Goal: Task Accomplishment & Management: Manage account settings

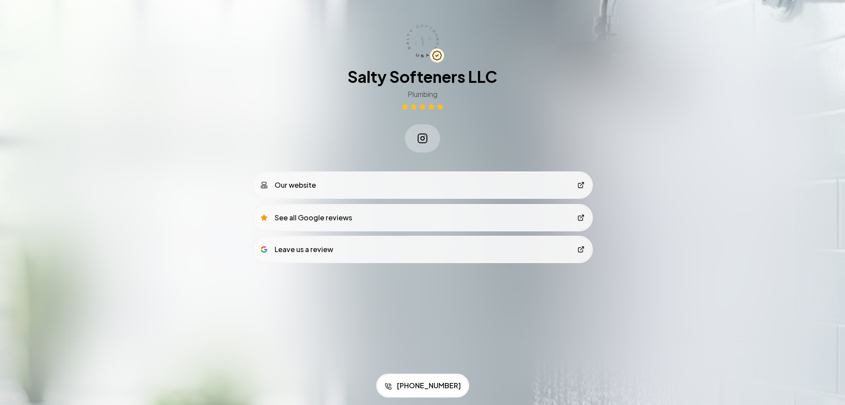
click at [381, 185] on link "Our website" at bounding box center [423, 185] width 338 height 25
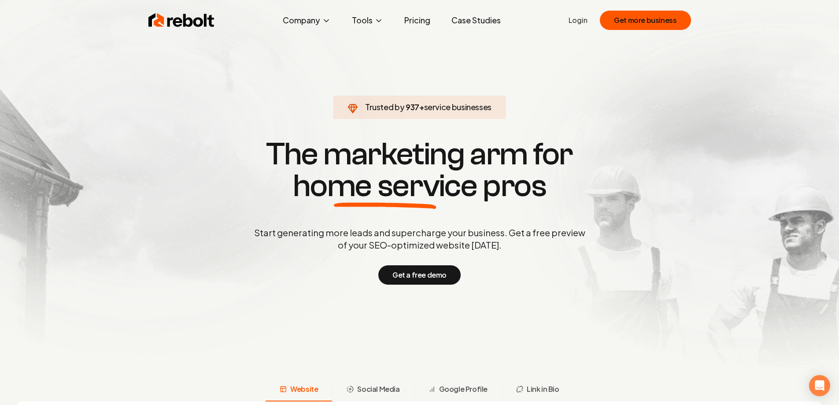
click at [585, 21] on link "Login" at bounding box center [578, 20] width 19 height 11
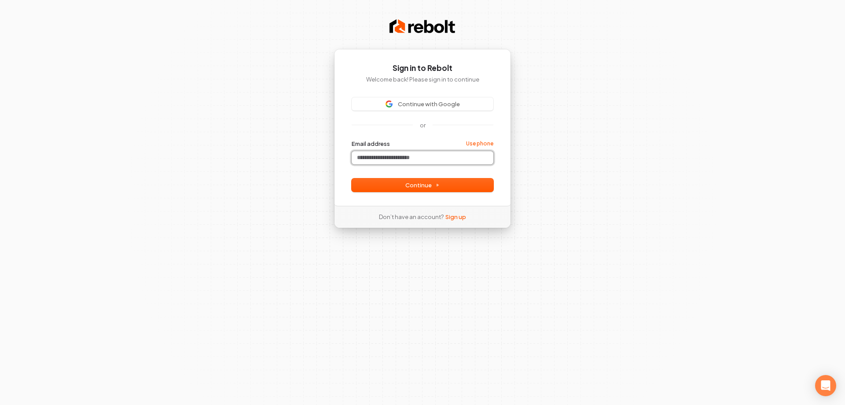
click at [384, 159] on input "Email address" at bounding box center [423, 157] width 142 height 13
click at [414, 188] on span "Continue" at bounding box center [423, 185] width 34 height 8
type input "**********"
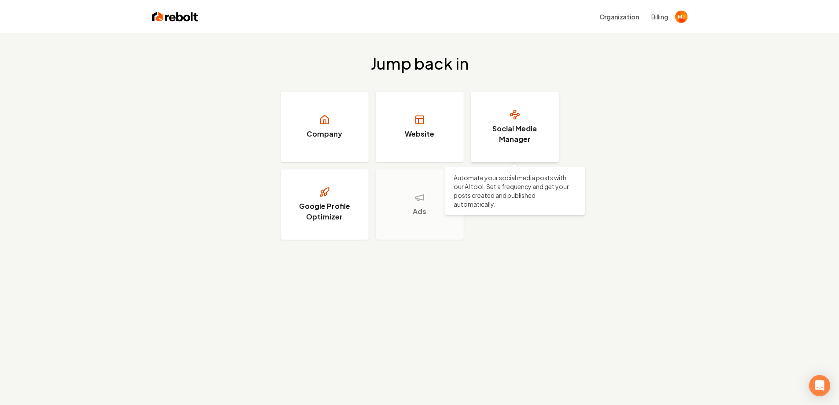
click at [533, 126] on h3 "Social Media Manager" at bounding box center [515, 133] width 66 height 21
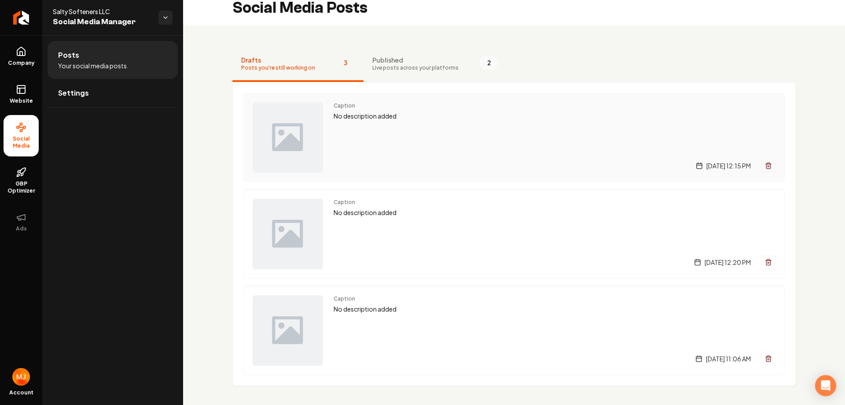
scroll to position [12, 0]
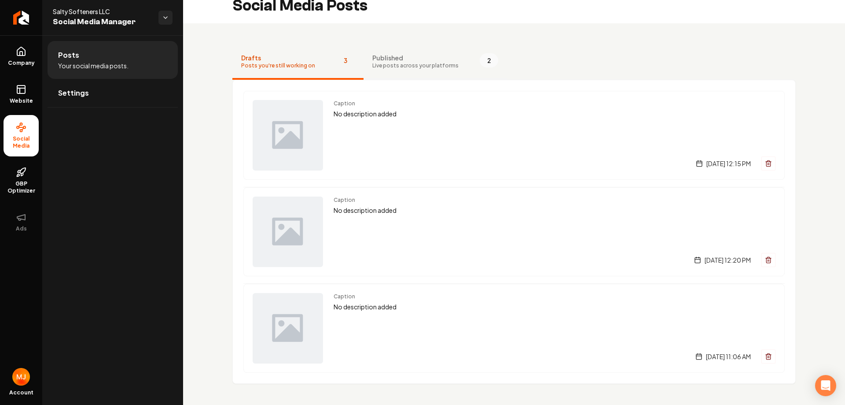
click at [412, 64] on span "Live posts across your platforms" at bounding box center [416, 65] width 86 height 7
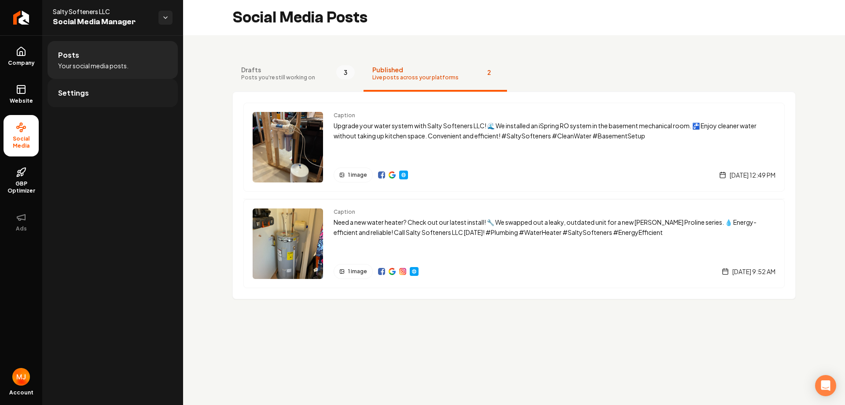
click at [117, 94] on link "Settings" at bounding box center [113, 93] width 130 height 28
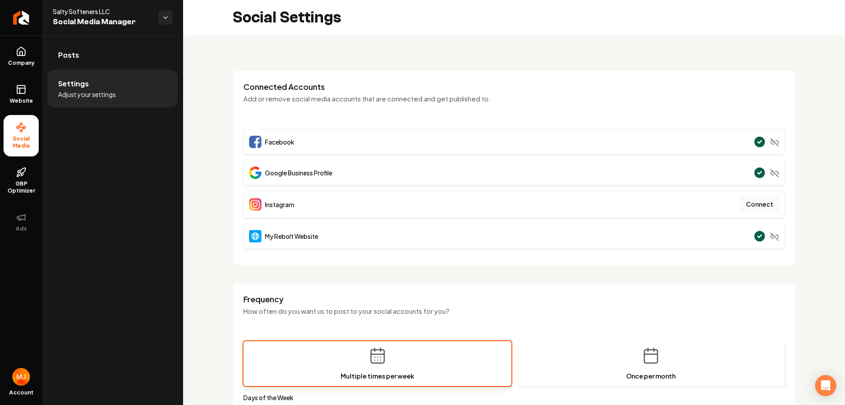
click at [760, 205] on button "Connect" at bounding box center [760, 204] width 39 height 16
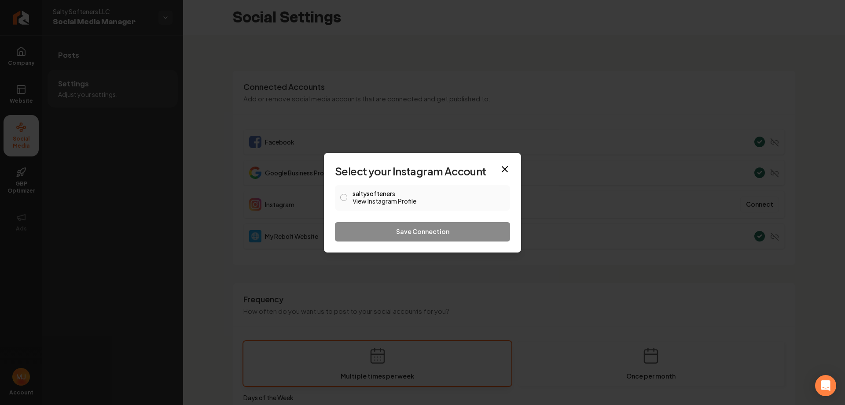
click at [350, 196] on div "saltysofteners View Instagram Profile" at bounding box center [422, 198] width 175 height 26
click at [343, 197] on button "saltysofteners View Instagram Profile" at bounding box center [343, 197] width 7 height 7
click at [380, 232] on button "Save Connection" at bounding box center [422, 231] width 175 height 19
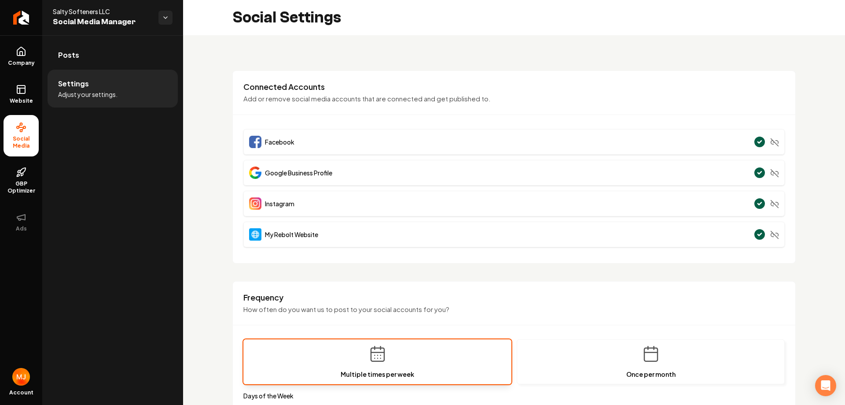
click at [79, 56] on link "Posts" at bounding box center [113, 55] width 130 height 28
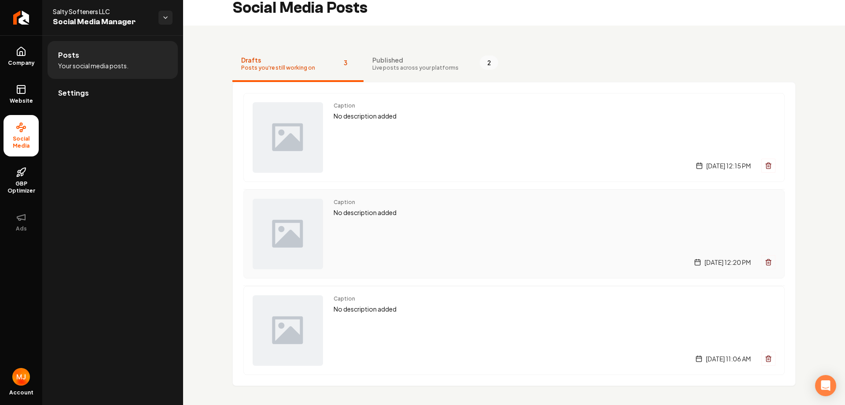
scroll to position [12, 0]
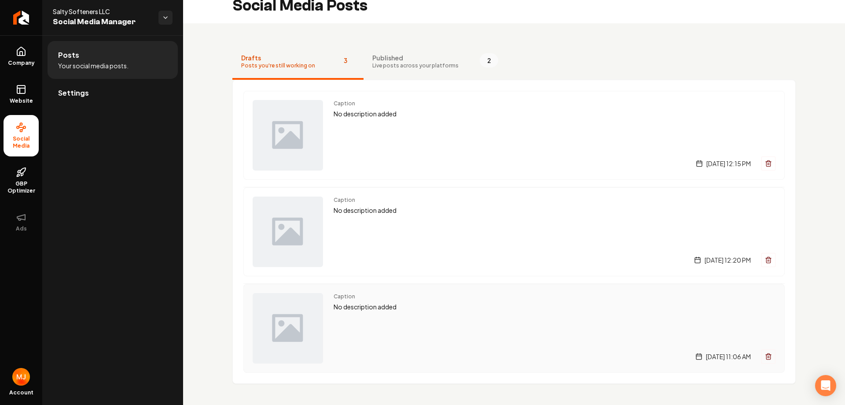
click at [765, 354] on icon "Main content area" at bounding box center [768, 356] width 7 height 7
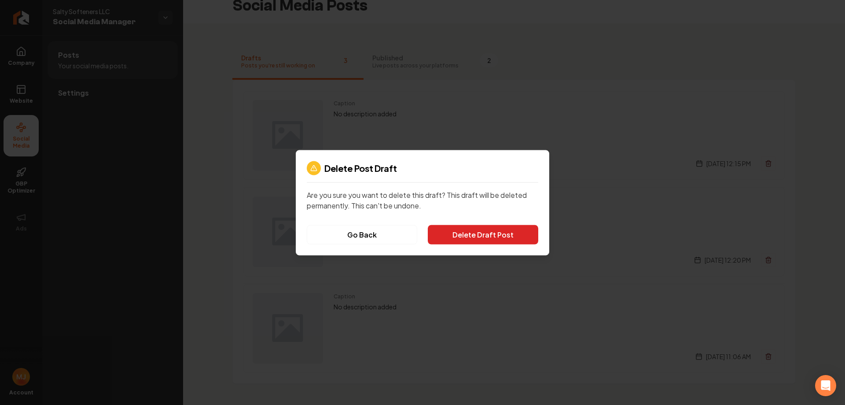
click at [506, 238] on button "Delete Draft Post" at bounding box center [483, 234] width 111 height 19
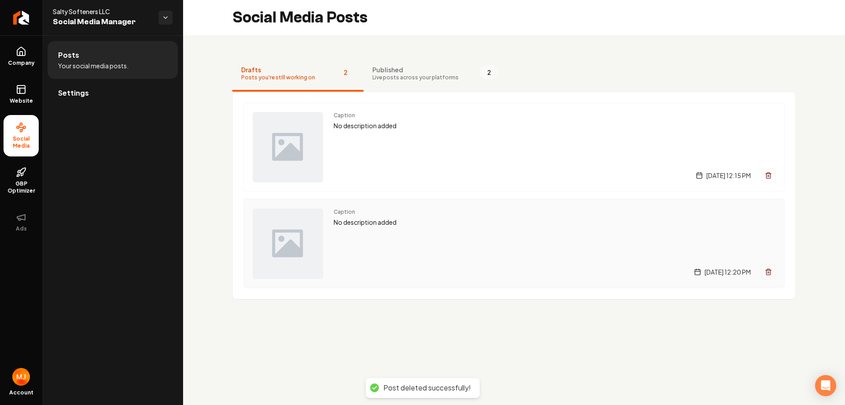
scroll to position [0, 0]
click at [768, 267] on button "Main content area" at bounding box center [769, 272] width 14 height 14
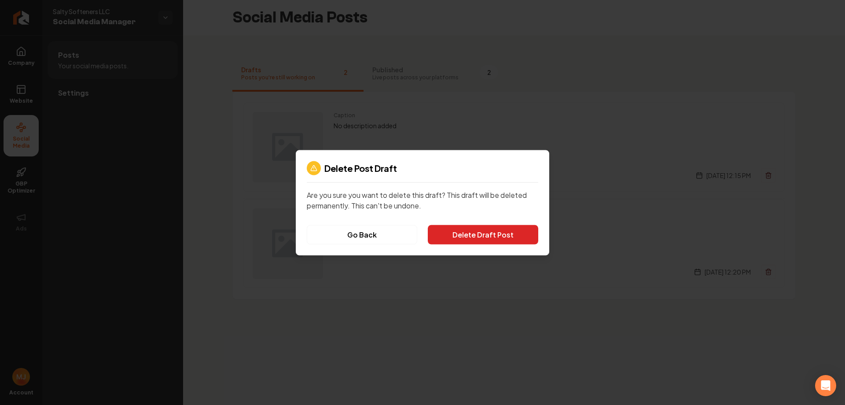
click at [442, 236] on button "Delete Draft Post" at bounding box center [483, 234] width 111 height 19
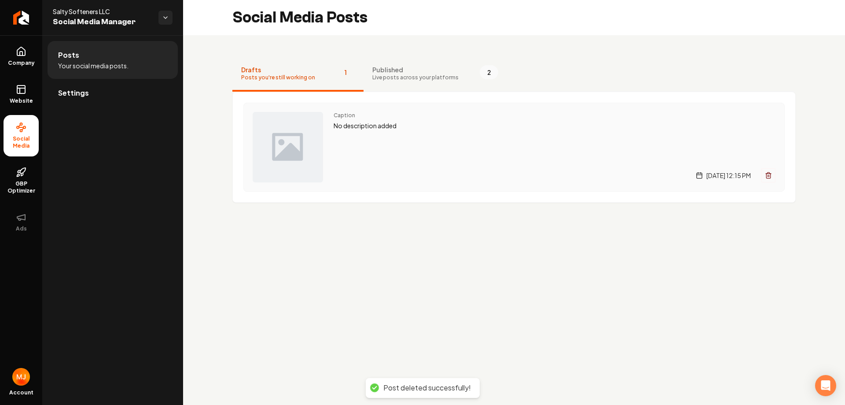
click at [771, 175] on icon "Main content area" at bounding box center [769, 176] width 4 height 5
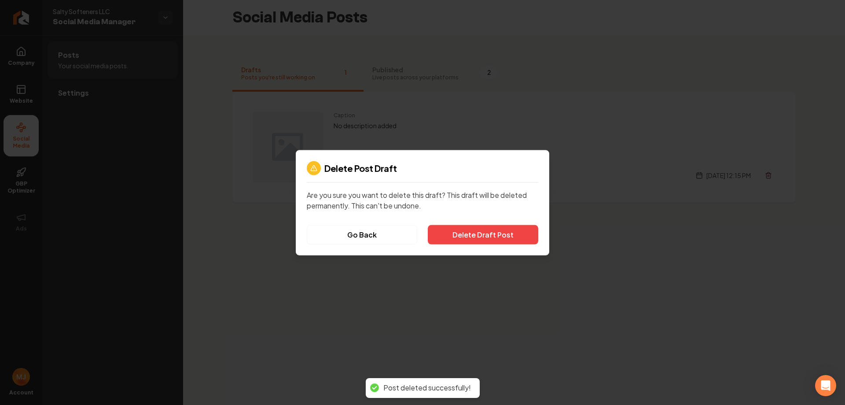
drag, startPoint x: 510, startPoint y: 240, endPoint x: 489, endPoint y: 246, distance: 21.2
click at [509, 240] on button "Delete Draft Post" at bounding box center [483, 234] width 111 height 19
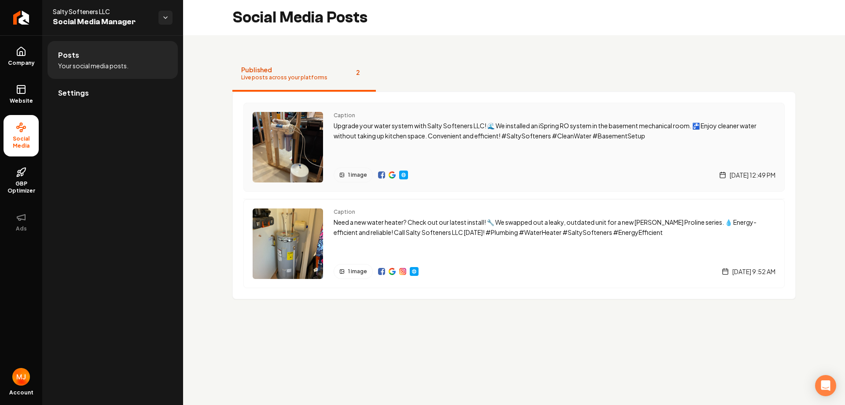
click at [448, 173] on div "1 image Wednesday, October 1, 2025 | 12:49 PM" at bounding box center [555, 174] width 442 height 15
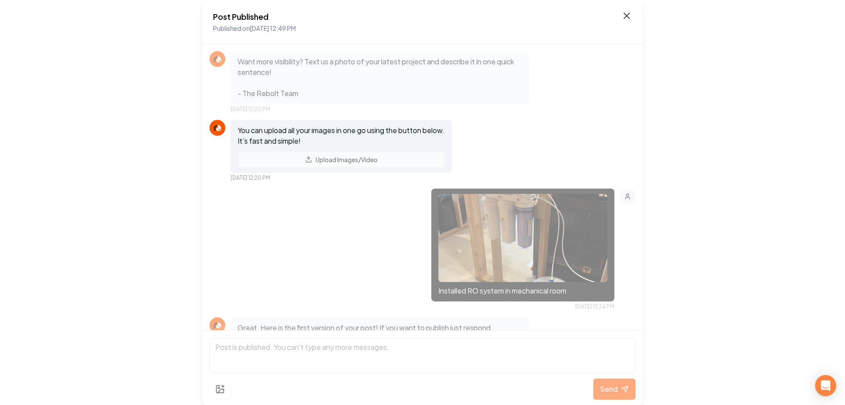
click at [625, 16] on icon at bounding box center [627, 16] width 11 height 11
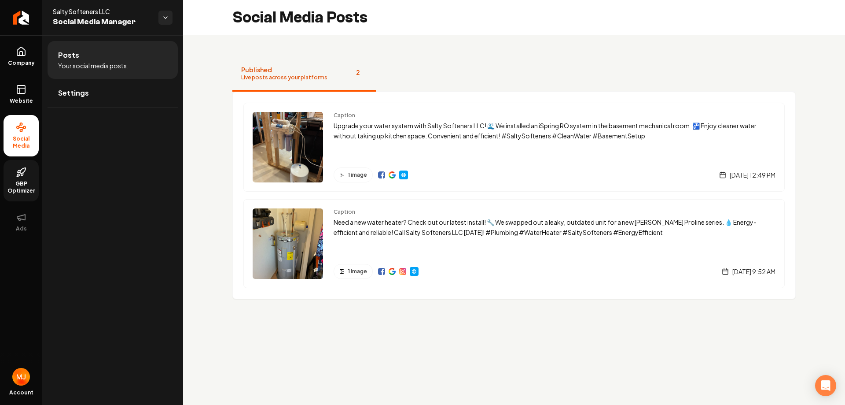
click at [13, 187] on span "GBP Optimizer" at bounding box center [21, 187] width 35 height 14
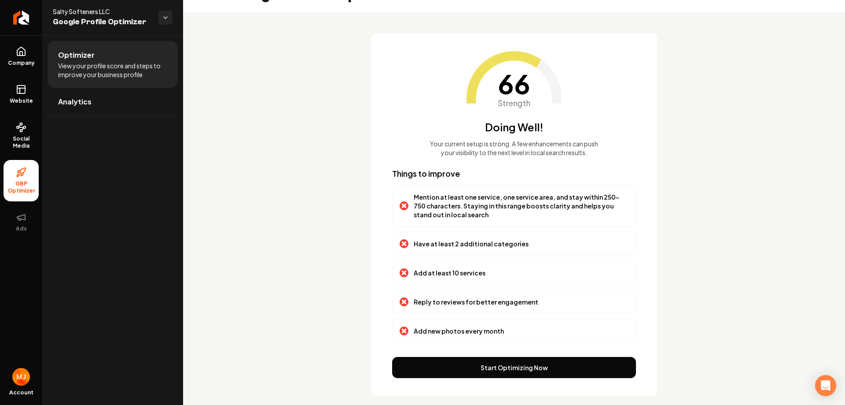
scroll to position [35, 0]
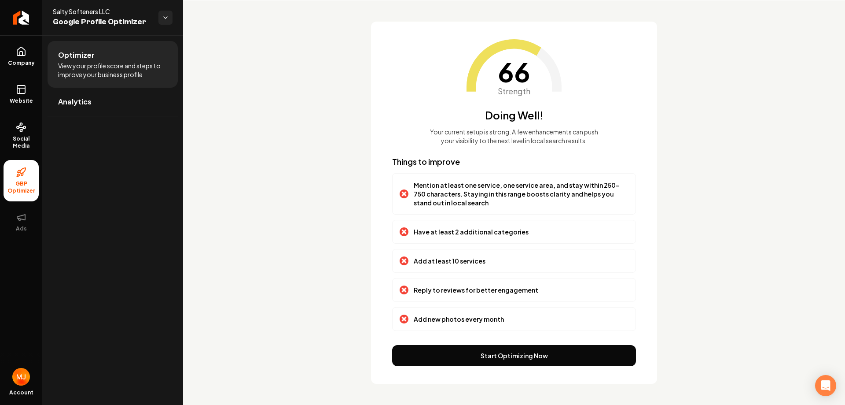
click at [521, 349] on button "Start Optimizing Now" at bounding box center [514, 355] width 244 height 21
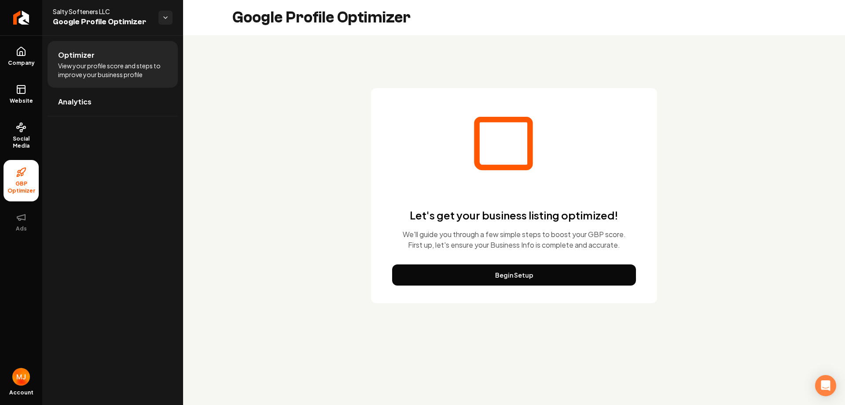
scroll to position [0, 0]
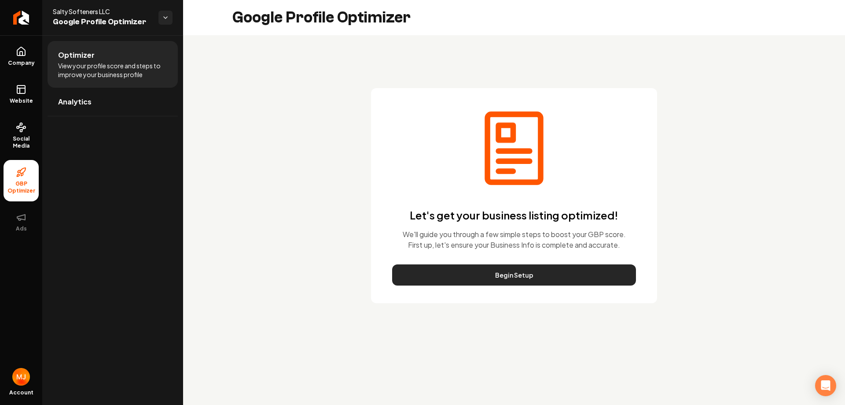
click at [484, 269] on button "Begin Setup" at bounding box center [514, 274] width 244 height 21
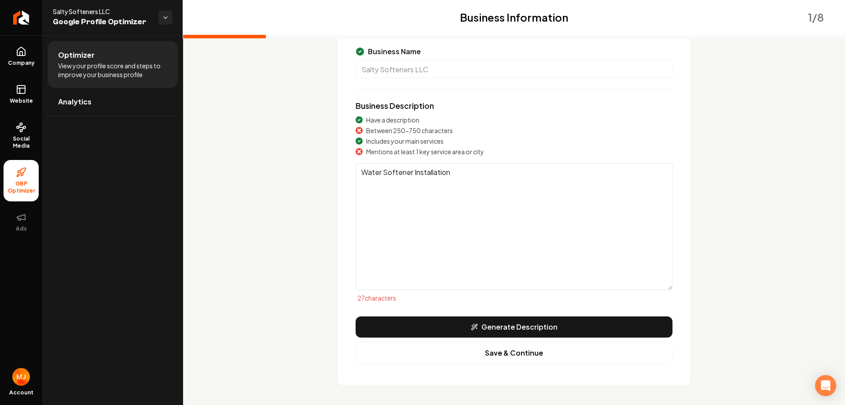
scroll to position [75, 0]
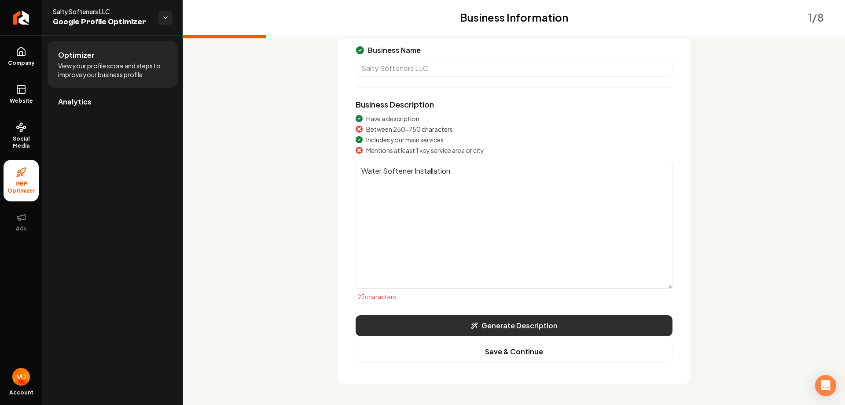
click at [459, 330] on button "Generate Description" at bounding box center [514, 325] width 317 height 21
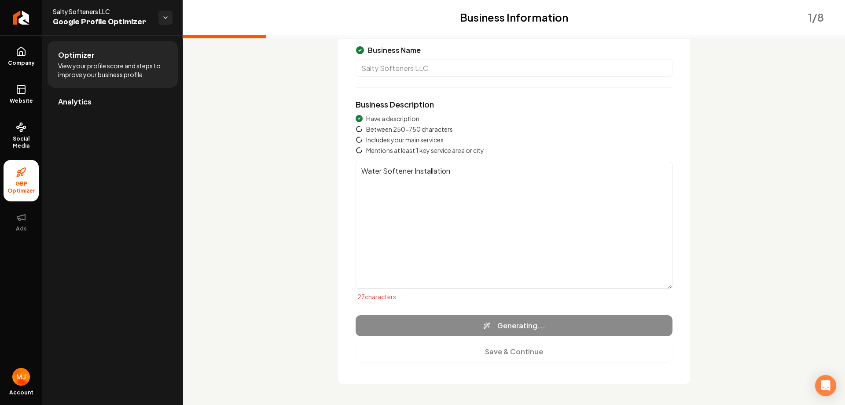
type textarea "Salty Softeners LLC specializes in providing comprehensive plumbing services th…"
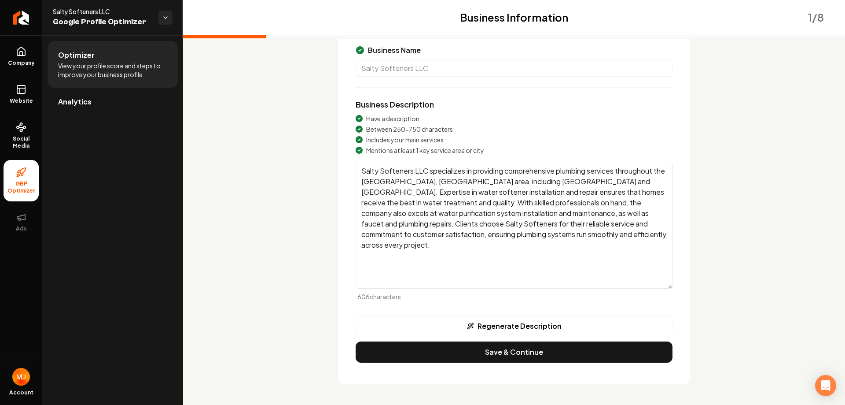
drag, startPoint x: 592, startPoint y: 236, endPoint x: 344, endPoint y: 177, distance: 254.2
click at [347, 173] on div "Business Name Salty Softeners LLC Business Description Have a description Betwe…" at bounding box center [514, 204] width 352 height 360
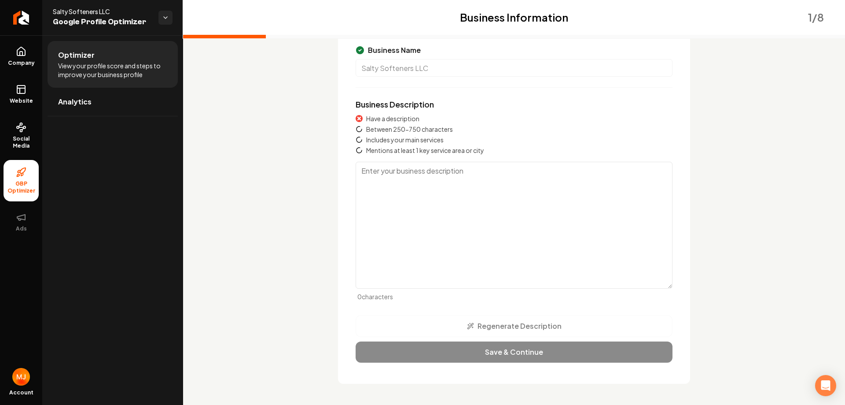
paste textarea "Hey there! I'm the owner of Salty Softeners, and I personally handle every wate…"
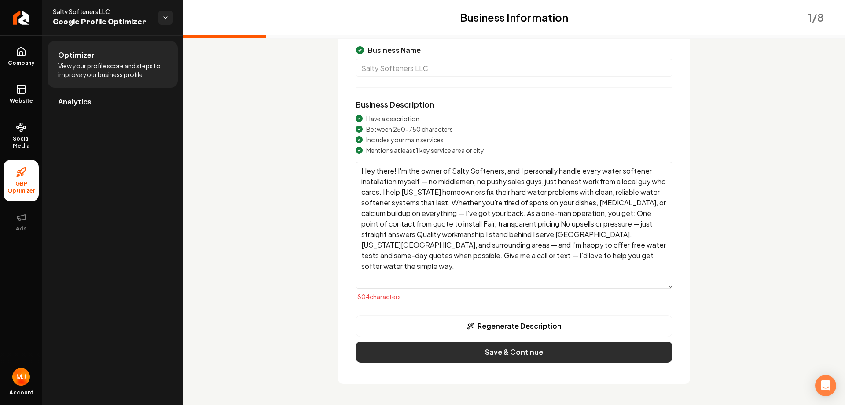
type textarea "Hey there! I'm the owner of Salty Softeners, and I personally handle every wate…"
click at [524, 354] on button "Save & Continue" at bounding box center [514, 351] width 317 height 21
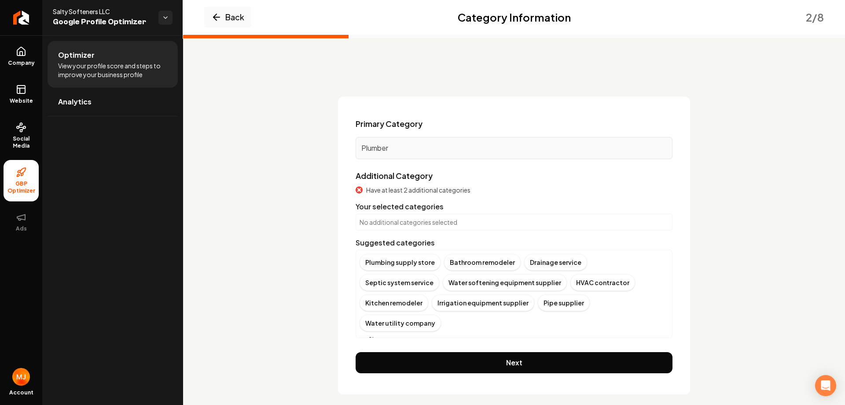
click at [361, 336] on icon "Main content area" at bounding box center [363, 339] width 7 height 7
click at [496, 146] on p "Plumber" at bounding box center [515, 148] width 306 height 11
click at [444, 223] on p "No additional categories selected" at bounding box center [514, 222] width 309 height 9
click at [442, 152] on p "Plumber" at bounding box center [515, 148] width 306 height 11
click at [421, 146] on p "Plumber" at bounding box center [515, 148] width 306 height 11
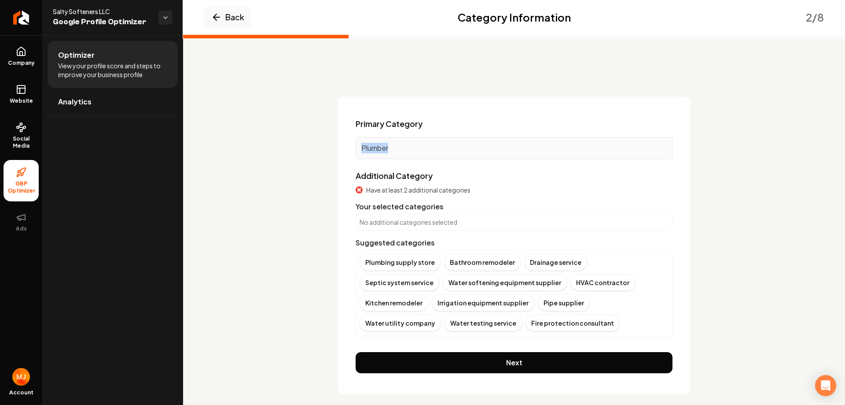
drag, startPoint x: 372, startPoint y: 144, endPoint x: 353, endPoint y: 145, distance: 18.5
click at [356, 143] on div "Plumber" at bounding box center [514, 148] width 317 height 22
click at [420, 153] on div "Plumber" at bounding box center [514, 148] width 317 height 22
click at [461, 207] on div "Your selected categories" at bounding box center [514, 206] width 317 height 11
click at [383, 265] on div "Plumbing supply store" at bounding box center [400, 262] width 81 height 17
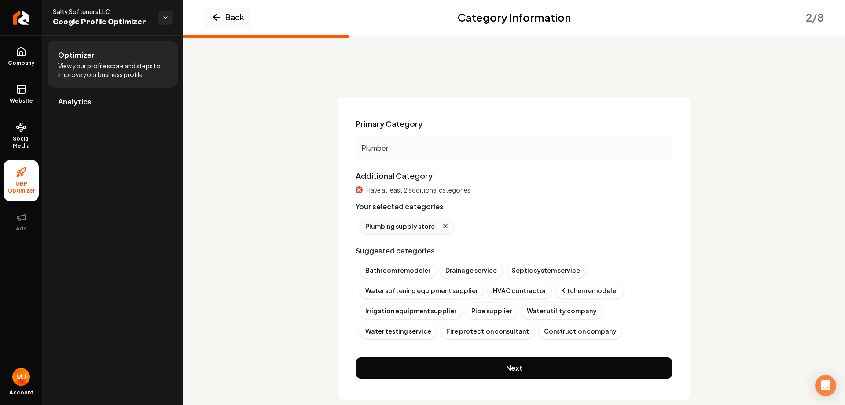
click at [442, 224] on icon "Remove badge" at bounding box center [445, 225] width 7 height 7
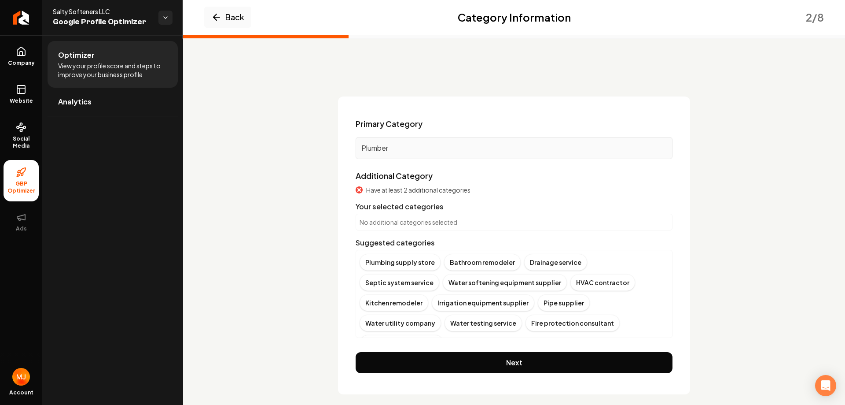
click at [502, 357] on button "Next" at bounding box center [514, 362] width 317 height 21
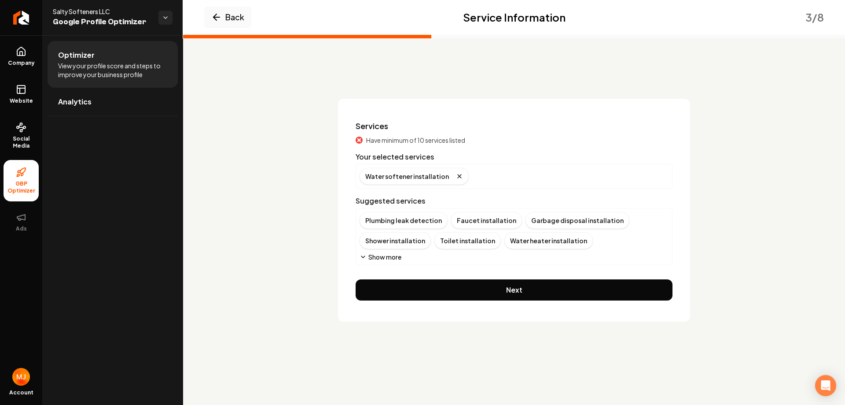
click at [366, 257] on icon "Main content area" at bounding box center [363, 256] width 7 height 7
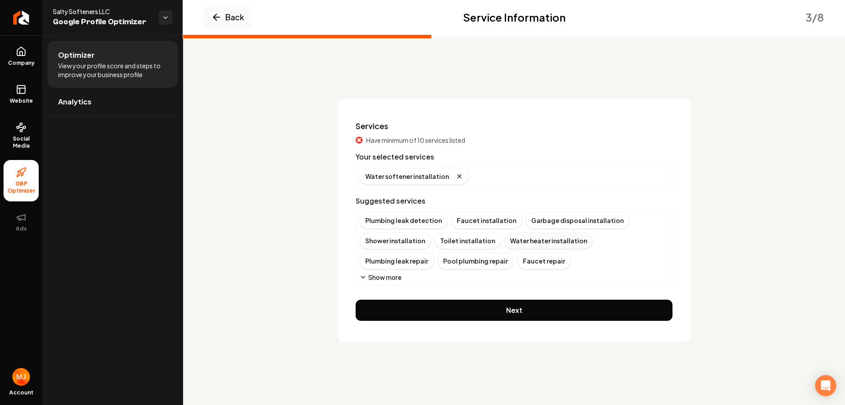
click at [541, 244] on div "Water heater installation" at bounding box center [549, 240] width 89 height 17
click at [394, 278] on button "Show more" at bounding box center [381, 277] width 42 height 9
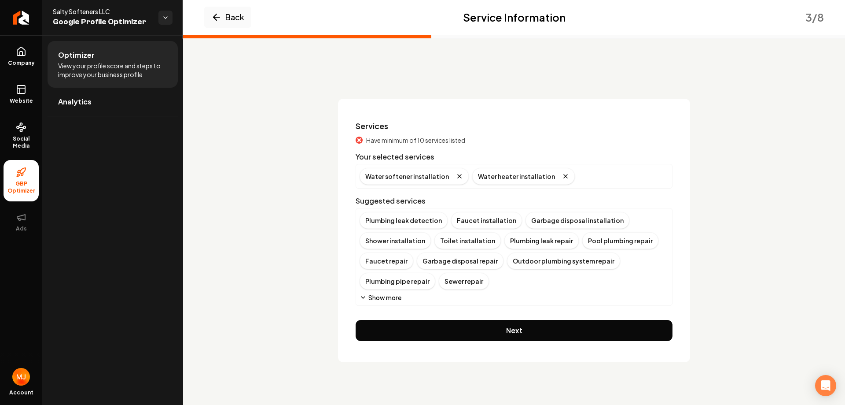
click at [384, 298] on button "Show more" at bounding box center [381, 297] width 42 height 9
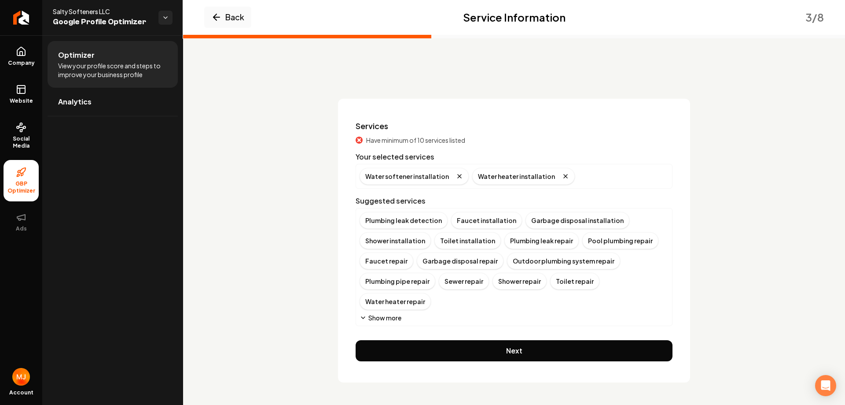
click at [378, 302] on div "Plumbing leak detection Faucet installation Garbage disposal installation Showe…" at bounding box center [514, 267] width 317 height 118
click at [379, 313] on button "Show more" at bounding box center [381, 317] width 42 height 9
click at [389, 318] on button "Show more" at bounding box center [381, 317] width 42 height 9
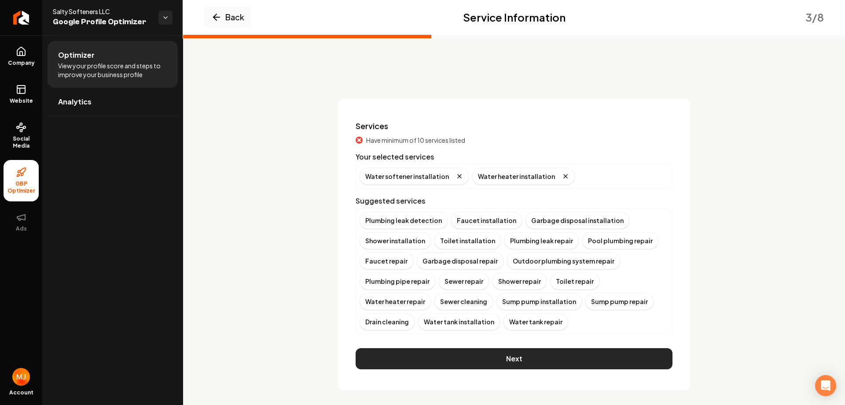
click at [523, 362] on button "Next" at bounding box center [514, 358] width 317 height 21
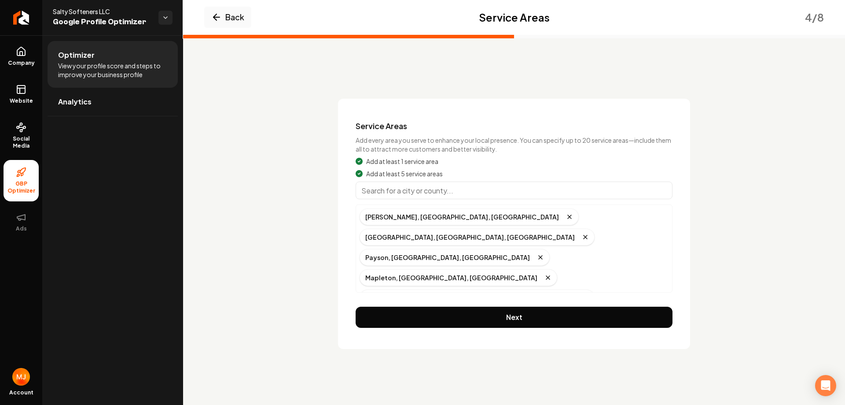
click at [459, 190] on input "Main content area" at bounding box center [514, 190] width 317 height 18
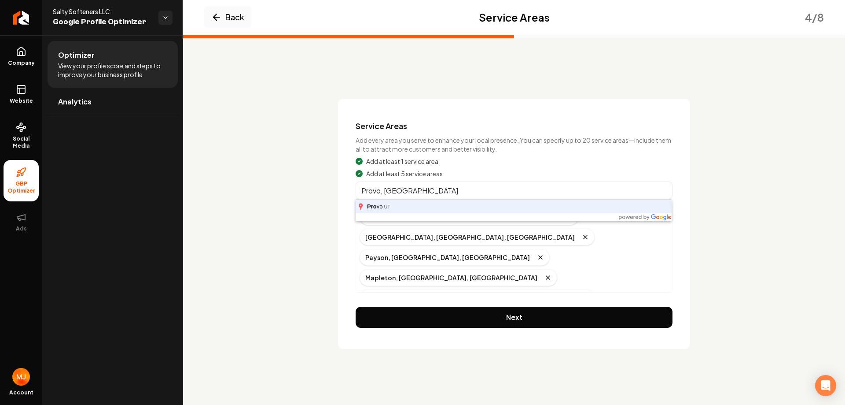
type input "Provo, UT"
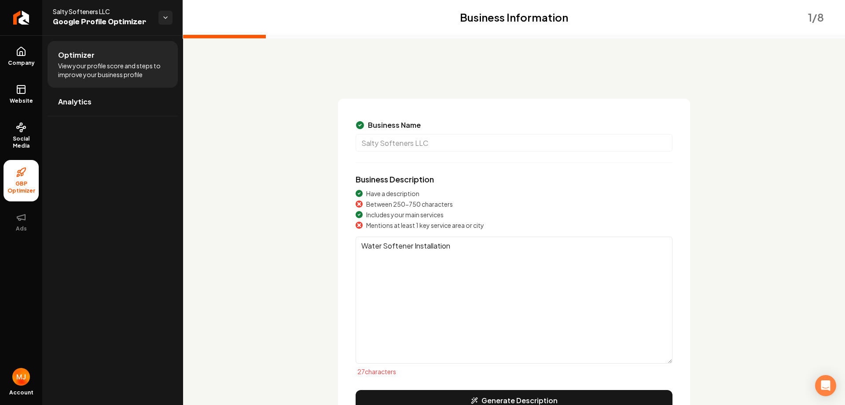
click at [397, 282] on textarea "Water Softener Installation" at bounding box center [514, 299] width 317 height 127
drag, startPoint x: 457, startPoint y: 251, endPoint x: 339, endPoint y: 270, distance: 120.0
click at [339, 270] on div "Business Name Salty Softeners LLC Business Description Have a description Betwe…" at bounding box center [514, 279] width 352 height 360
paste textarea "Hey there! I'm the owner of Salty Softeners, and I personally handle every wate…"
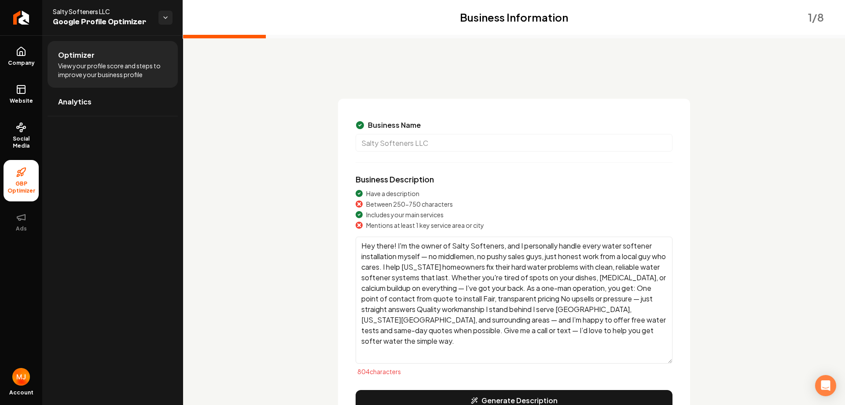
click at [603, 337] on textarea "Hey there! I'm the owner of Salty Softeners, and I personally handle every wate…" at bounding box center [514, 299] width 317 height 127
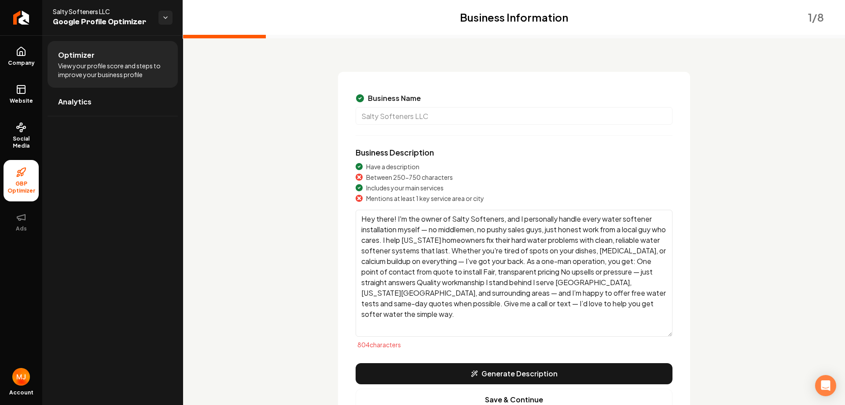
scroll to position [75, 0]
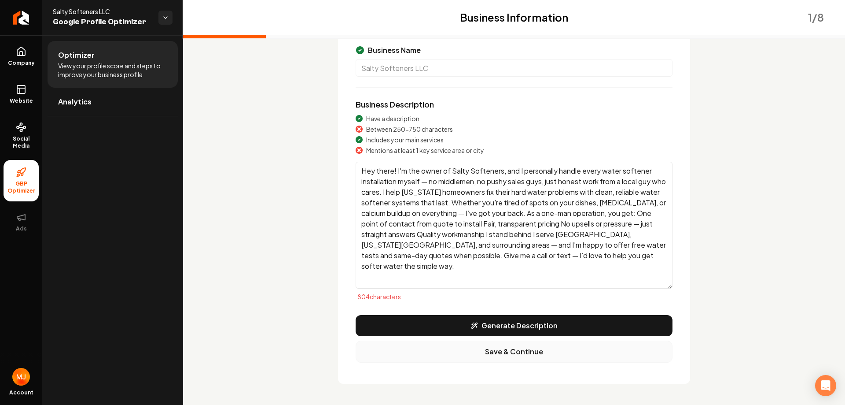
click at [517, 351] on button "Save & Continue" at bounding box center [514, 351] width 317 height 22
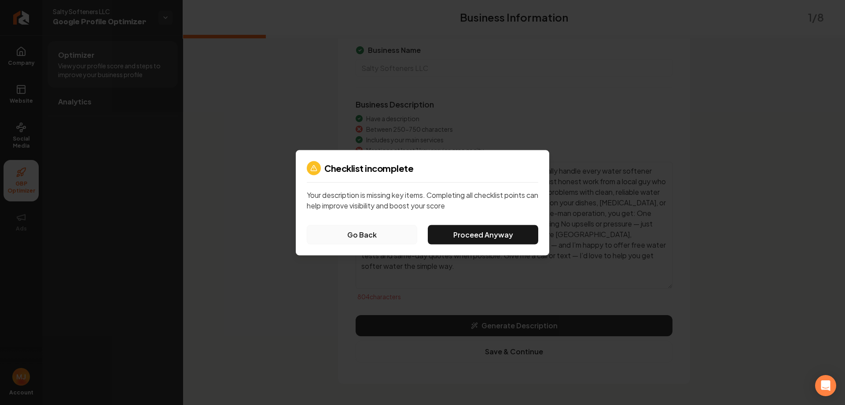
click at [364, 235] on button "Go Back" at bounding box center [362, 234] width 111 height 19
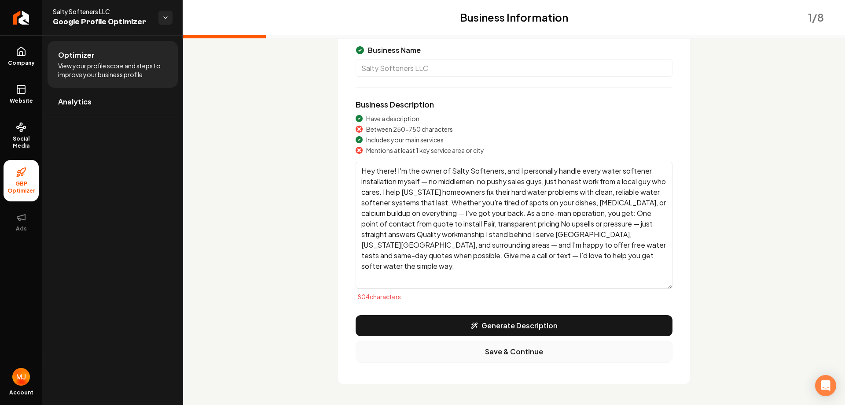
click at [506, 351] on button "Save & Continue" at bounding box center [514, 351] width 317 height 22
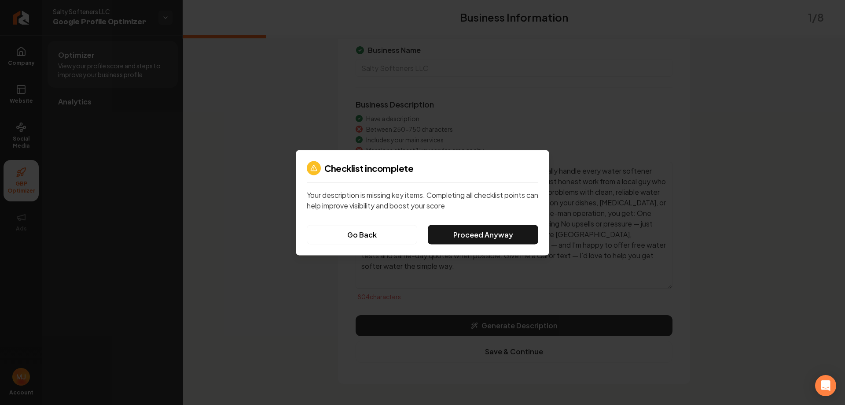
click at [355, 236] on button "Go Back" at bounding box center [362, 234] width 111 height 19
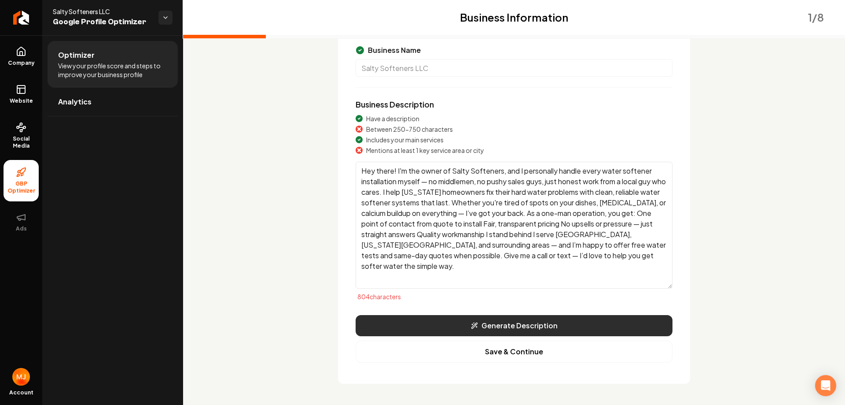
click at [515, 321] on button "Generate Description" at bounding box center [514, 325] width 317 height 21
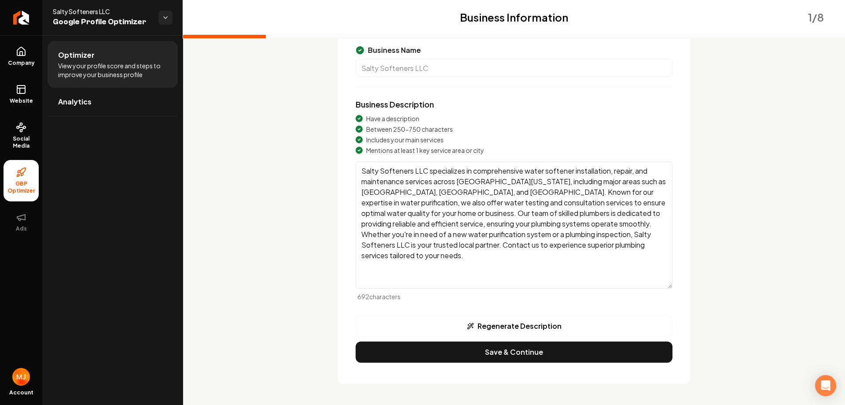
drag, startPoint x: 587, startPoint y: 240, endPoint x: 339, endPoint y: 167, distance: 258.1
click at [339, 167] on div "Business Name Salty Softeners LLC Business Description Have a description Betwe…" at bounding box center [514, 204] width 352 height 360
paste textarea "Hey there! I'm the owner of Salty Softeners, and I personally handle every wate…"
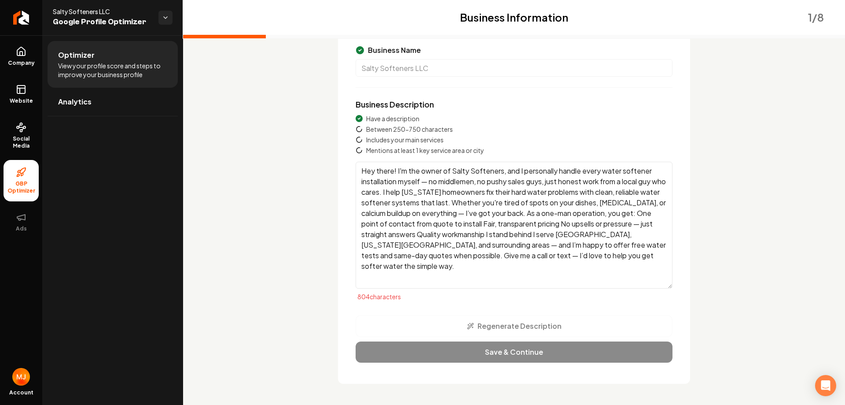
type textarea "Hey there! I'm the owner of Salty Softeners, and I personally handle every wate…"
click at [576, 328] on div "Regenerate Description Save & Continue" at bounding box center [514, 339] width 317 height 48
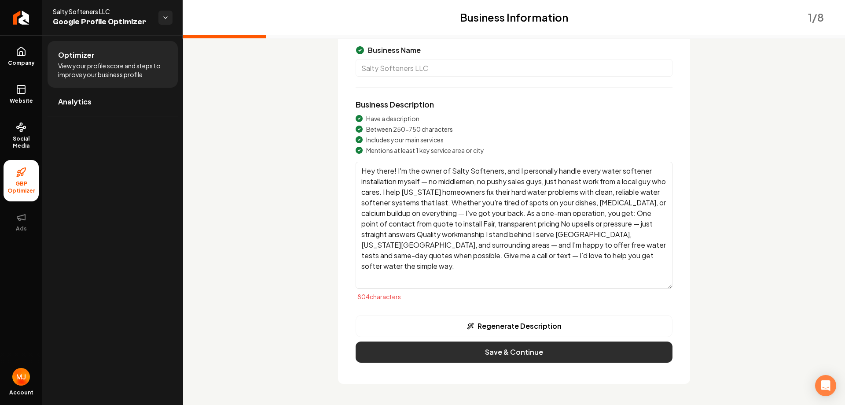
click at [522, 356] on button "Save & Continue" at bounding box center [514, 351] width 317 height 21
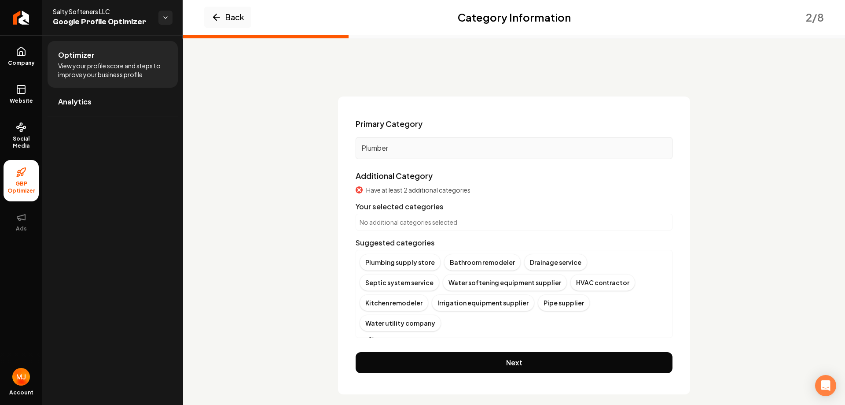
click at [363, 336] on icon "Main content area" at bounding box center [363, 339] width 7 height 7
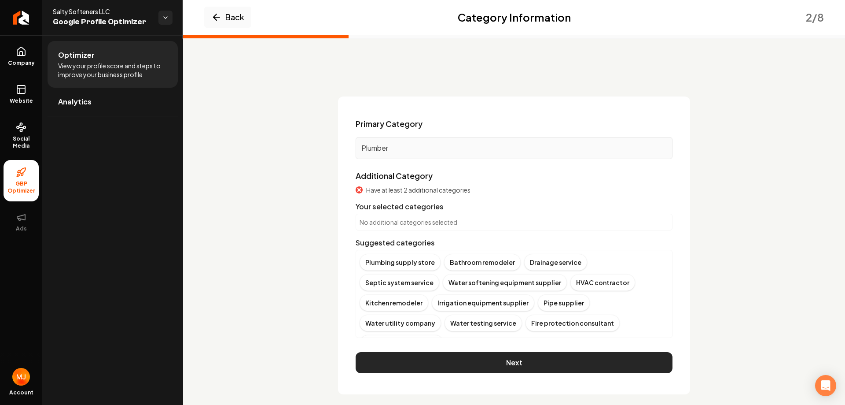
click at [550, 363] on button "Next" at bounding box center [514, 362] width 317 height 21
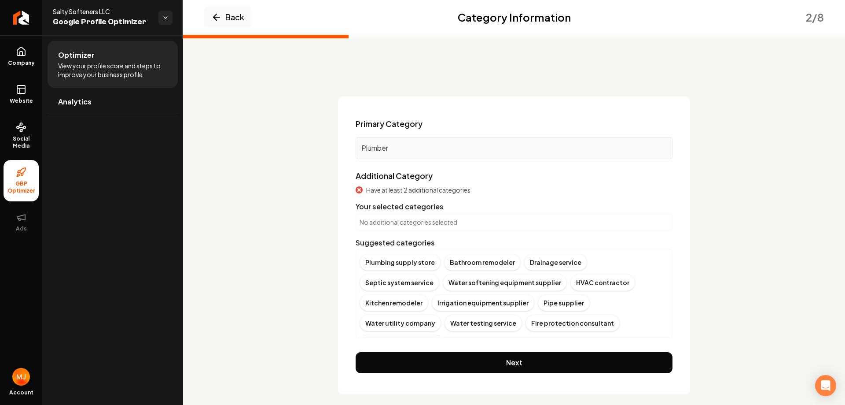
scroll to position [0, 0]
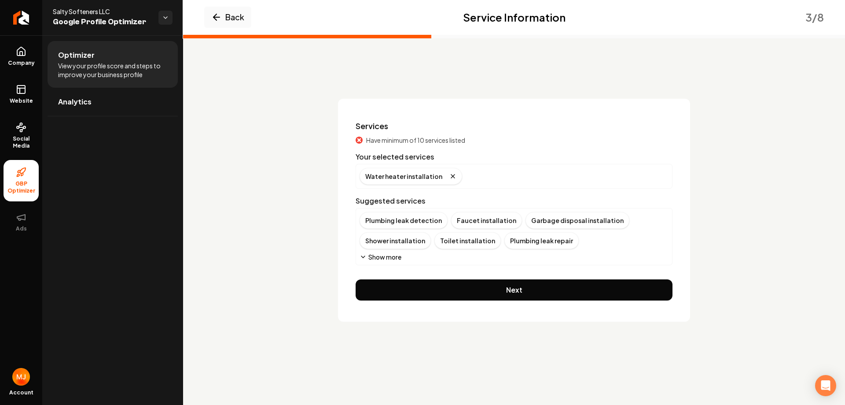
click at [366, 253] on button "Show more" at bounding box center [381, 256] width 42 height 9
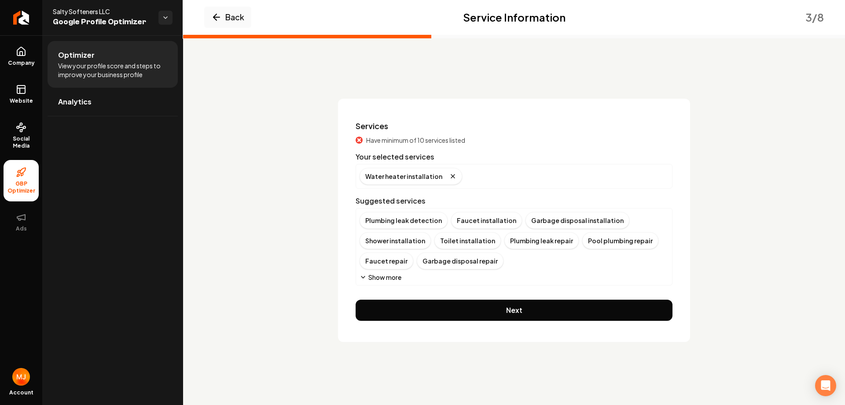
click at [364, 279] on icon "Main content area" at bounding box center [363, 276] width 7 height 7
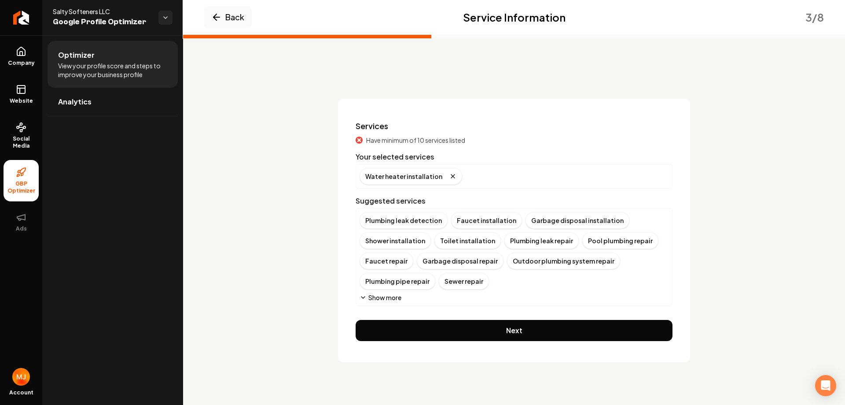
click at [363, 298] on icon "Main content area" at bounding box center [363, 297] width 7 height 7
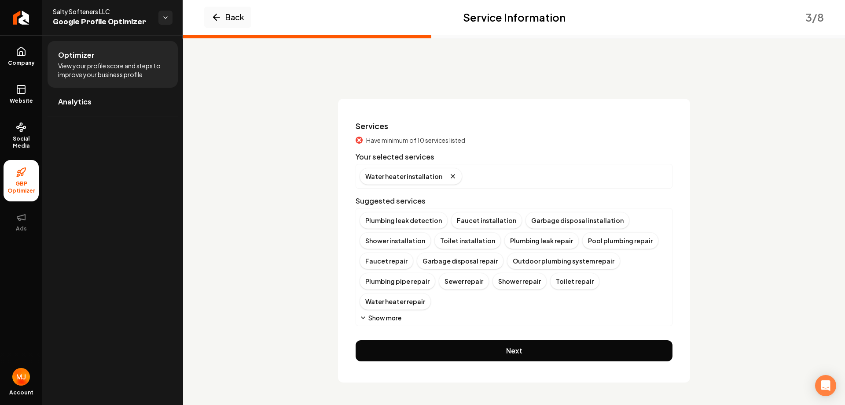
click at [365, 314] on icon "Main content area" at bounding box center [363, 317] width 7 height 7
click at [362, 317] on icon "Main content area" at bounding box center [363, 317] width 7 height 7
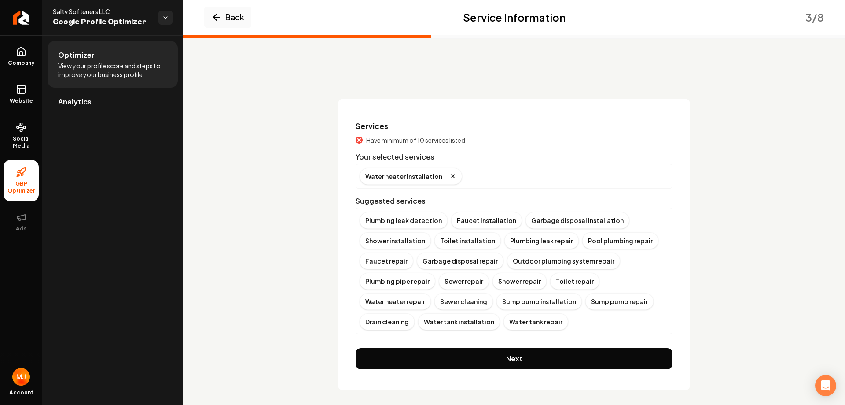
click at [465, 177] on div "Water heater installation" at bounding box center [514, 176] width 309 height 17
click at [513, 323] on div "Plumbing leak detection Faucet installation Garbage disposal installation Showe…" at bounding box center [514, 271] width 309 height 118
click at [243, 20] on button "Back" at bounding box center [227, 17] width 47 height 21
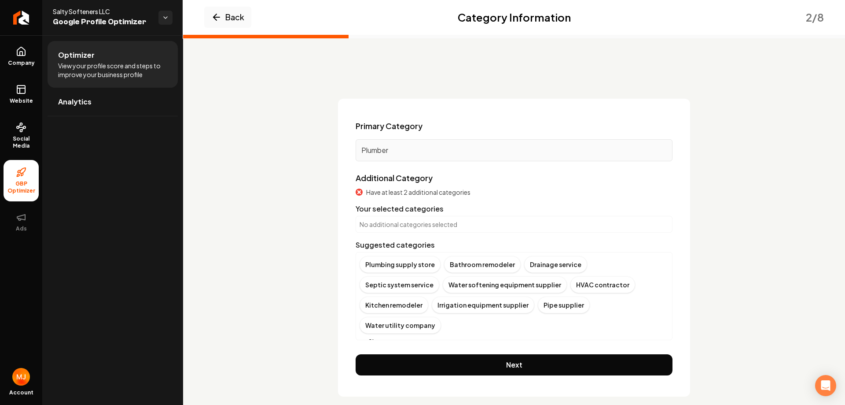
click at [364, 337] on button "Show more" at bounding box center [381, 341] width 42 height 9
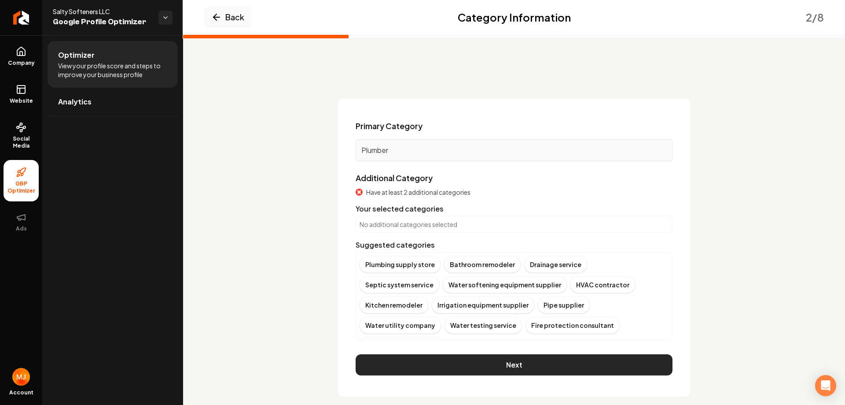
click at [508, 360] on button "Next" at bounding box center [514, 364] width 317 height 21
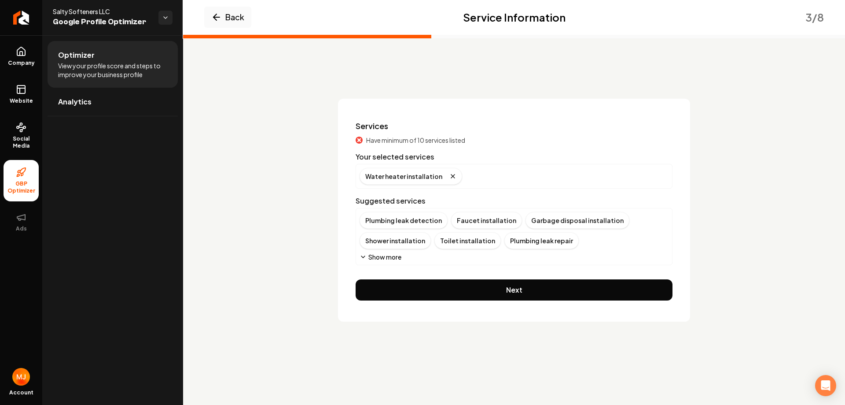
click at [462, 174] on div "Water heater installation" at bounding box center [514, 176] width 309 height 17
click at [362, 255] on icon "Main content area" at bounding box center [363, 256] width 7 height 7
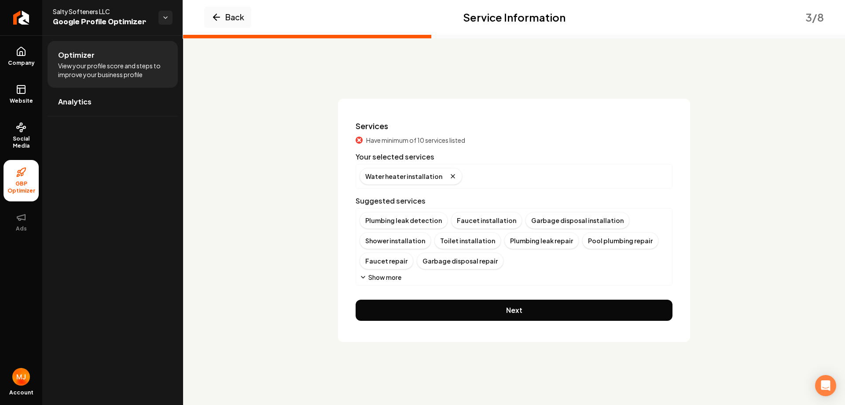
click at [361, 282] on div "Plumbing leak detection Faucet installation Garbage disposal installation Showe…" at bounding box center [514, 247] width 317 height 78
click at [365, 279] on icon "Main content area" at bounding box center [363, 276] width 7 height 7
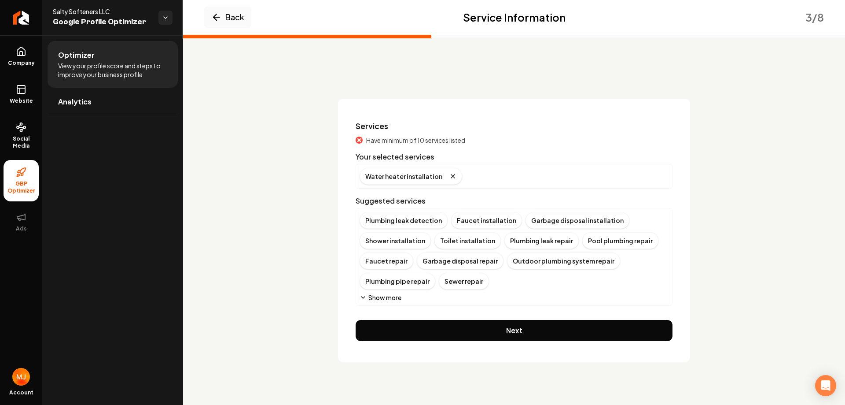
click at [361, 295] on icon "Main content area" at bounding box center [363, 297] width 7 height 7
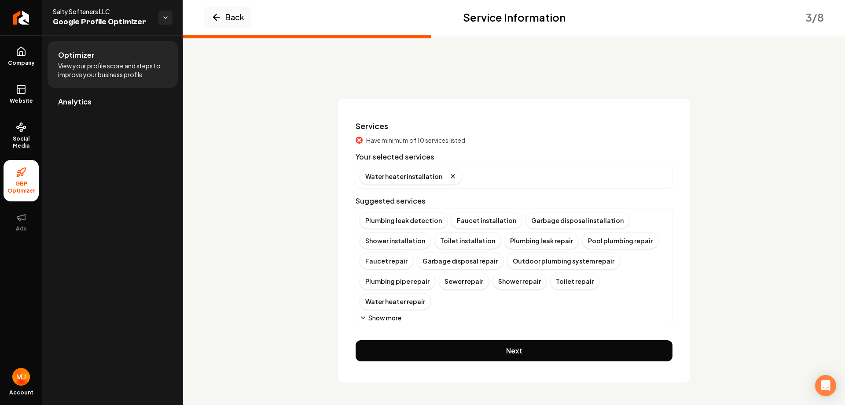
click at [361, 314] on icon "Main content area" at bounding box center [363, 317] width 7 height 7
click at [364, 315] on icon "Main content area" at bounding box center [363, 317] width 7 height 7
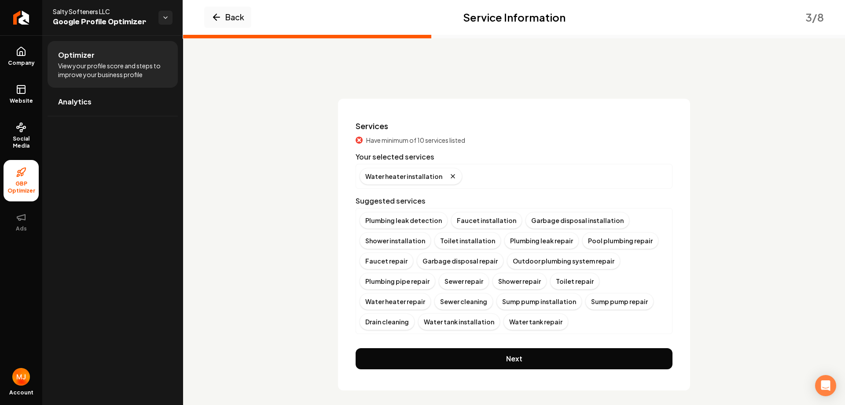
click at [487, 173] on div "Water heater installation" at bounding box center [514, 176] width 309 height 17
click at [487, 172] on div "Water heater installation" at bounding box center [514, 176] width 309 height 17
click at [450, 176] on icon "Remove badge" at bounding box center [453, 176] width 7 height 7
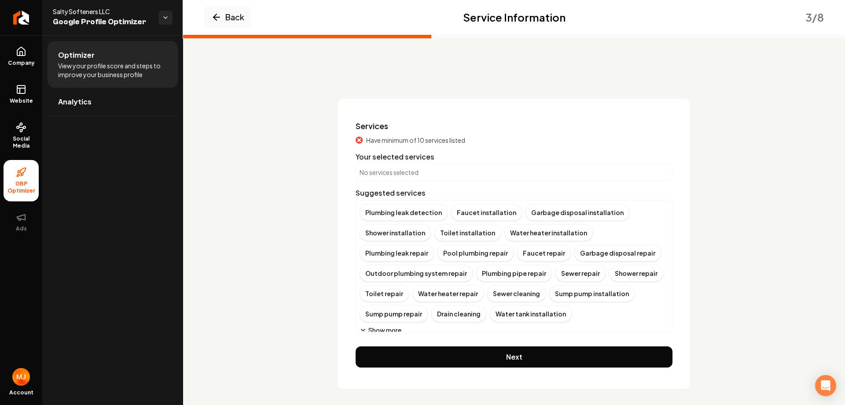
click at [421, 175] on p "No services selected" at bounding box center [514, 172] width 309 height 9
click at [399, 176] on p "No services selected" at bounding box center [514, 172] width 309 height 9
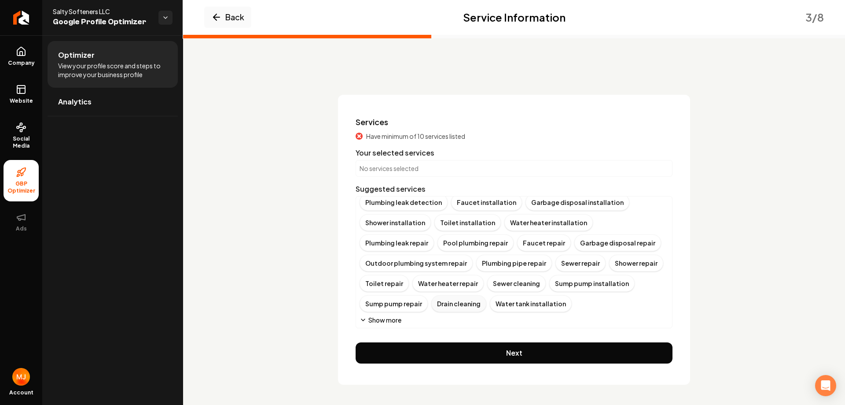
scroll to position [5, 0]
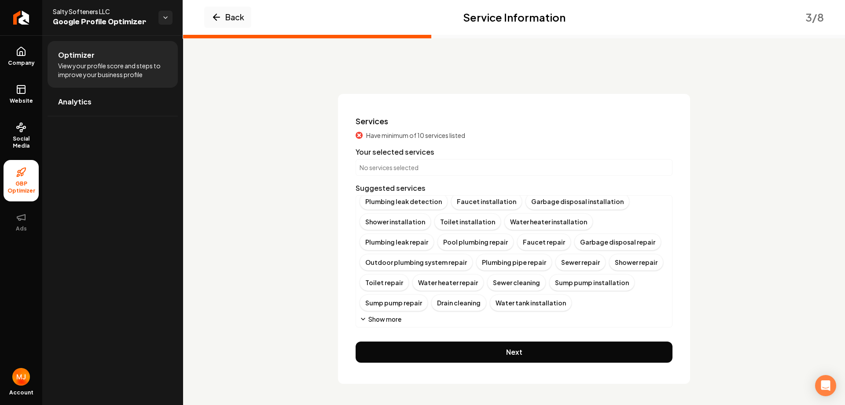
click at [360, 317] on icon "Main content area" at bounding box center [363, 318] width 7 height 7
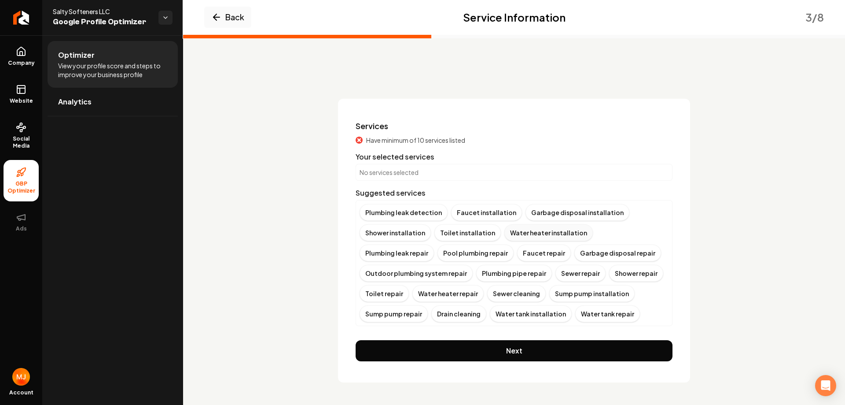
click at [524, 227] on div "Water heater installation" at bounding box center [549, 232] width 89 height 17
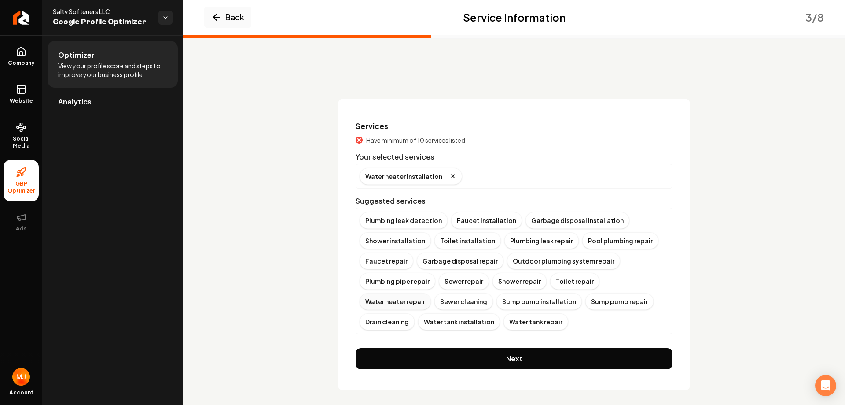
click at [431, 293] on div "Water heater repair" at bounding box center [395, 301] width 71 height 17
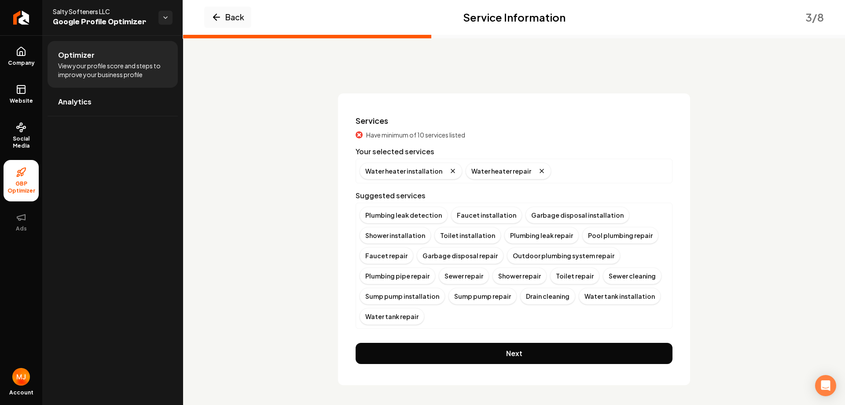
scroll to position [7, 0]
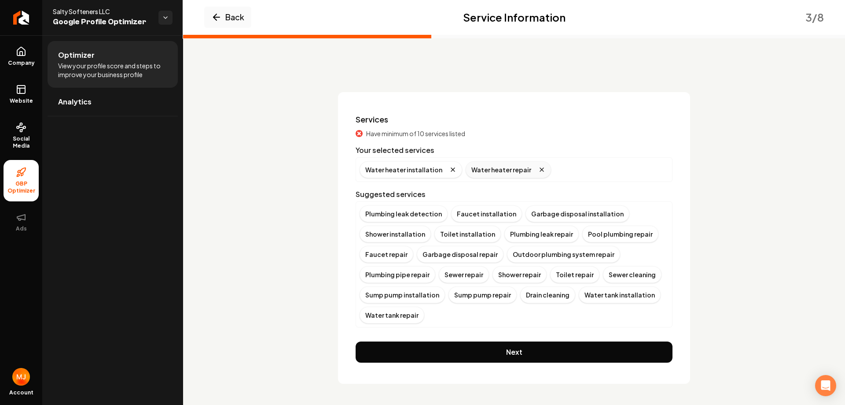
click at [539, 170] on icon "Remove badge" at bounding box center [542, 169] width 7 height 7
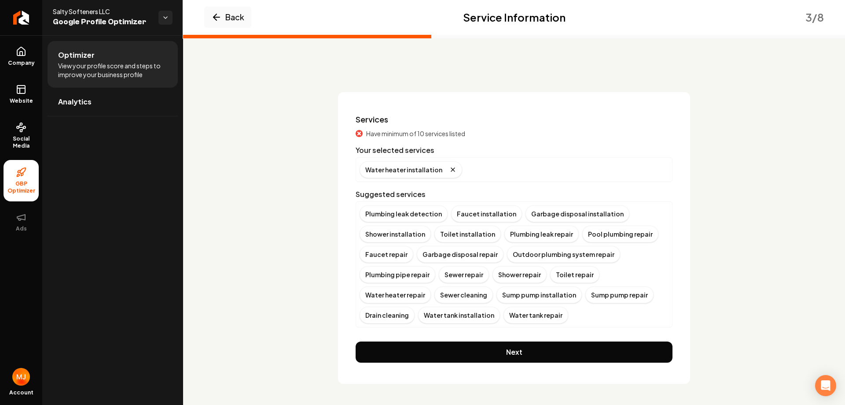
click at [526, 355] on button "Next" at bounding box center [514, 351] width 317 height 21
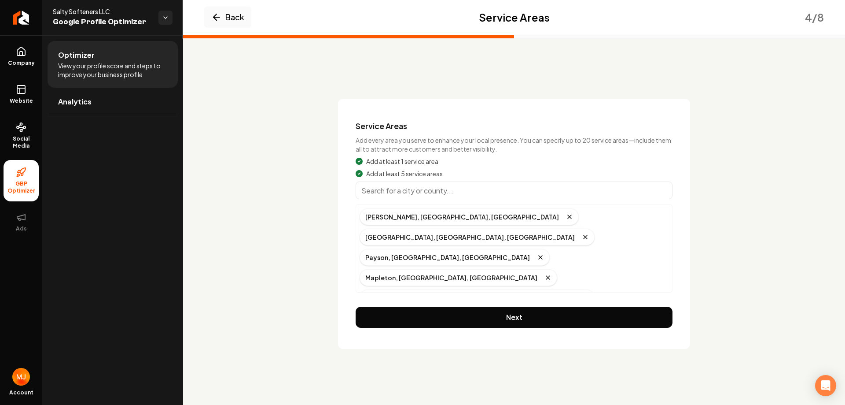
scroll to position [0, 0]
click at [434, 190] on input "Main content area" at bounding box center [514, 190] width 317 height 18
type input "Provo, UT"
click at [381, 197] on input "Main content area" at bounding box center [514, 190] width 317 height 18
type input "Orem, UT"
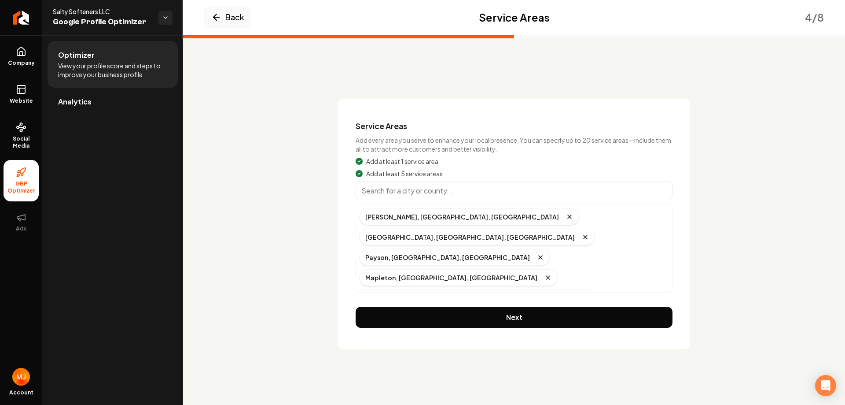
scroll to position [18, 0]
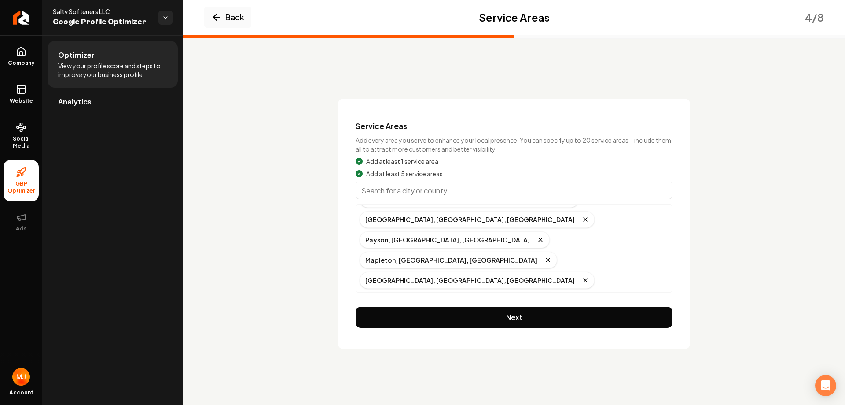
click at [414, 190] on input "Main content area" at bounding box center [514, 190] width 317 height 18
type input "Lehi, UT"
click at [382, 198] on input "Main content area" at bounding box center [514, 190] width 317 height 18
type input "American Fork, UT"
click at [413, 192] on input "Main content area" at bounding box center [514, 190] width 317 height 18
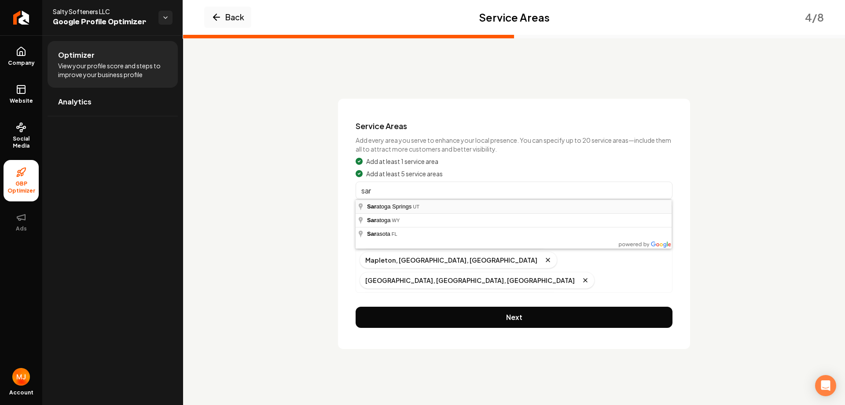
type input "Saratoga Springs, UT"
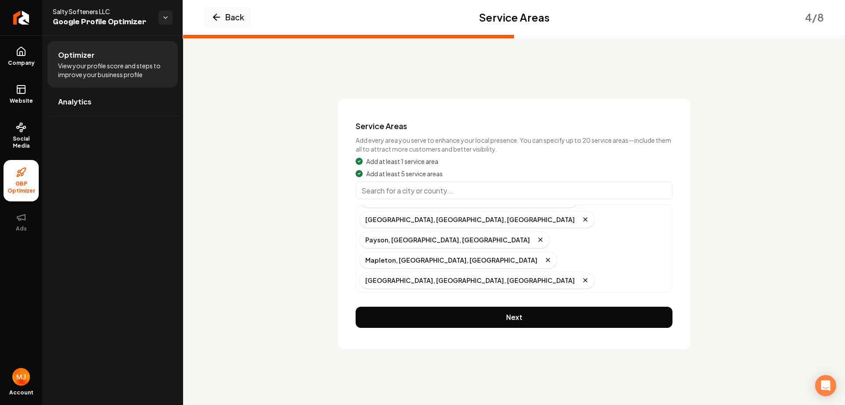
click at [423, 191] on input "Main content area" at bounding box center [514, 190] width 317 height 18
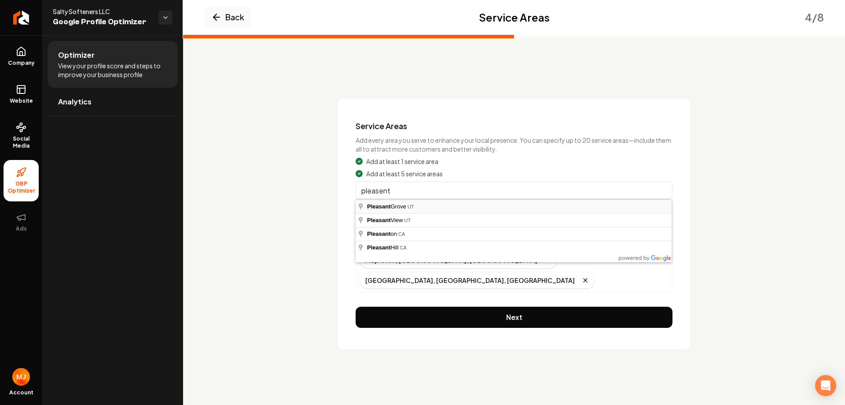
type input "Pleasant Grove, UT"
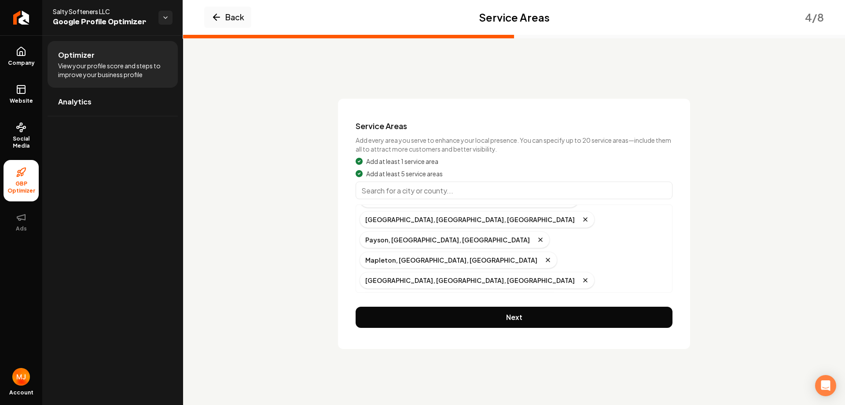
click at [421, 186] on input "Main content area" at bounding box center [514, 190] width 317 height 18
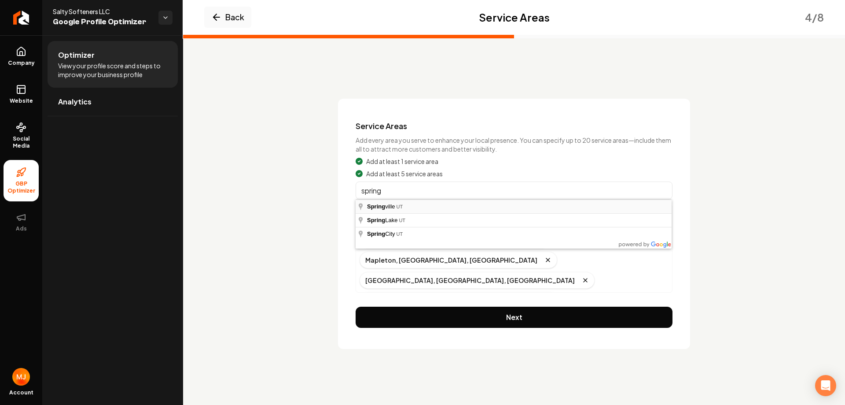
type input "Springville, UT"
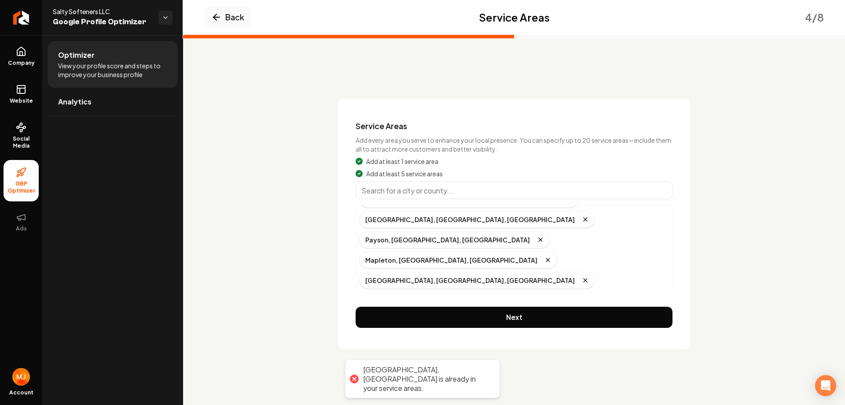
click at [428, 191] on input "Main content area" at bounding box center [514, 190] width 317 height 18
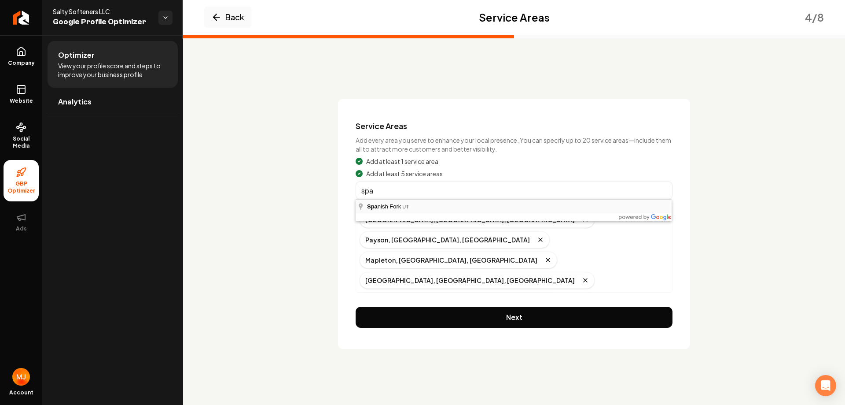
type input "Spanish Fork, UT"
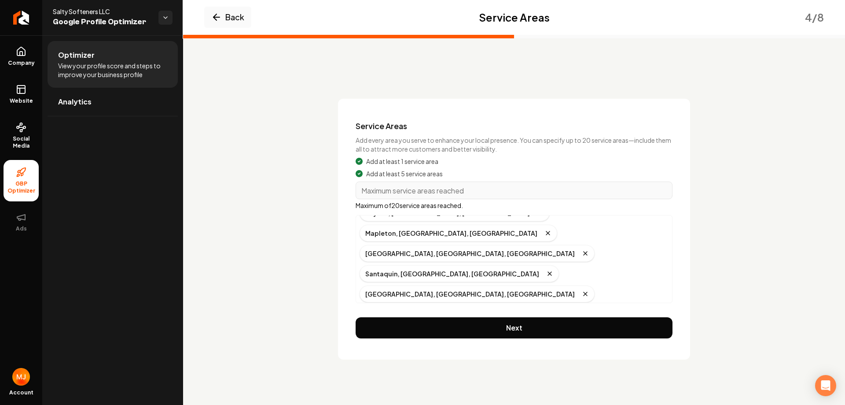
scroll to position [58, 0]
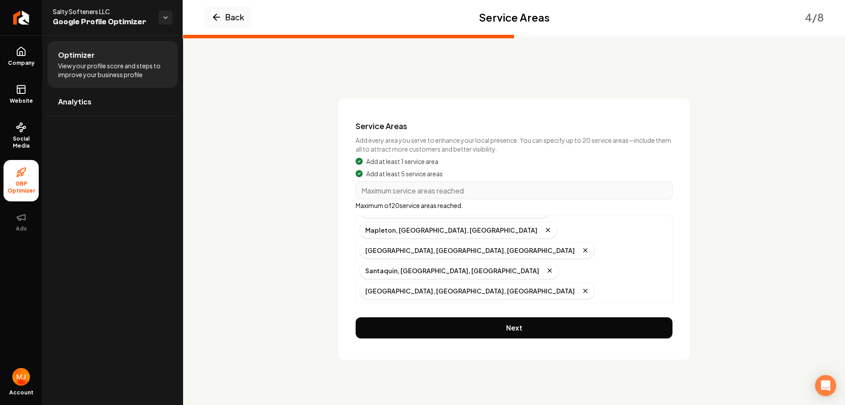
click at [521, 332] on button "Next" at bounding box center [514, 327] width 317 height 21
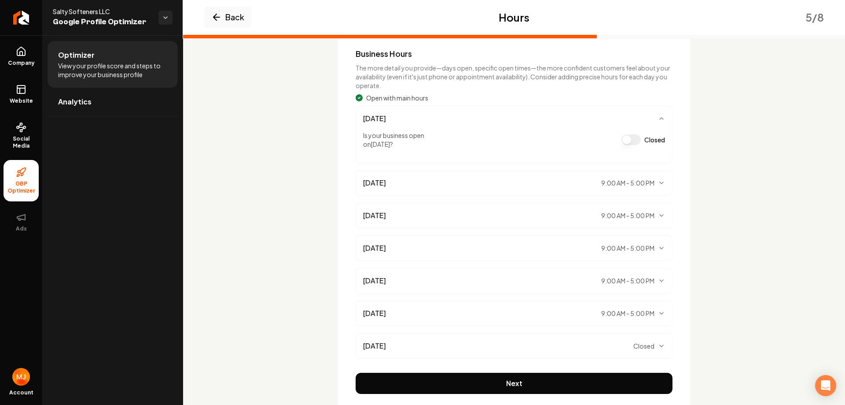
scroll to position [88, 0]
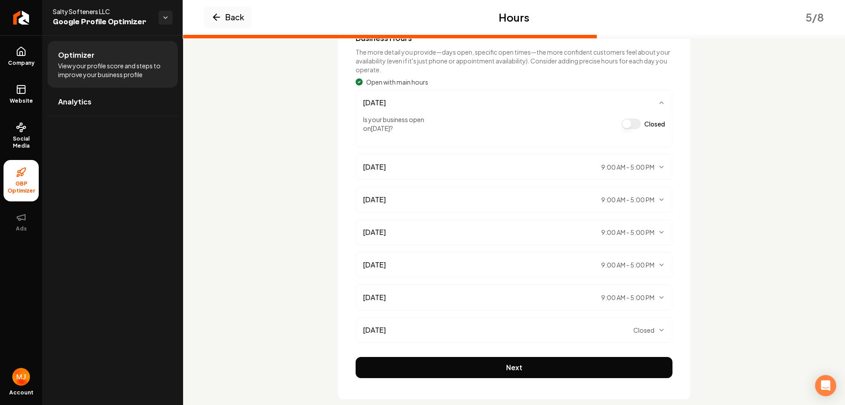
click at [504, 365] on button "Next" at bounding box center [514, 367] width 317 height 21
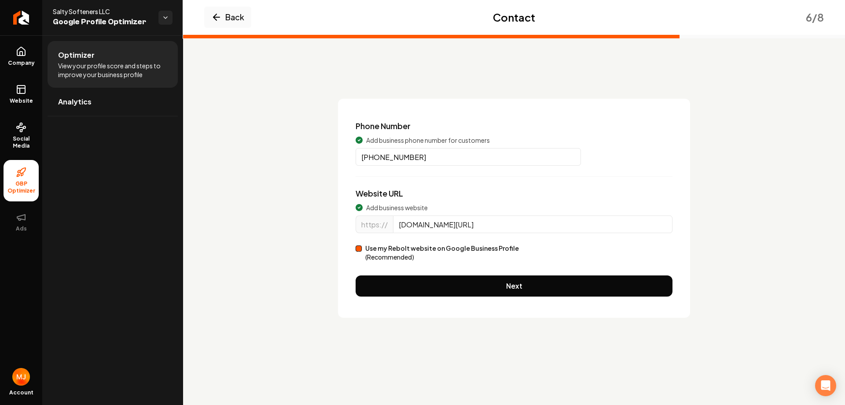
click at [357, 248] on button "Use my Rebolt website on Google Business Profile (Recommended)" at bounding box center [359, 248] width 6 height 6
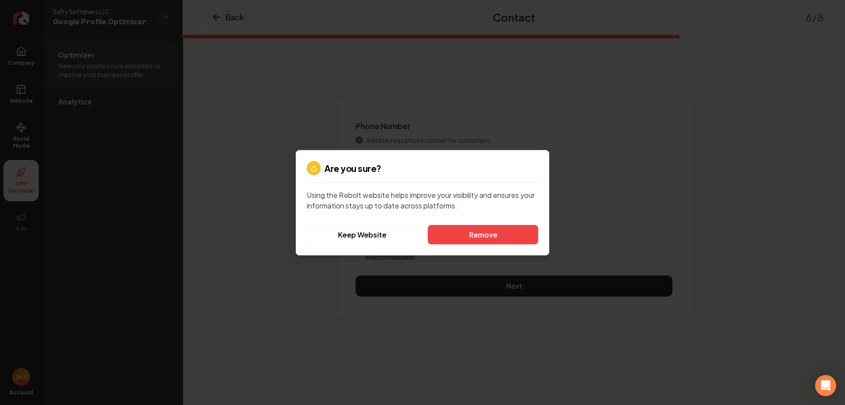
click at [363, 233] on button "Keep Website" at bounding box center [362, 234] width 111 height 19
type input "saltysofteners.com"
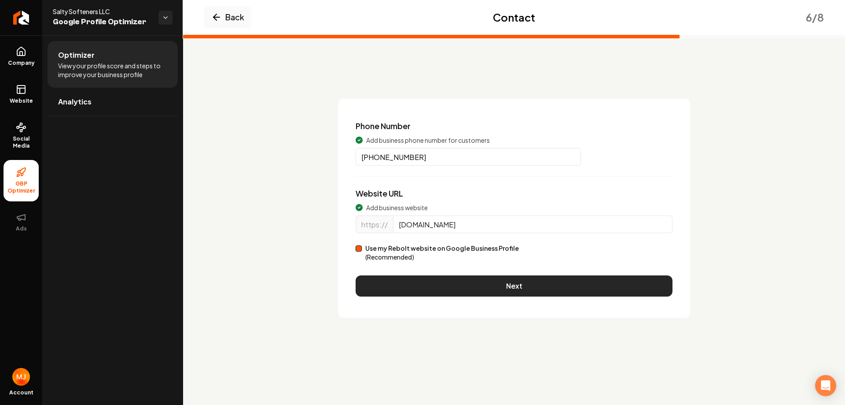
click at [517, 291] on button "Next" at bounding box center [514, 285] width 317 height 21
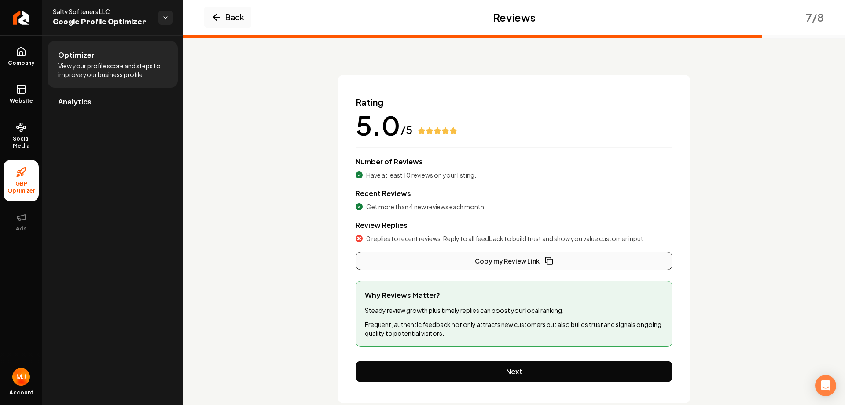
scroll to position [43, 0]
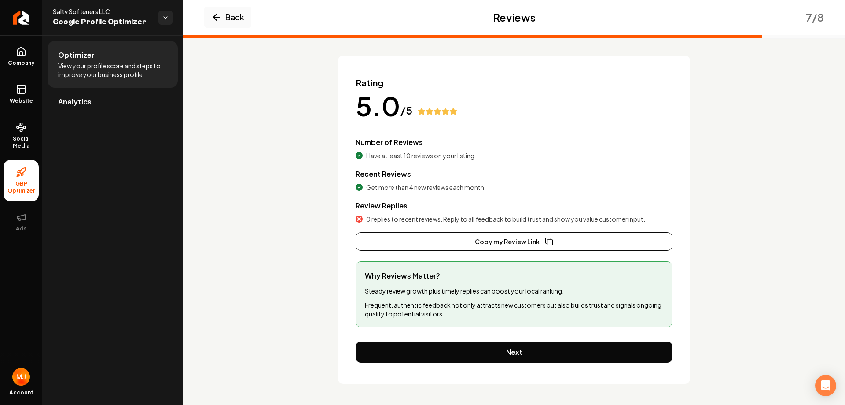
click at [484, 349] on button "Next" at bounding box center [514, 351] width 317 height 21
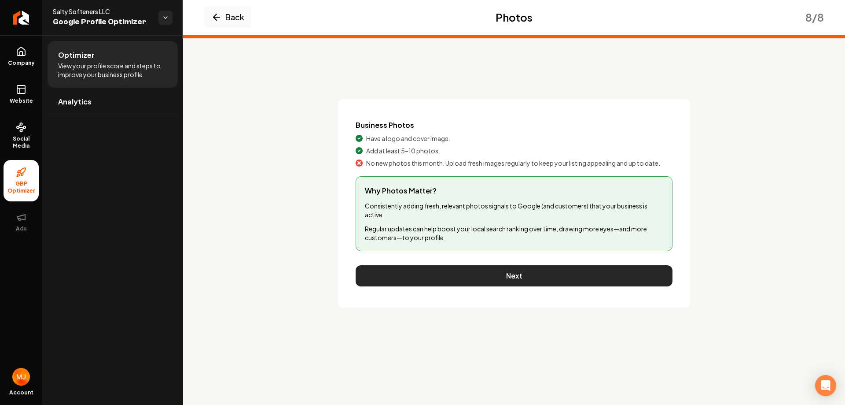
click at [529, 277] on button "Next" at bounding box center [514, 275] width 317 height 21
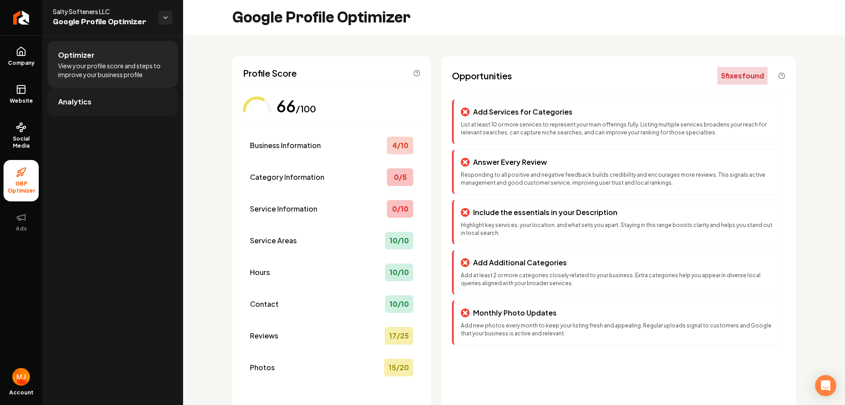
click at [101, 109] on link "Analytics" at bounding box center [113, 102] width 130 height 28
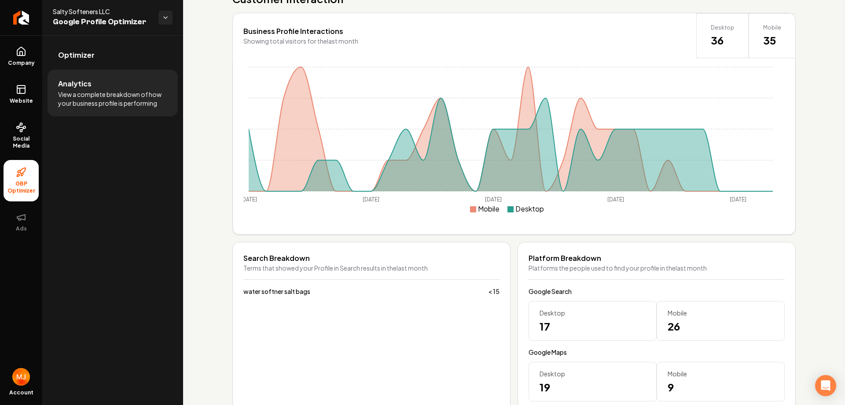
scroll to position [233, 0]
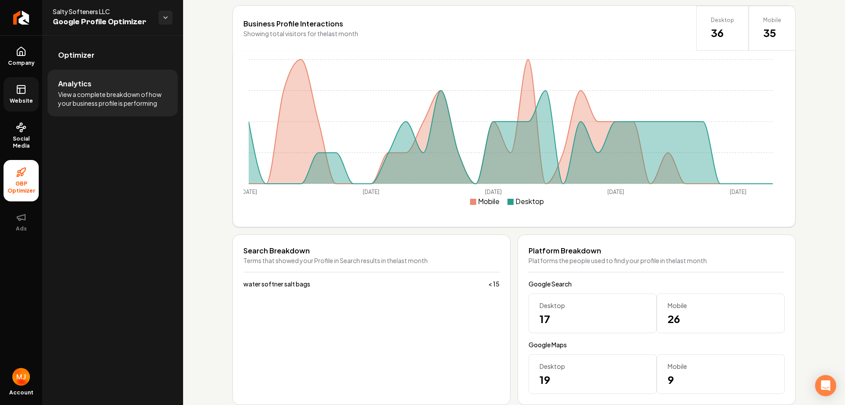
click at [26, 94] on link "Website" at bounding box center [21, 94] width 35 height 34
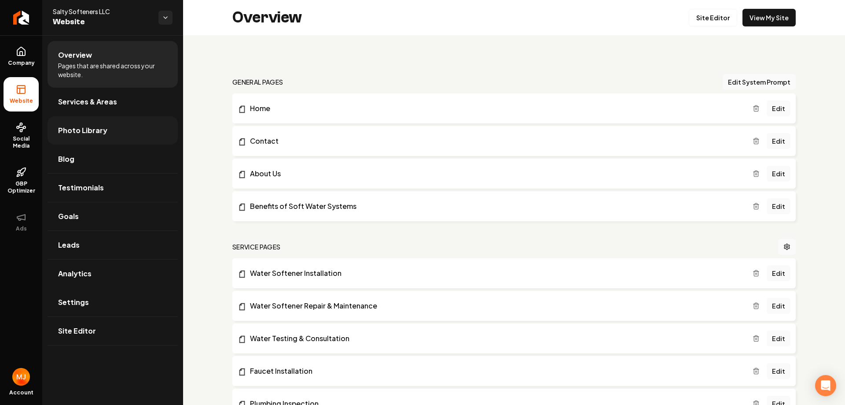
click at [120, 128] on link "Photo Library" at bounding box center [113, 130] width 130 height 28
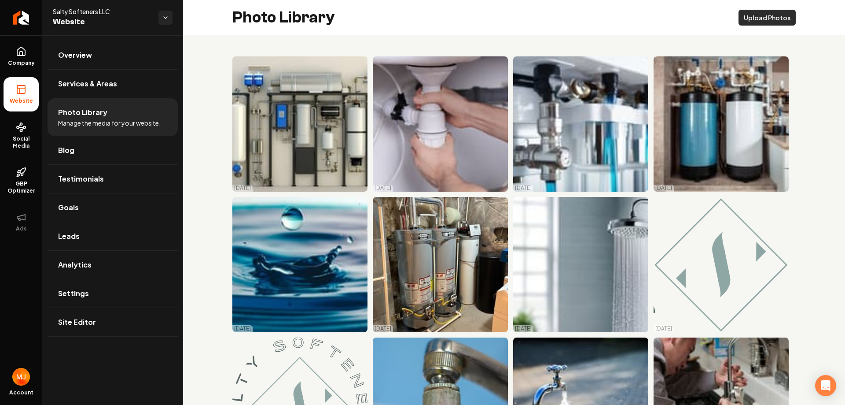
click at [761, 20] on button "Upload Photos" at bounding box center [767, 18] width 57 height 16
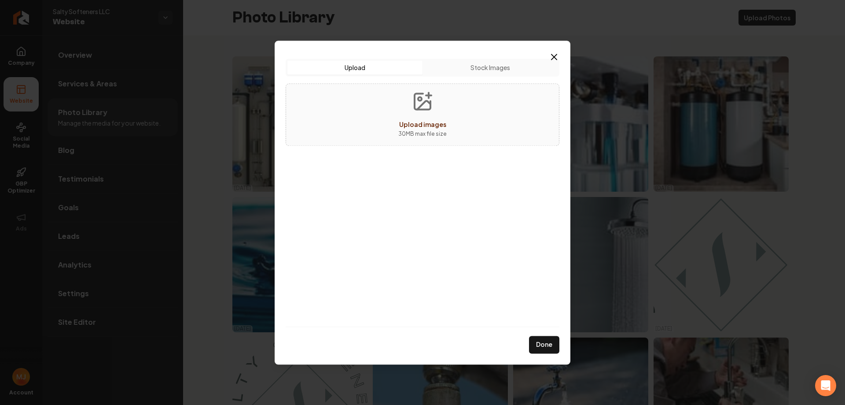
click at [421, 129] on p "30 MB max file size" at bounding box center [423, 133] width 48 height 9
type input "**********"
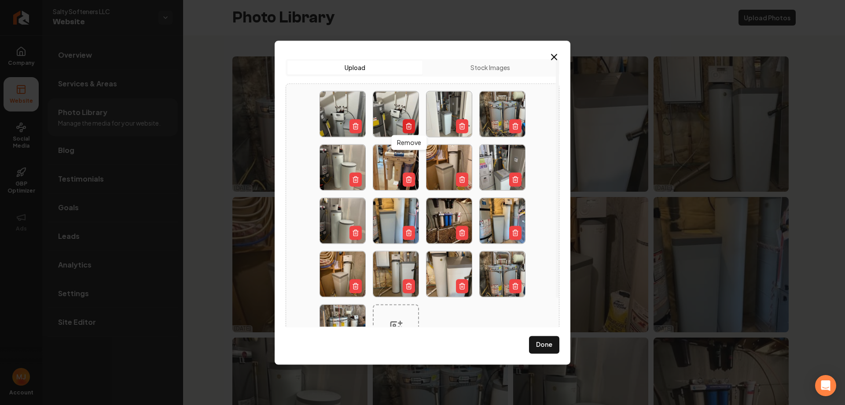
click at [409, 123] on icon "button" at bounding box center [409, 123] width 2 height 1
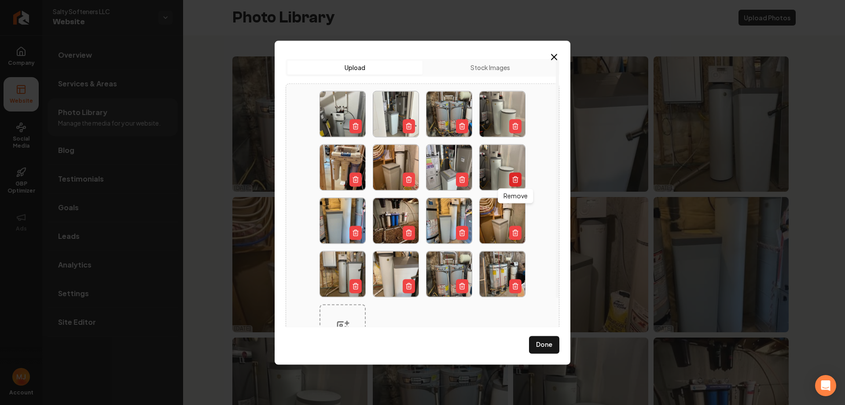
click at [516, 179] on line "button" at bounding box center [516, 180] width 0 height 2
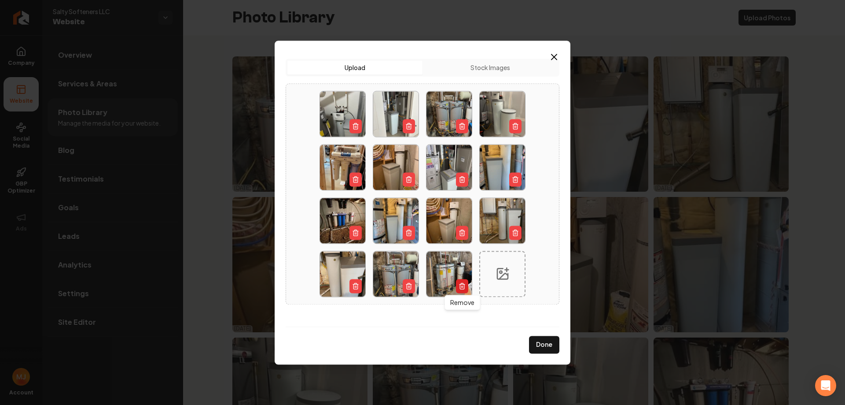
click at [463, 287] on line "button" at bounding box center [463, 286] width 0 height 2
click at [357, 282] on icon "button" at bounding box center [355, 285] width 7 height 7
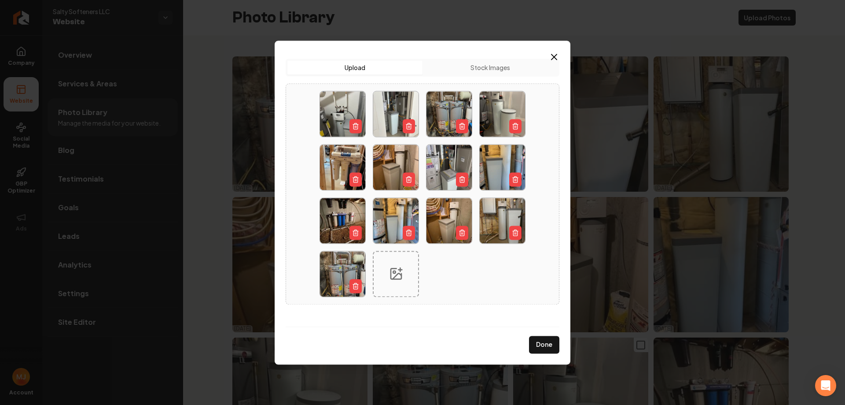
click at [539, 345] on button "Done" at bounding box center [544, 345] width 30 height 18
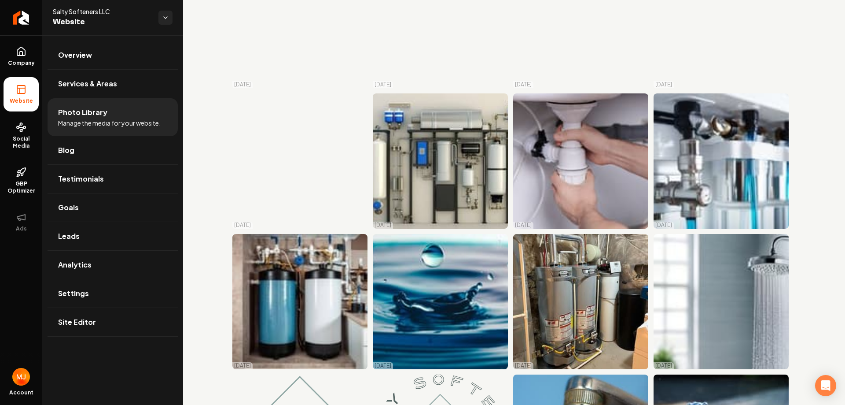
scroll to position [396, 0]
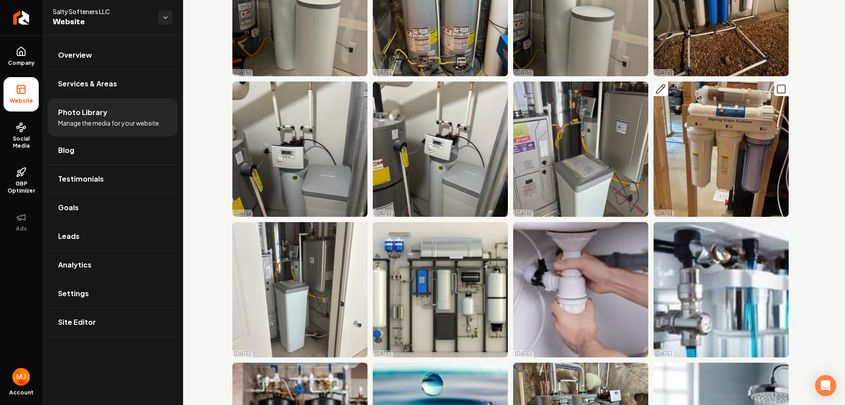
click at [656, 87] on icon "Main content area" at bounding box center [661, 89] width 11 height 11
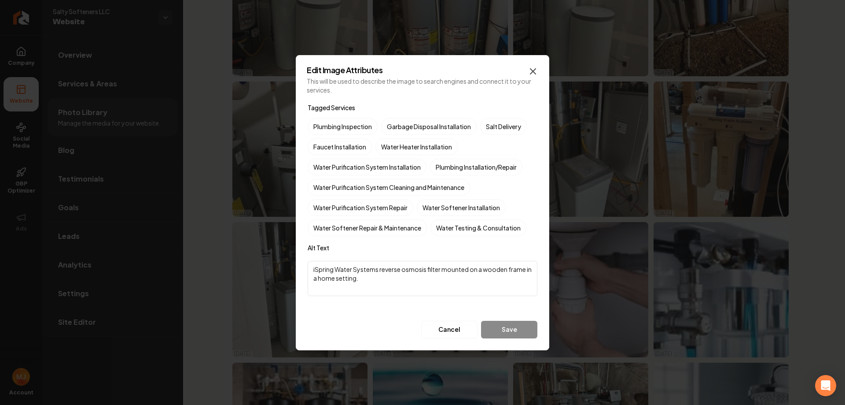
click at [535, 74] on icon "button" at bounding box center [533, 71] width 11 height 11
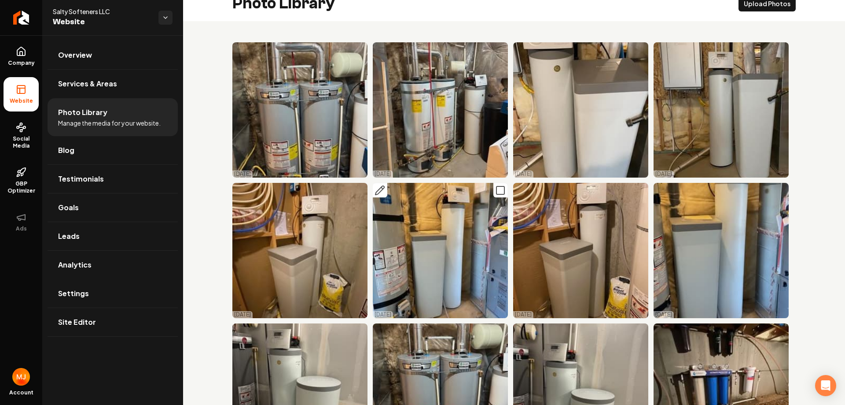
scroll to position [0, 0]
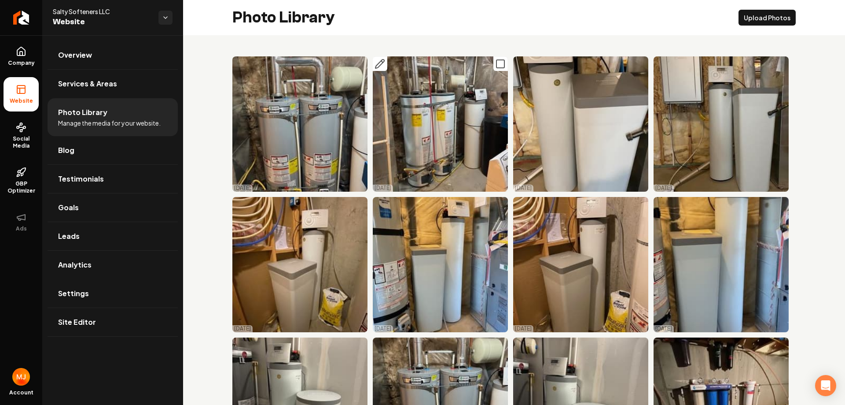
click at [379, 63] on icon "Main content area" at bounding box center [380, 64] width 11 height 11
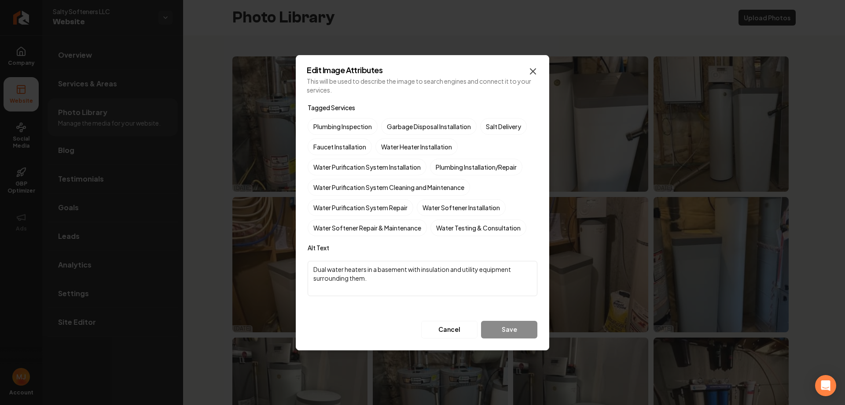
click at [534, 71] on icon "button" at bounding box center [533, 71] width 5 height 5
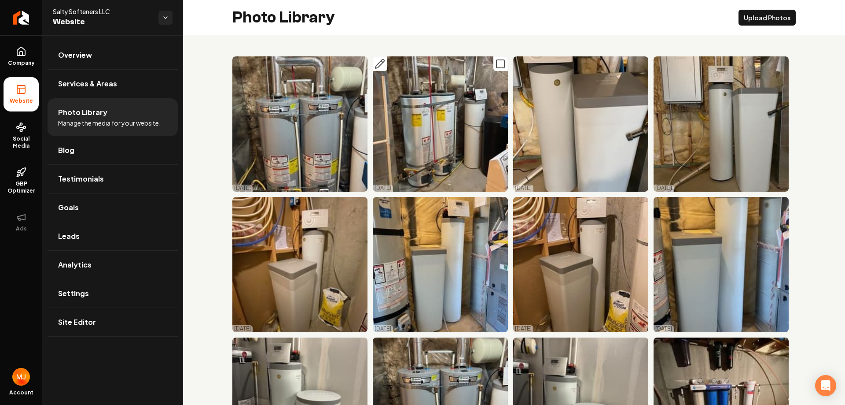
click at [495, 67] on icon "Main content area" at bounding box center [500, 64] width 11 height 11
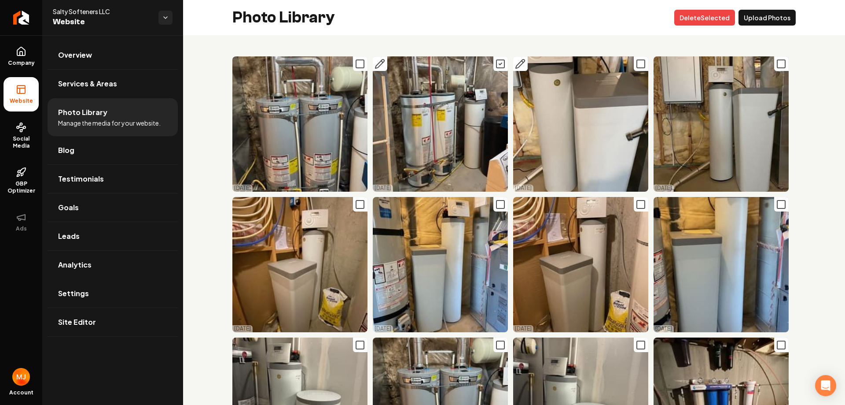
click at [634, 66] on button "Main content area" at bounding box center [641, 63] width 15 height 15
click at [641, 201] on icon "Main content area" at bounding box center [641, 204] width 11 height 11
click at [700, 19] on button "Delet e Selected" at bounding box center [705, 18] width 61 height 16
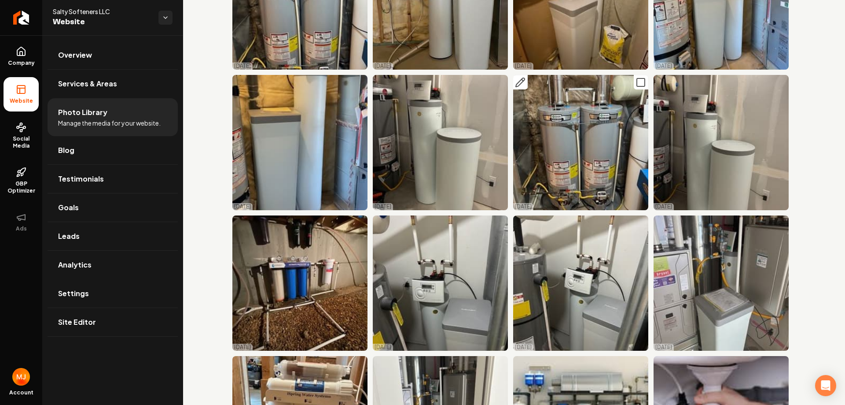
scroll to position [132, 0]
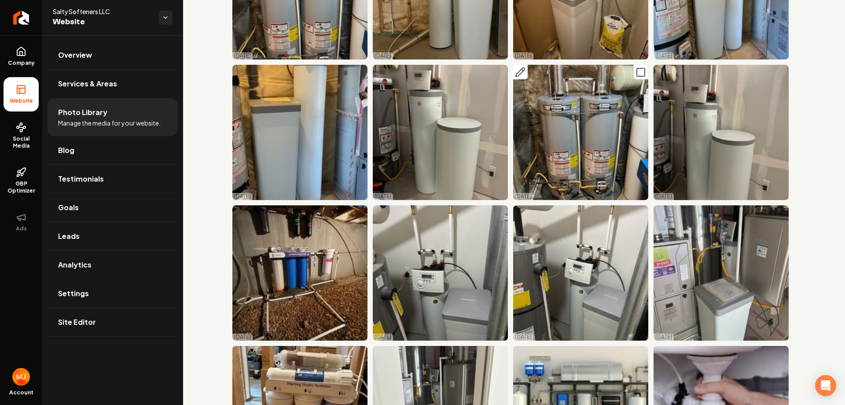
click at [637, 70] on icon "Main content area" at bounding box center [641, 72] width 11 height 11
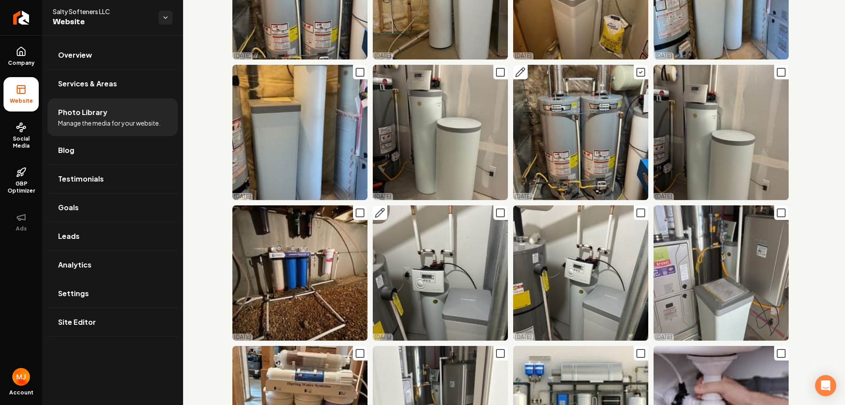
click at [496, 208] on icon "Main content area" at bounding box center [500, 212] width 11 height 11
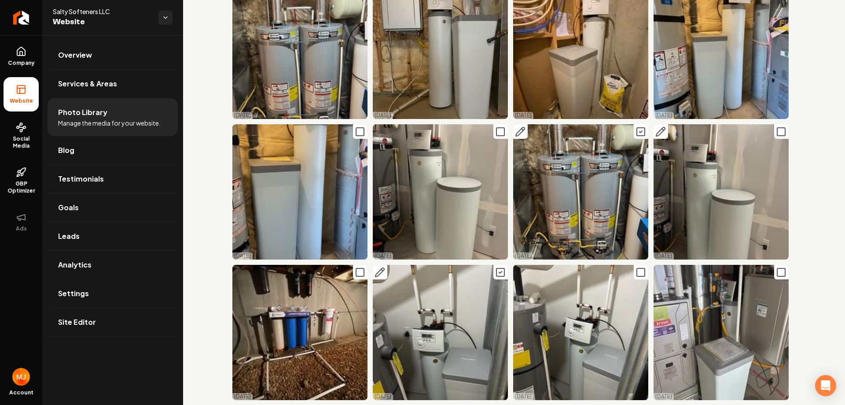
scroll to position [0, 0]
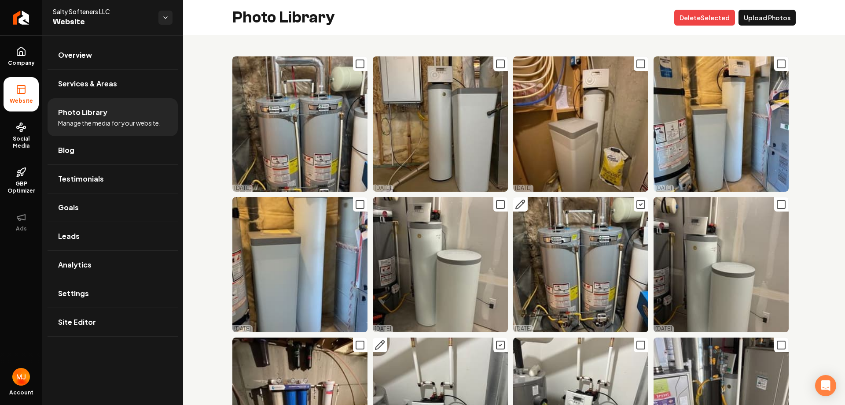
click at [706, 16] on button "Delet e Selected" at bounding box center [705, 18] width 61 height 16
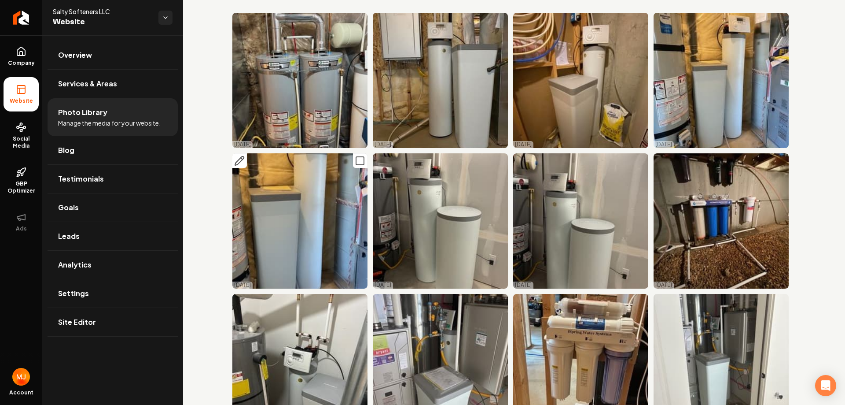
scroll to position [44, 0]
click at [641, 159] on icon "Main content area" at bounding box center [641, 160] width 11 height 11
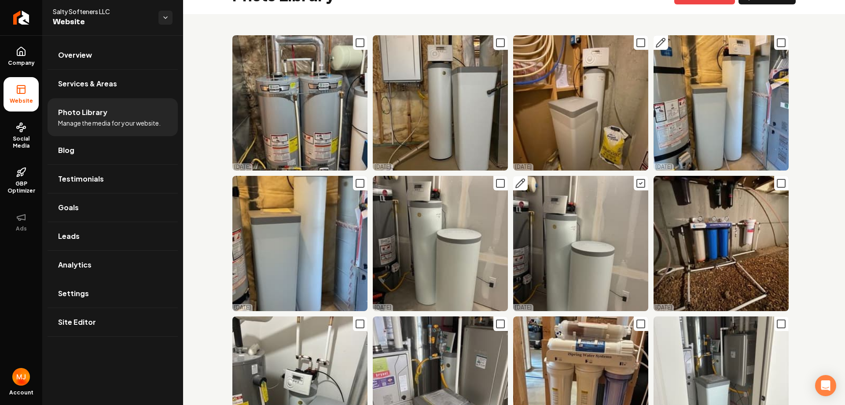
scroll to position [0, 0]
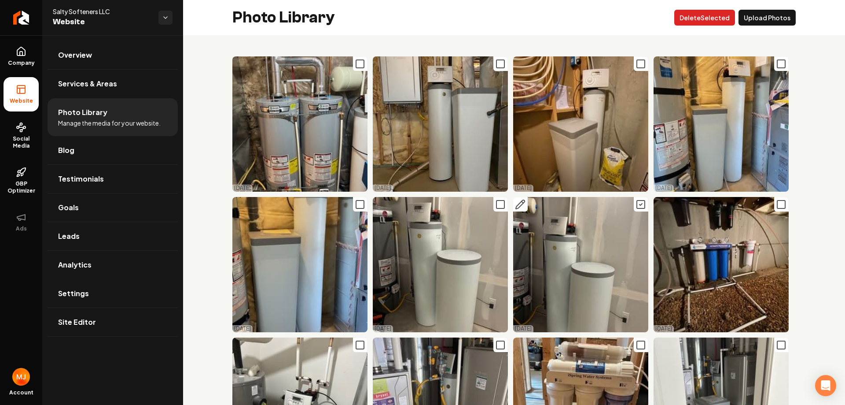
click at [706, 12] on button "Delet e Selected" at bounding box center [705, 18] width 61 height 16
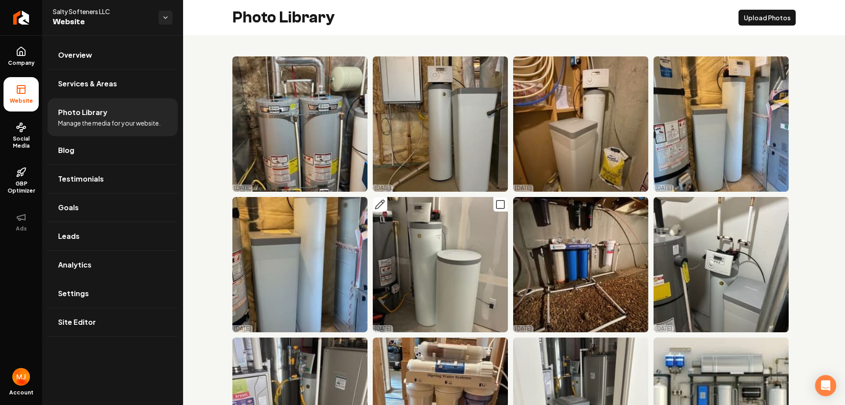
scroll to position [88, 0]
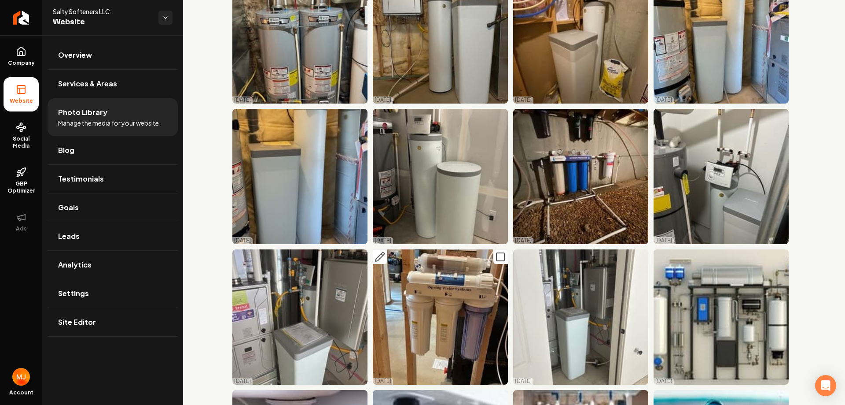
click at [440, 334] on img "Main content area" at bounding box center [440, 316] width 135 height 135
click at [377, 252] on icon "Main content area" at bounding box center [380, 256] width 9 height 9
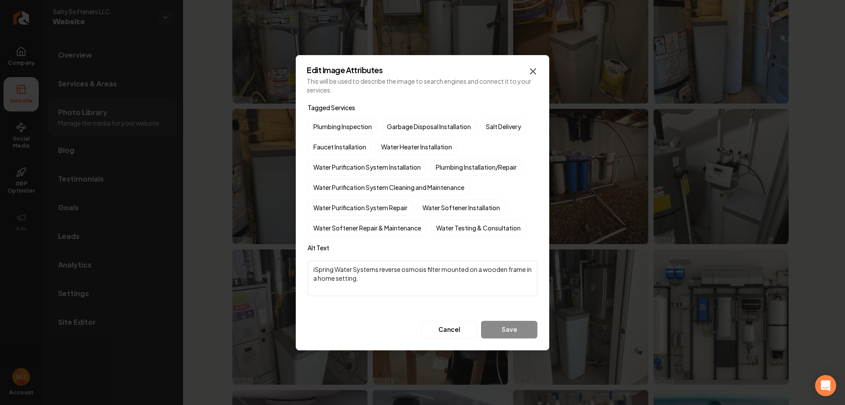
click at [533, 74] on icon "button" at bounding box center [533, 71] width 11 height 11
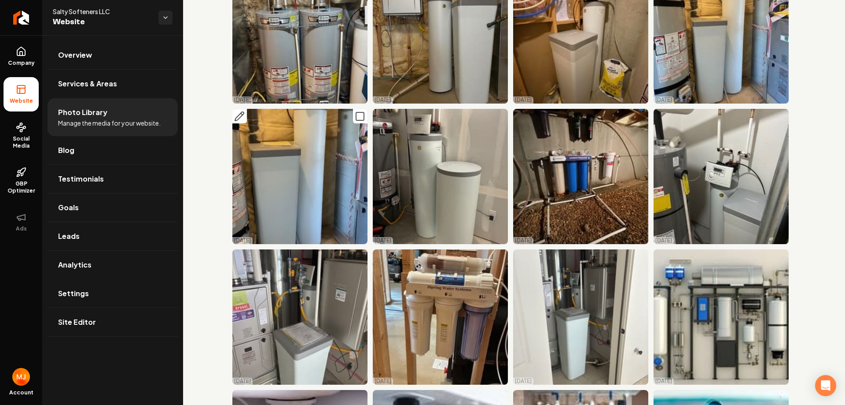
click at [244, 117] on icon "Main content area" at bounding box center [239, 116] width 11 height 11
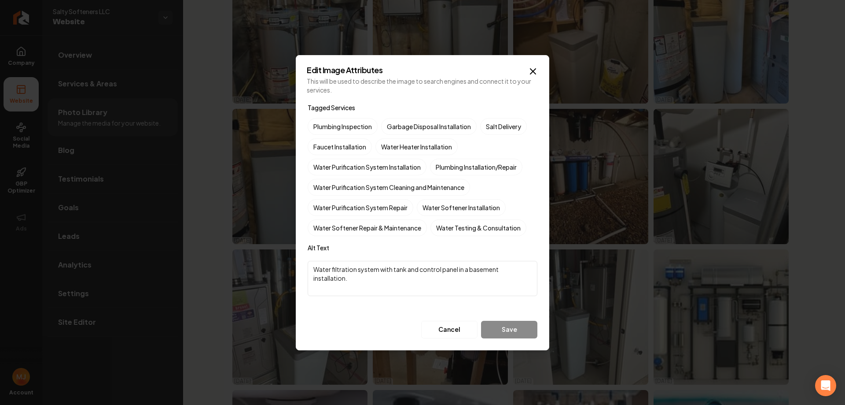
drag, startPoint x: 364, startPoint y: 287, endPoint x: 312, endPoint y: 267, distance: 55.6
click at [312, 267] on textarea "Water filtration system with tank and control panel in a basement installation." at bounding box center [423, 278] width 230 height 35
click at [354, 270] on textarea "Water filtration system with tank and control panel in a basement installation." at bounding box center [423, 278] width 230 height 35
click at [358, 267] on textarea "Water filtration system with tank and control panel in a basement installation." at bounding box center [423, 278] width 230 height 35
click at [390, 269] on textarea "Water softener system with tank and control panel in a basement installation." at bounding box center [423, 278] width 230 height 35
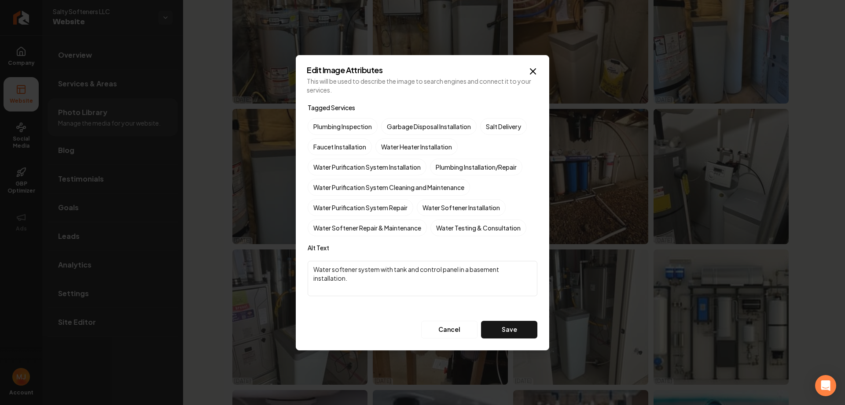
click at [391, 269] on textarea "Water softener system with tank and control panel in a basement installation." at bounding box center [423, 278] width 230 height 35
click at [518, 270] on textarea "Water softener system with brine tank and control panel in a basement installat…" at bounding box center [423, 278] width 230 height 35
type textarea "Water softener system with brine tank and control panel in a basement mechanica…"
click at [524, 331] on button "Save" at bounding box center [509, 330] width 56 height 18
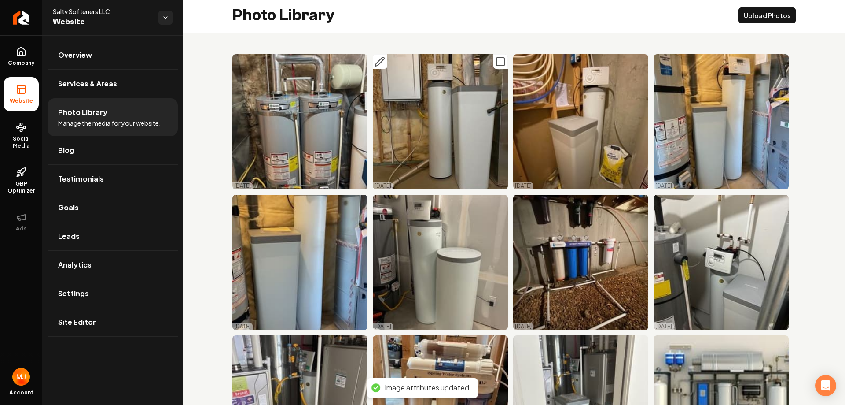
scroll to position [0, 0]
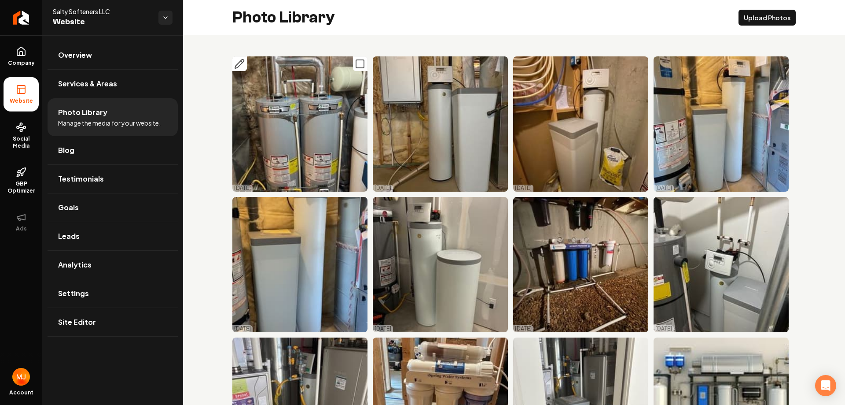
click at [314, 123] on img "Main content area" at bounding box center [300, 123] width 135 height 135
click at [244, 68] on icon "Main content area" at bounding box center [239, 64] width 11 height 11
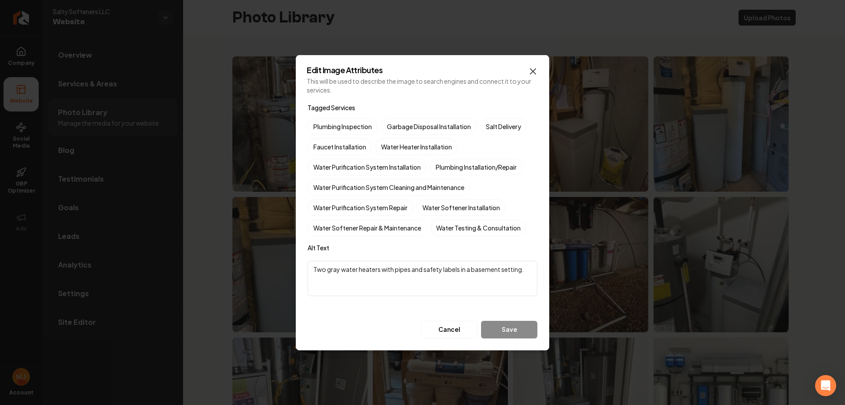
click at [534, 69] on icon "button" at bounding box center [533, 71] width 11 height 11
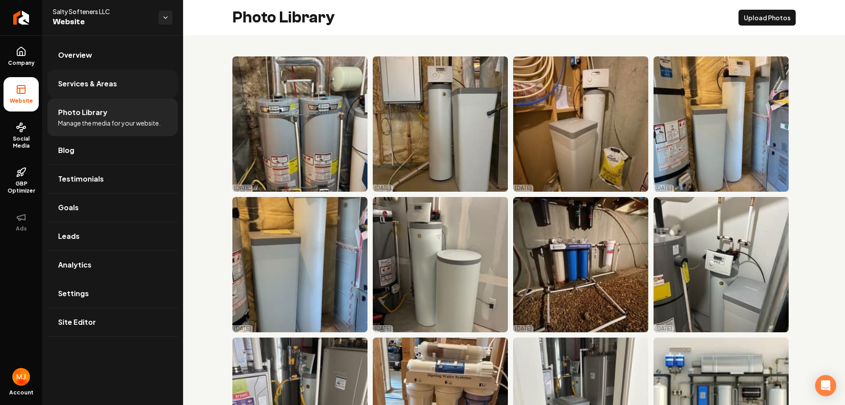
click at [92, 92] on link "Services & Areas" at bounding box center [113, 84] width 130 height 28
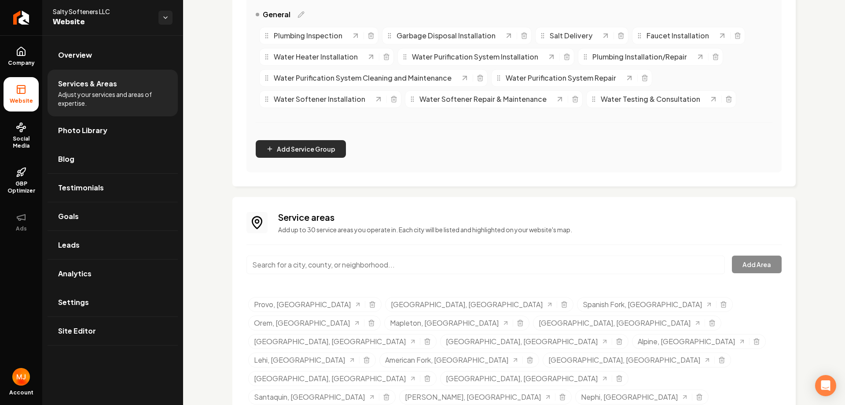
scroll to position [222, 0]
click at [738, 260] on div "Add Area" at bounding box center [514, 268] width 535 height 29
click at [395, 266] on input "Main content area" at bounding box center [486, 263] width 479 height 18
click at [319, 267] on input "Provo, UT" at bounding box center [486, 263] width 479 height 18
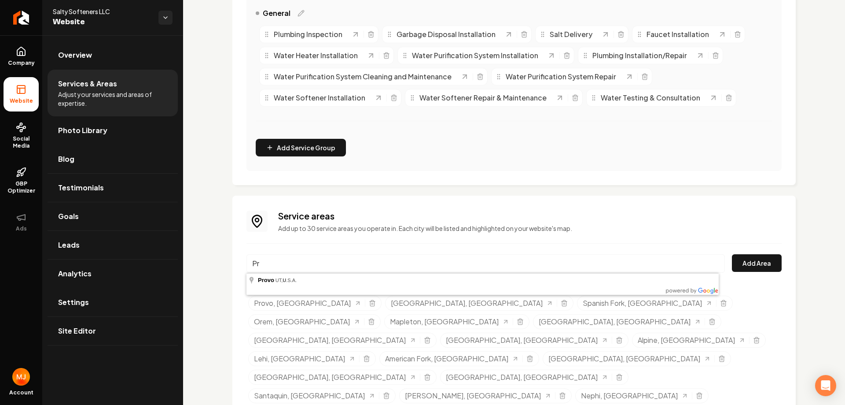
type input "P"
click at [369, 268] on input "Main content area" at bounding box center [486, 263] width 479 height 18
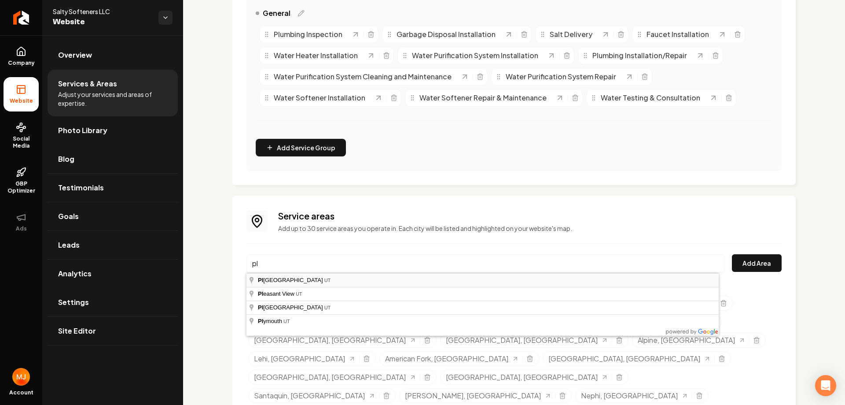
type input "Pleasant Grove, UT"
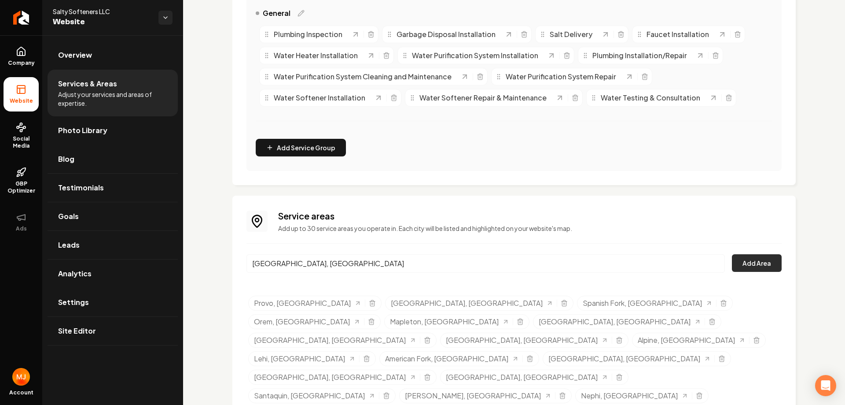
click at [758, 266] on button "Add Area" at bounding box center [757, 263] width 50 height 18
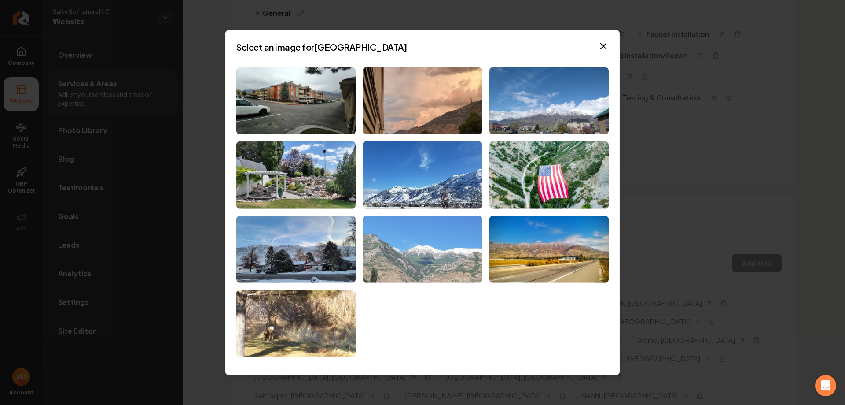
click at [388, 260] on img at bounding box center [422, 249] width 119 height 67
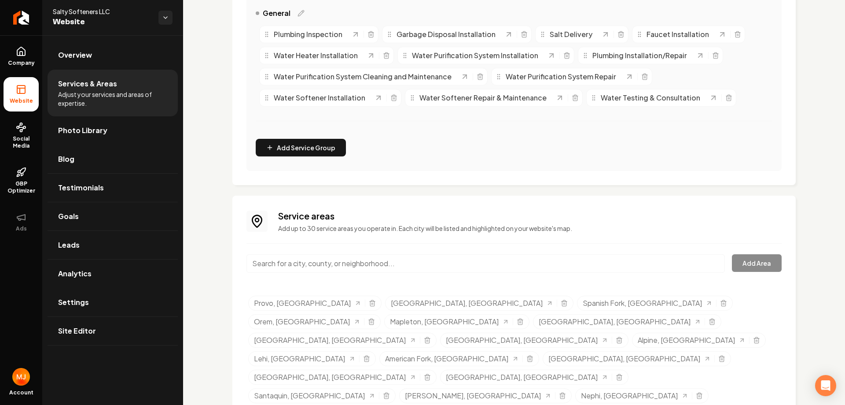
click at [389, 262] on input "Main content area" at bounding box center [486, 263] width 479 height 18
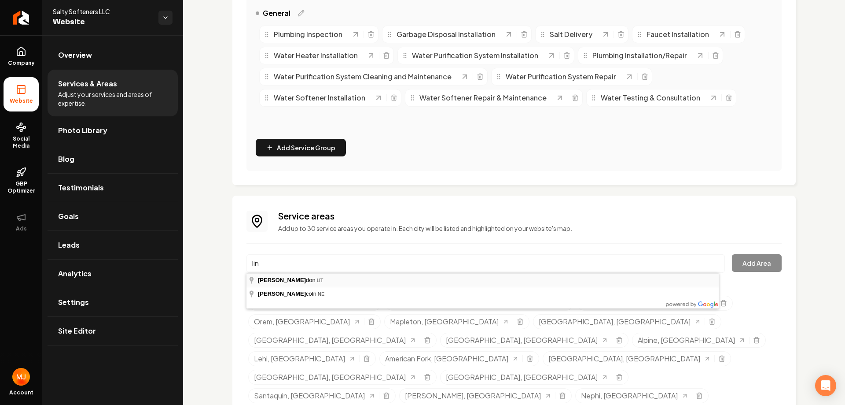
type input "Lindon, UT"
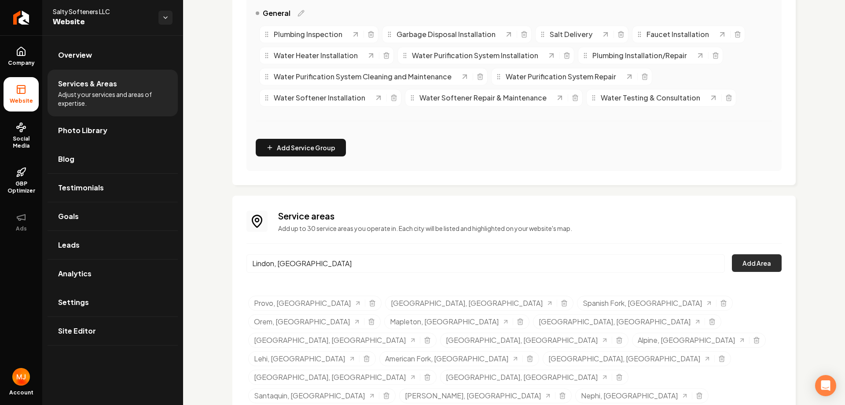
click at [747, 265] on button "Add Area" at bounding box center [757, 263] width 50 height 18
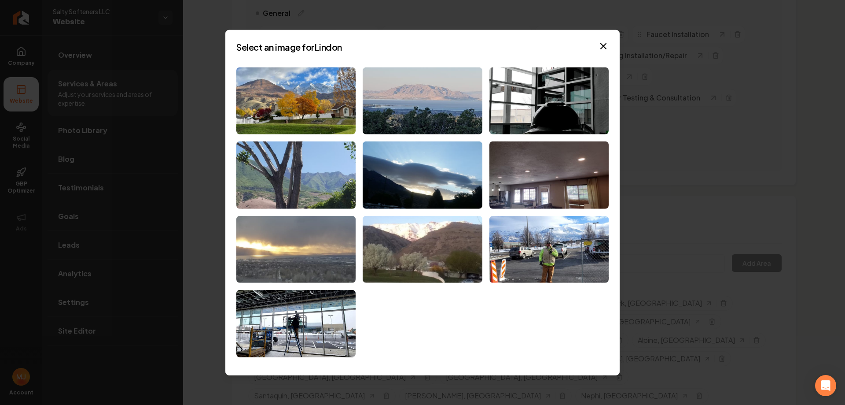
click at [332, 268] on img at bounding box center [295, 249] width 119 height 67
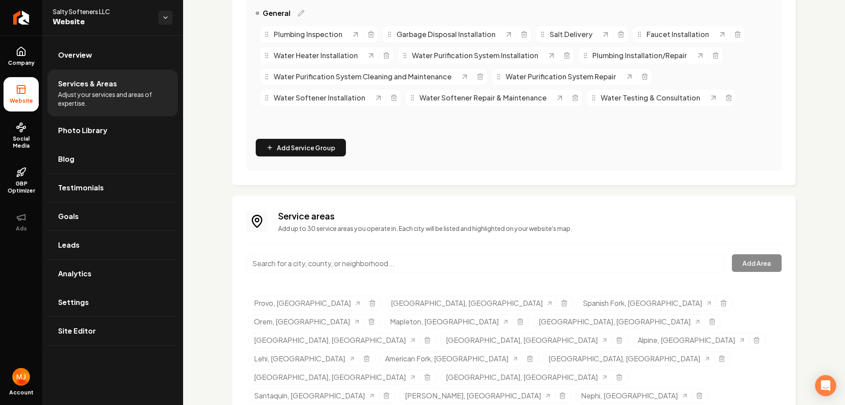
click at [335, 261] on input "Main content area" at bounding box center [486, 263] width 479 height 18
click at [750, 266] on button "Add Area" at bounding box center [757, 263] width 50 height 18
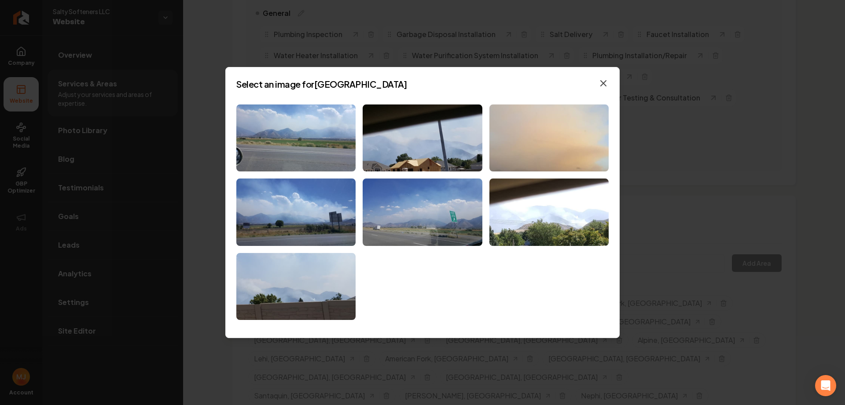
click at [598, 87] on icon "button" at bounding box center [603, 83] width 11 height 11
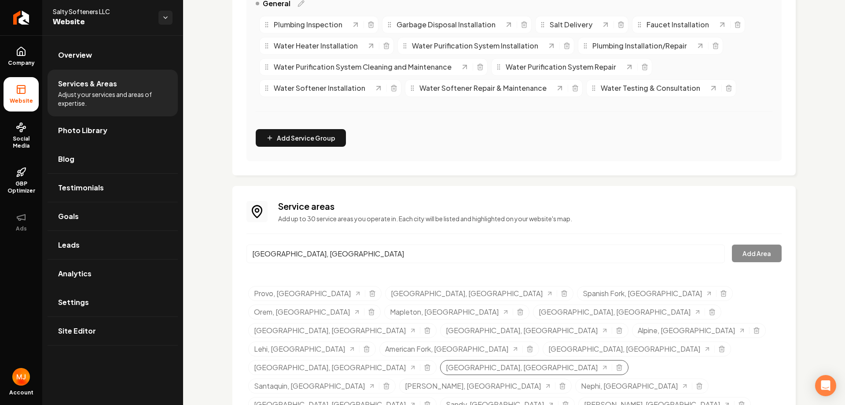
scroll to position [240, 0]
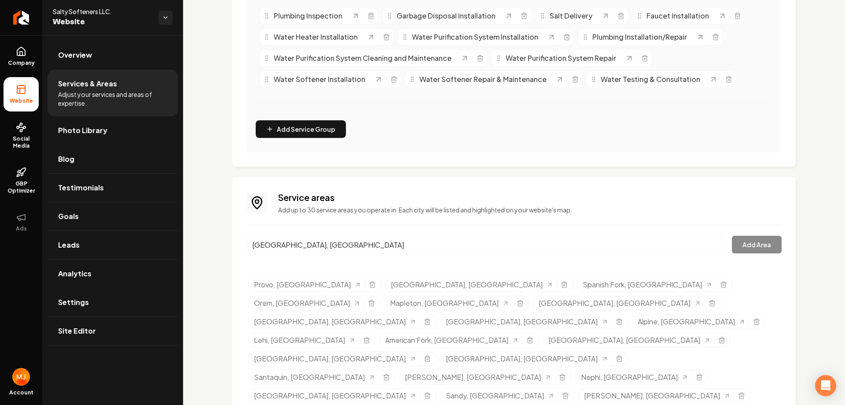
click at [333, 247] on input "Woodland Hills, UT" at bounding box center [486, 245] width 479 height 18
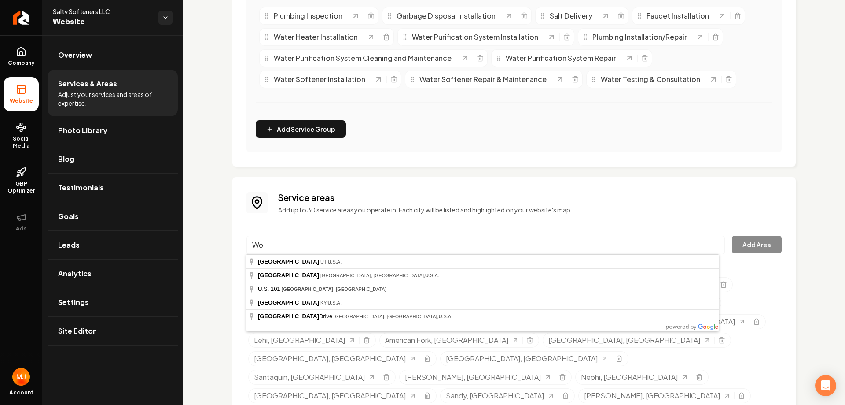
type input "W"
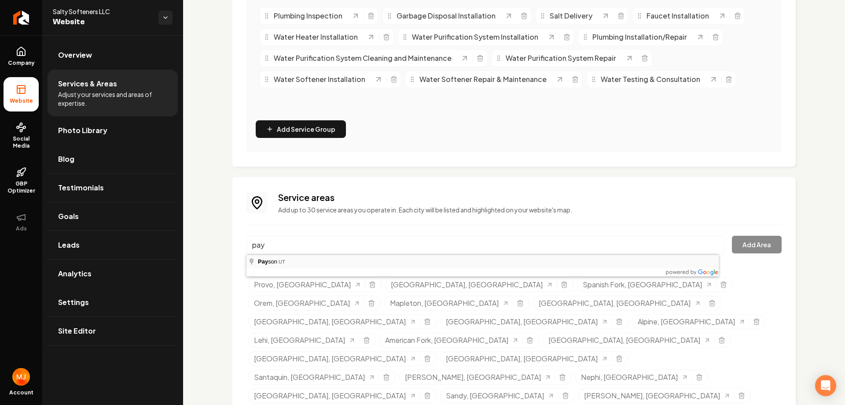
type input "Payson, UT"
click at [735, 247] on button "Add Area" at bounding box center [757, 245] width 50 height 18
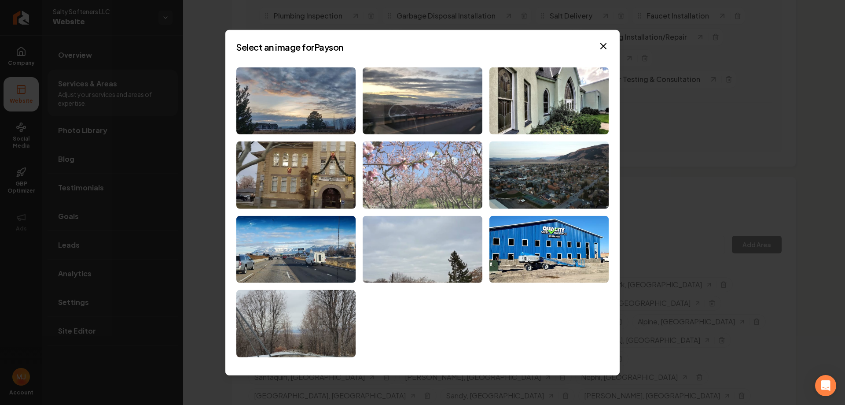
click at [415, 182] on img at bounding box center [422, 174] width 119 height 67
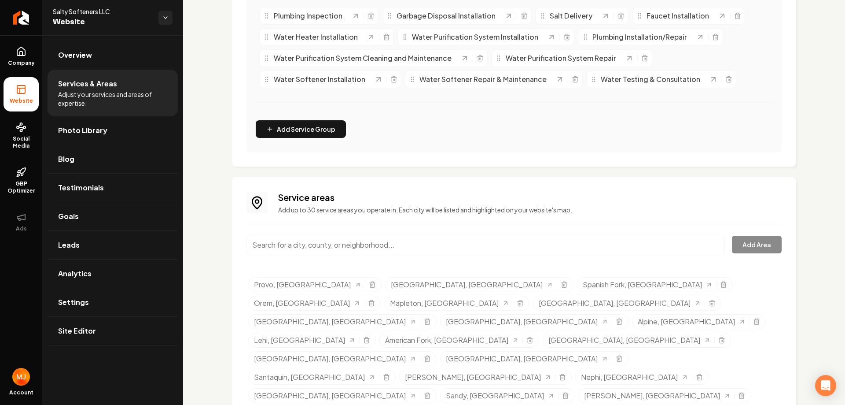
click at [388, 249] on input "Main content area" at bounding box center [486, 245] width 479 height 18
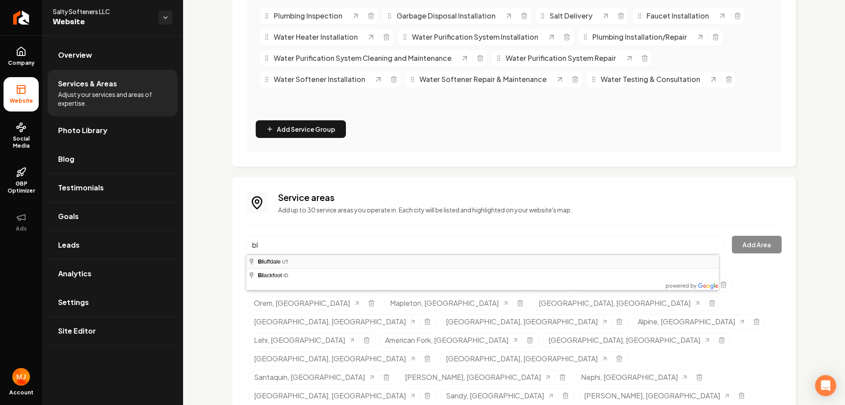
type input "Bluffdale, UT"
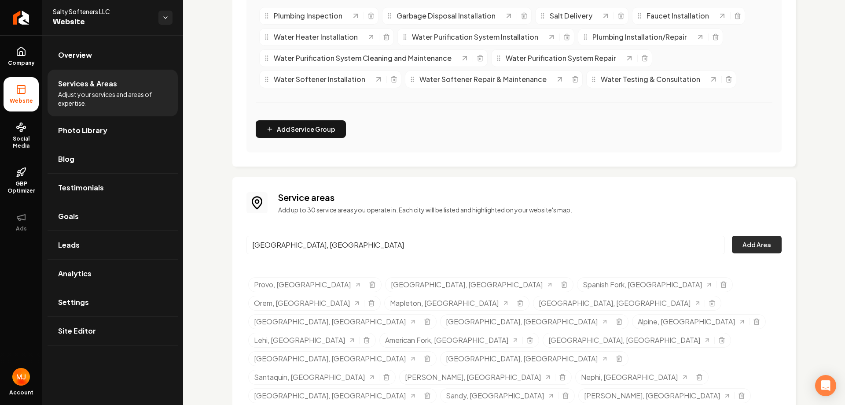
click at [742, 241] on button "Add Area" at bounding box center [757, 245] width 50 height 18
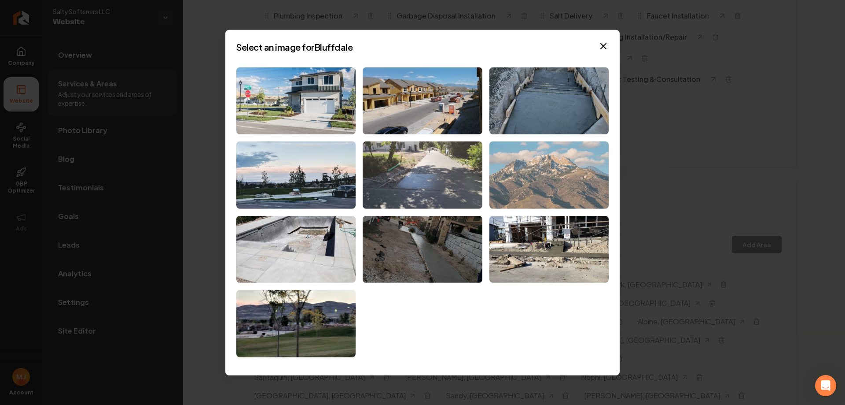
click at [558, 175] on img at bounding box center [549, 174] width 119 height 67
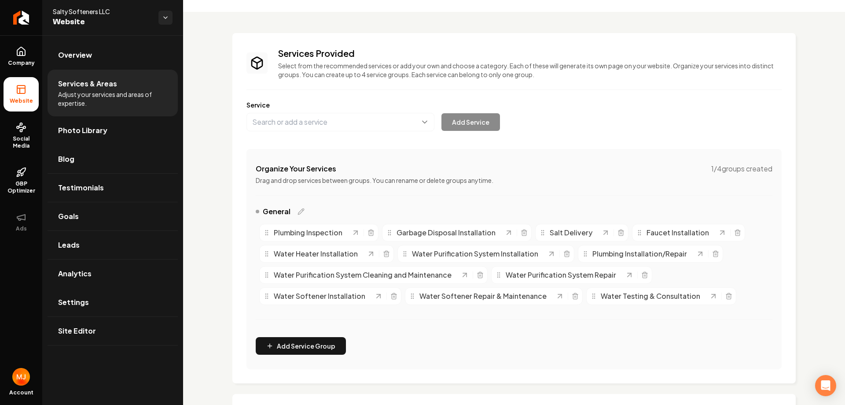
scroll to position [20, 0]
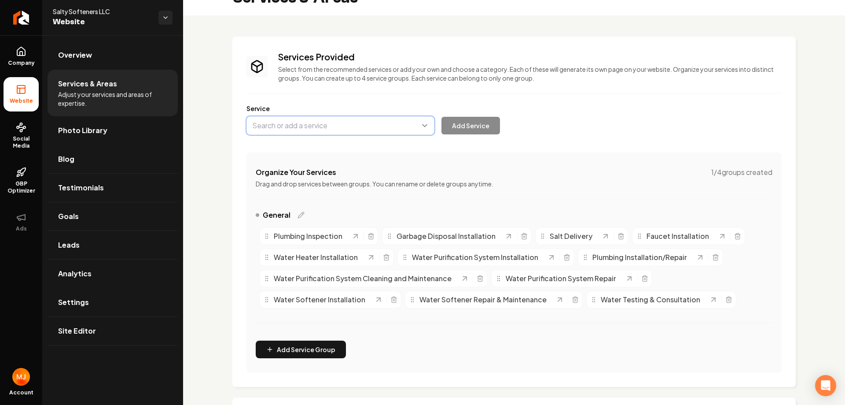
click at [422, 129] on button "Main content area" at bounding box center [341, 125] width 188 height 18
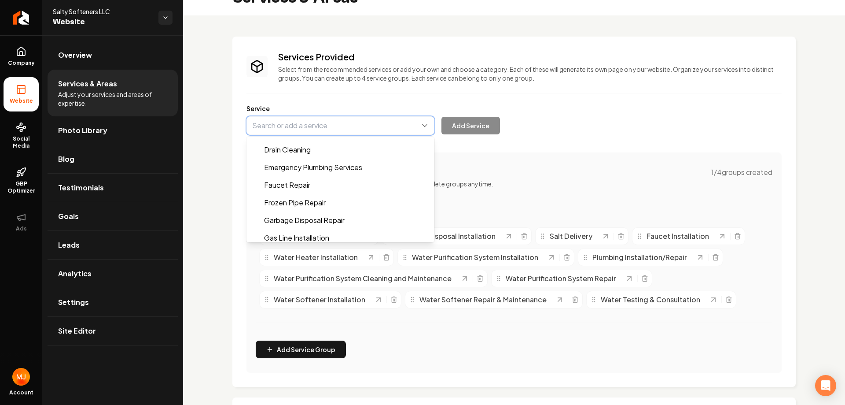
scroll to position [220, 0]
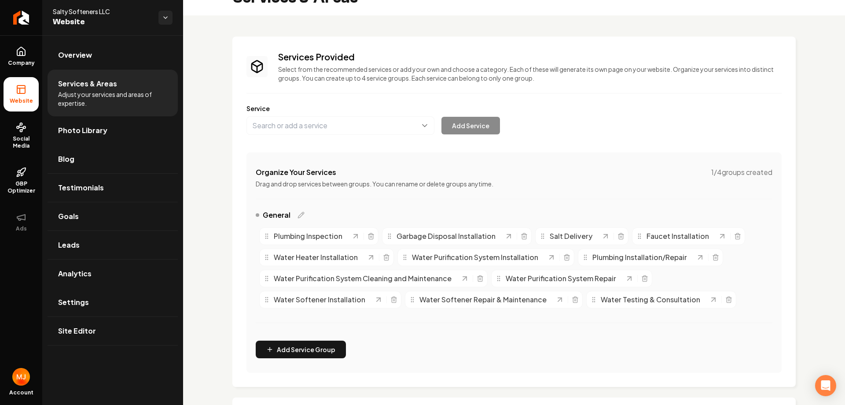
click at [381, 363] on div "Services Provided Select from the recommended services or add your own and choo…" at bounding box center [514, 212] width 535 height 322
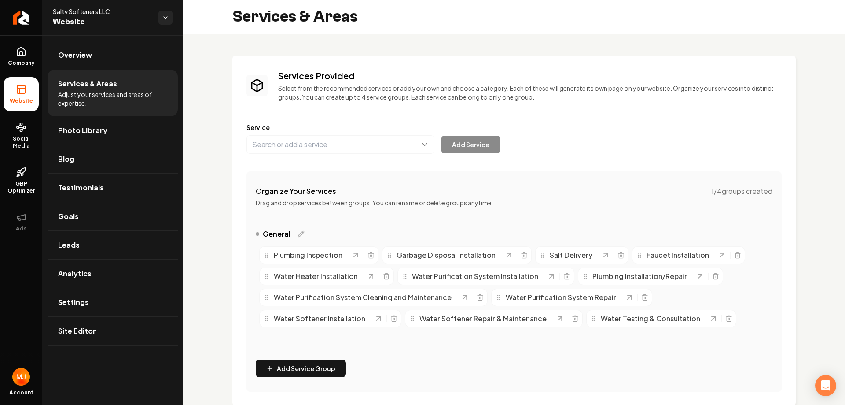
scroll to position [0, 0]
click at [96, 42] on link "Overview" at bounding box center [113, 55] width 130 height 28
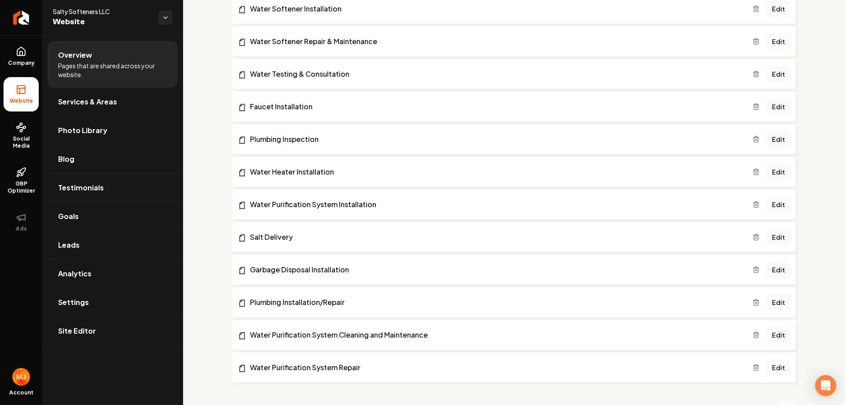
scroll to position [308, 0]
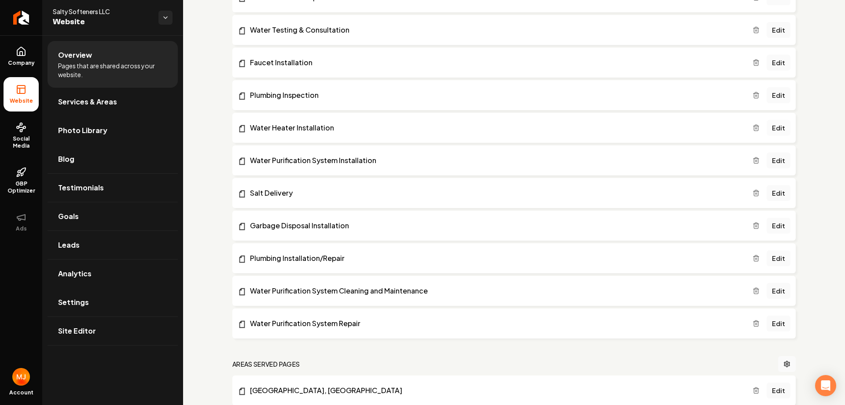
click at [778, 129] on link "Edit" at bounding box center [779, 128] width 24 height 16
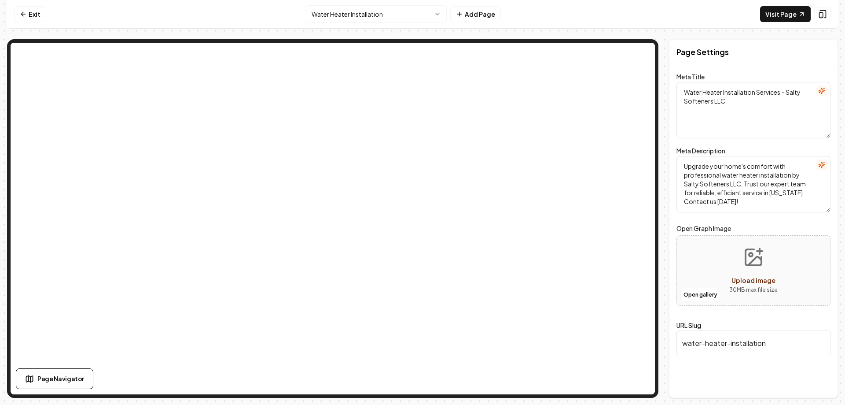
click at [754, 270] on button "Upload image 30 MB max file size" at bounding box center [754, 271] width 63 height 62
click at [694, 292] on button "Open gallery" at bounding box center [701, 295] width 40 height 14
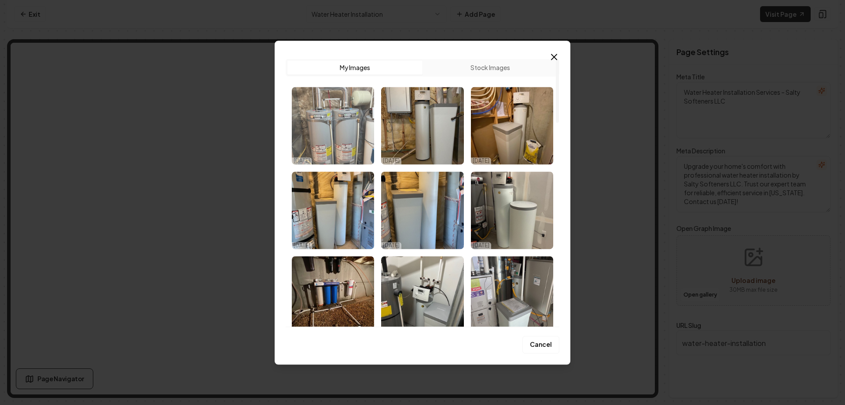
click at [349, 125] on img "Select image image_68dd83ac5c7cd75eb80f394b.jpg" at bounding box center [333, 126] width 82 height 78
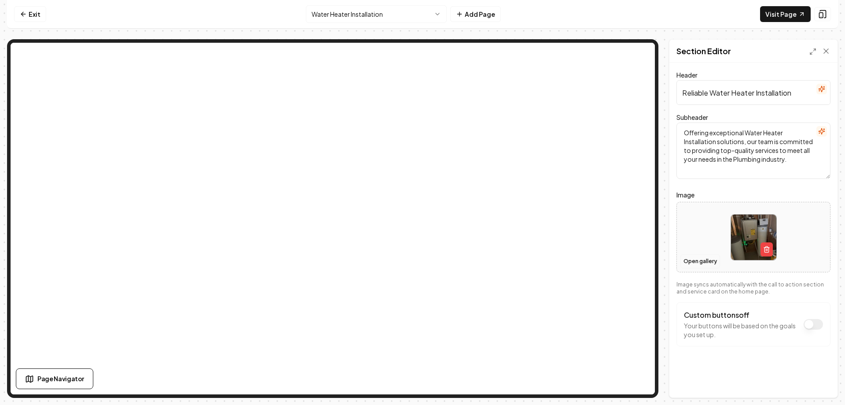
click at [709, 260] on button "Open gallery" at bounding box center [701, 261] width 40 height 14
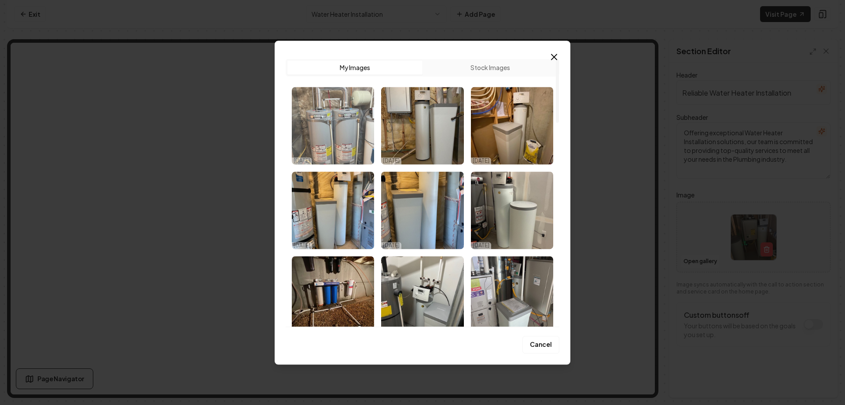
click at [344, 129] on img "Select image image_68dd83ac5c7cd75eb80f394b.jpg" at bounding box center [333, 126] width 82 height 78
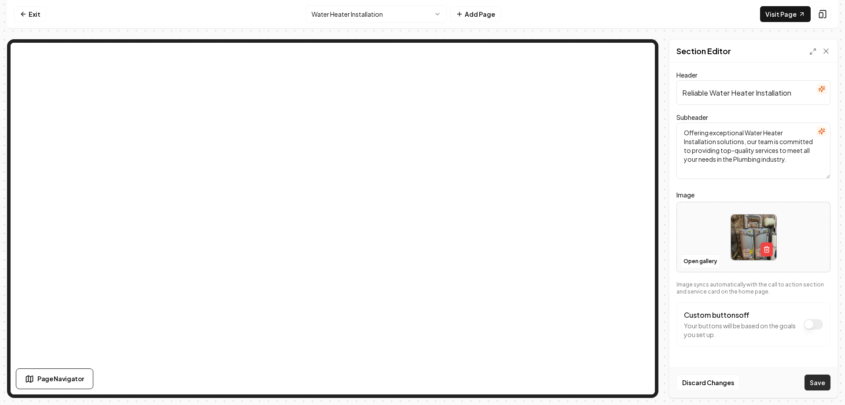
click at [822, 381] on button "Save" at bounding box center [818, 382] width 26 height 16
click at [31, 11] on link "Exit" at bounding box center [30, 14] width 32 height 16
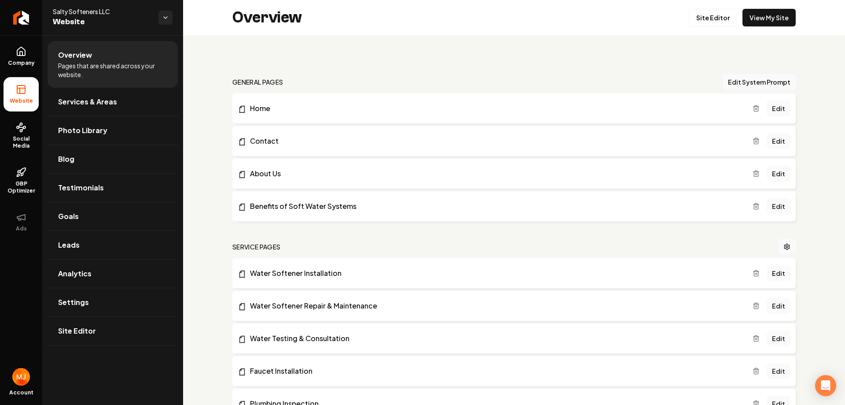
click at [777, 272] on link "Edit" at bounding box center [779, 273] width 24 height 16
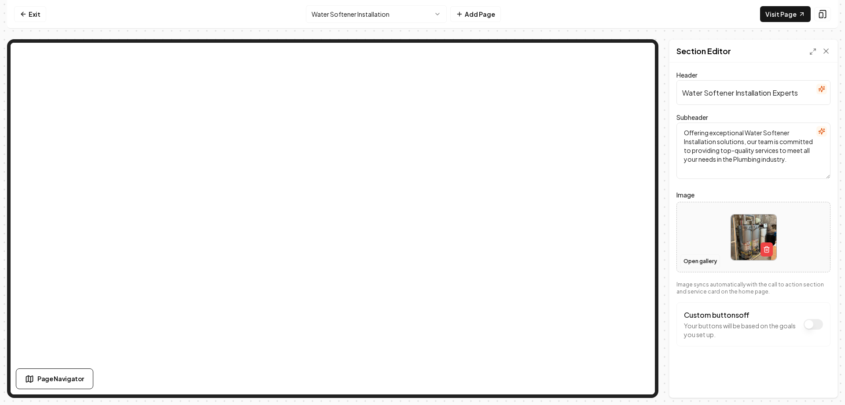
click at [704, 261] on button "Open gallery" at bounding box center [701, 261] width 40 height 14
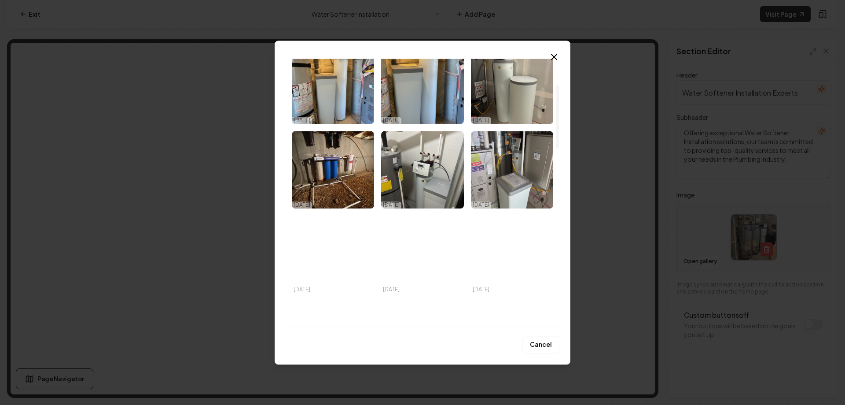
scroll to position [107, 0]
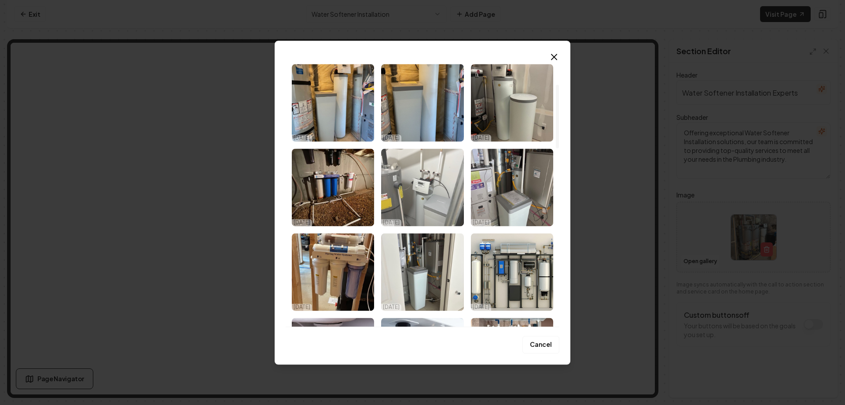
click at [426, 206] on img "Select image image_68dd83ac5c7cd75eb80f3909.jpg" at bounding box center [422, 187] width 82 height 78
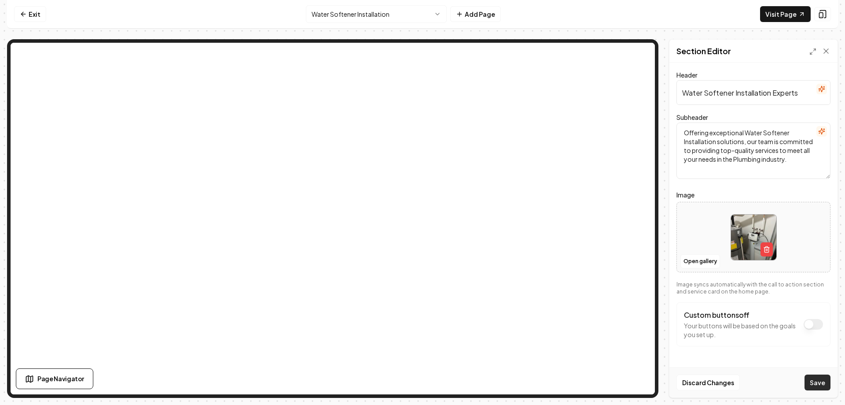
click at [816, 381] on button "Save" at bounding box center [818, 382] width 26 height 16
click at [34, 15] on link "Exit" at bounding box center [30, 14] width 32 height 16
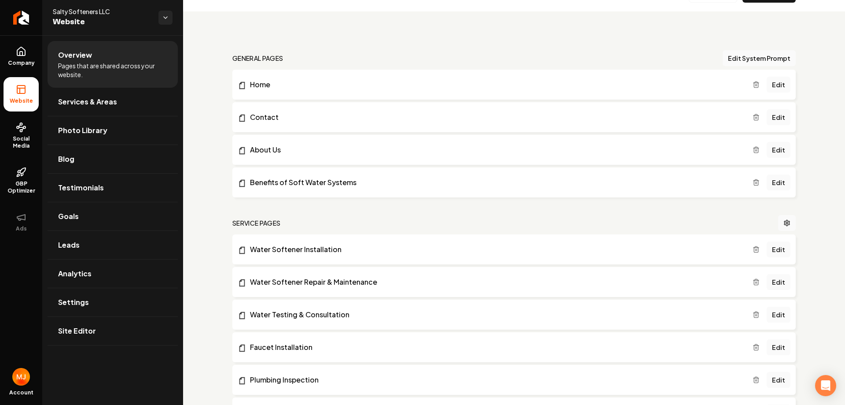
scroll to position [44, 0]
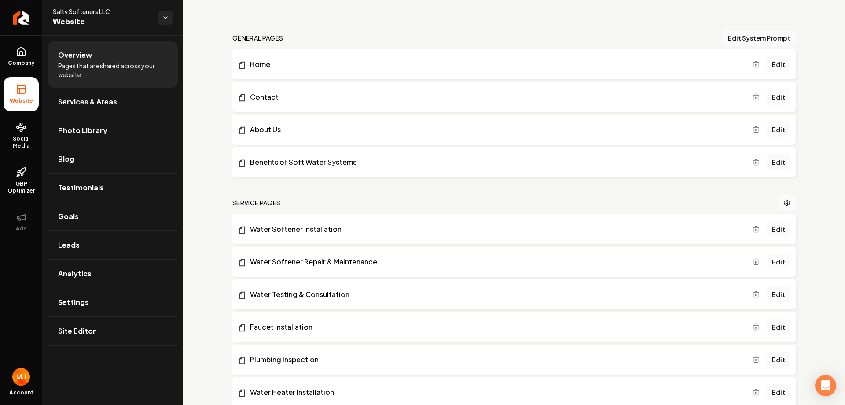
click at [773, 260] on link "Edit" at bounding box center [779, 262] width 24 height 16
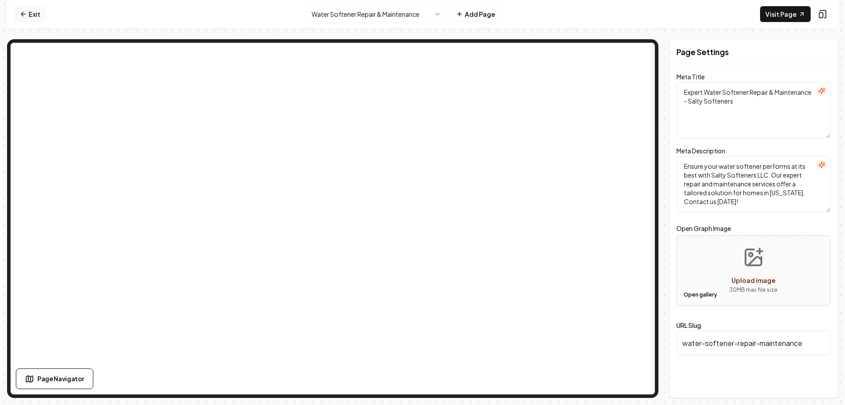
click at [33, 14] on link "Exit" at bounding box center [30, 14] width 32 height 16
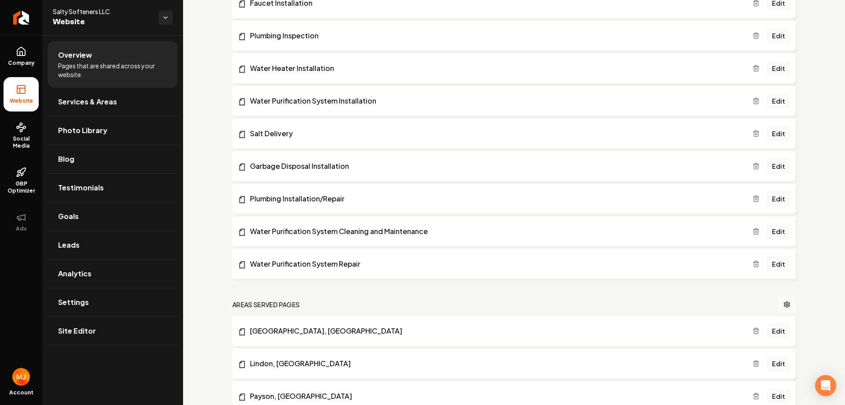
scroll to position [352, 0]
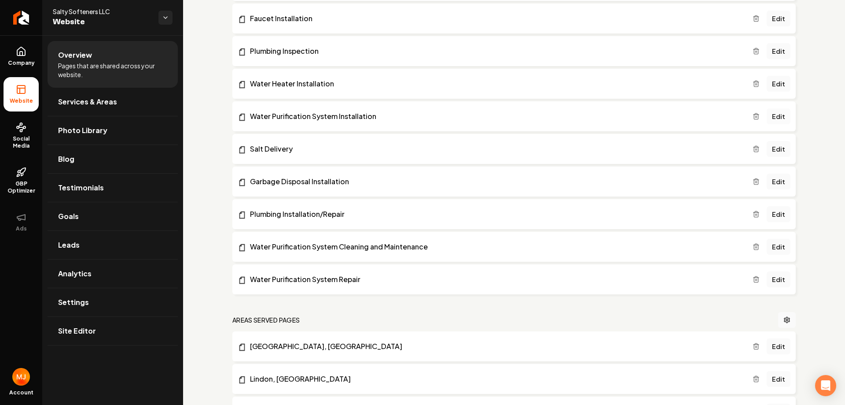
click at [774, 117] on link "Edit" at bounding box center [779, 116] width 24 height 16
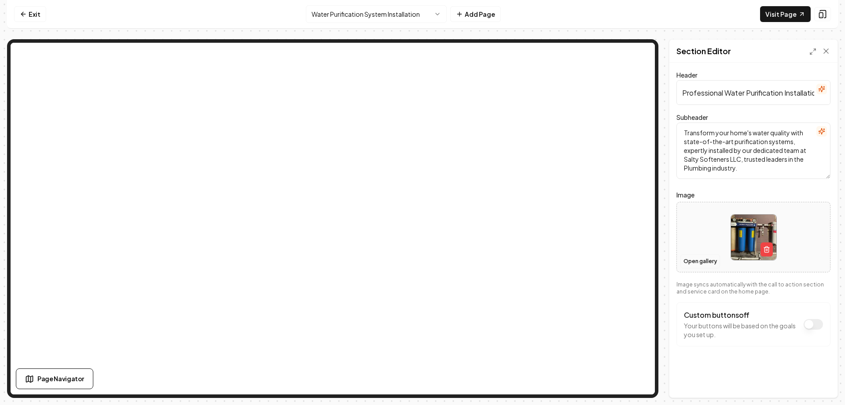
click at [713, 261] on button "Open gallery" at bounding box center [701, 261] width 40 height 14
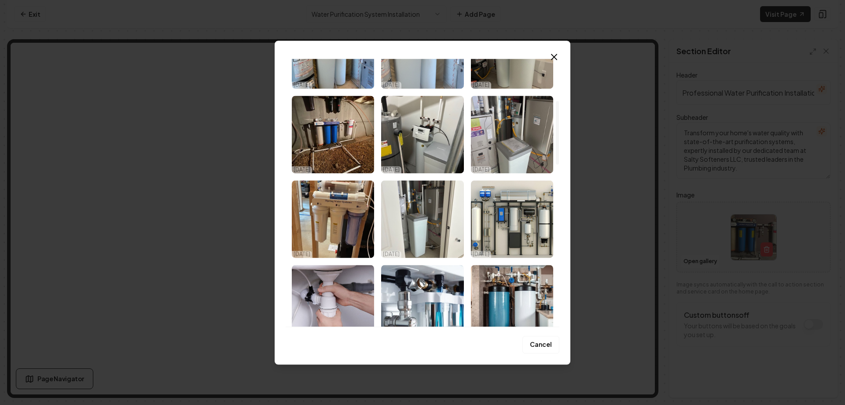
scroll to position [176, 0]
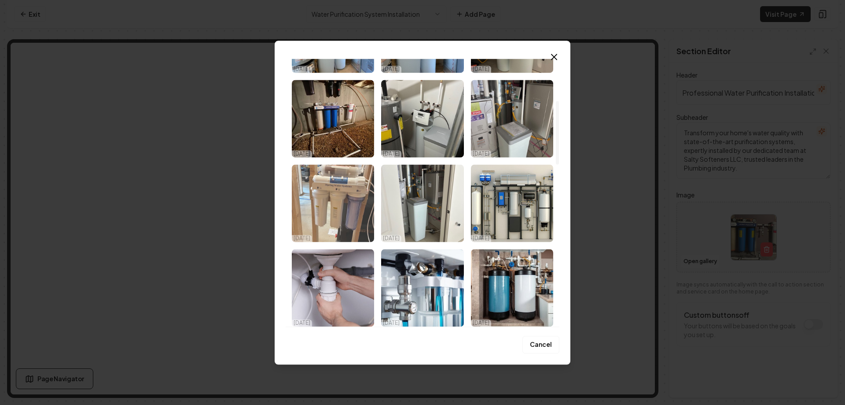
click at [342, 210] on img "Select image image_68dd83ac5c7cd75eb80f3793.jpg" at bounding box center [333, 203] width 82 height 78
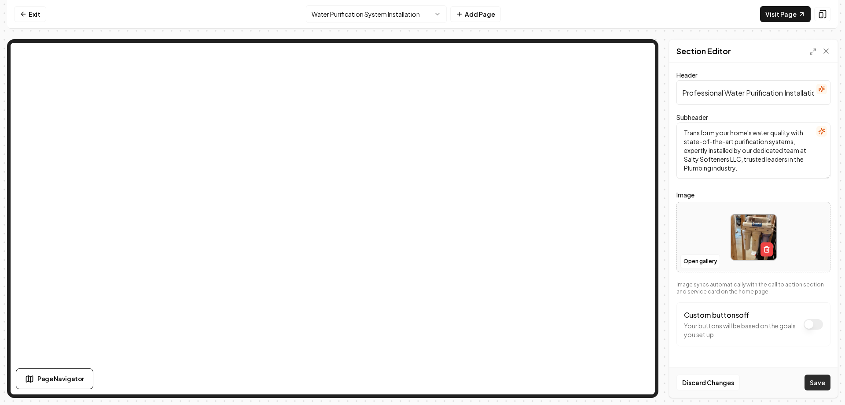
click at [815, 381] on button "Save" at bounding box center [818, 382] width 26 height 16
click at [35, 16] on link "Exit" at bounding box center [30, 14] width 32 height 16
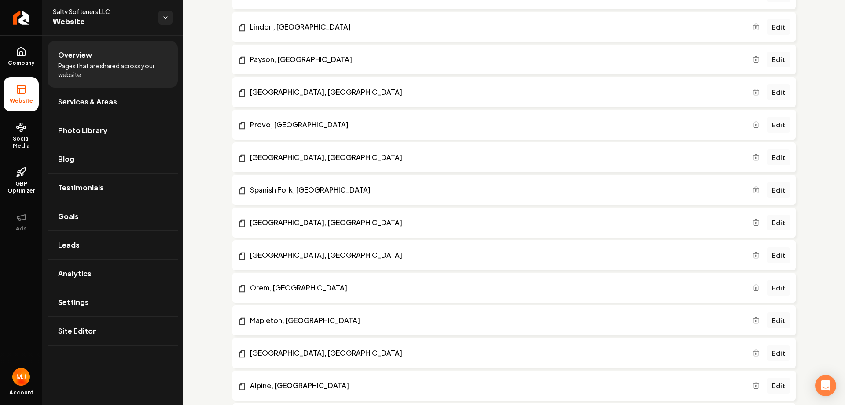
scroll to position [660, 0]
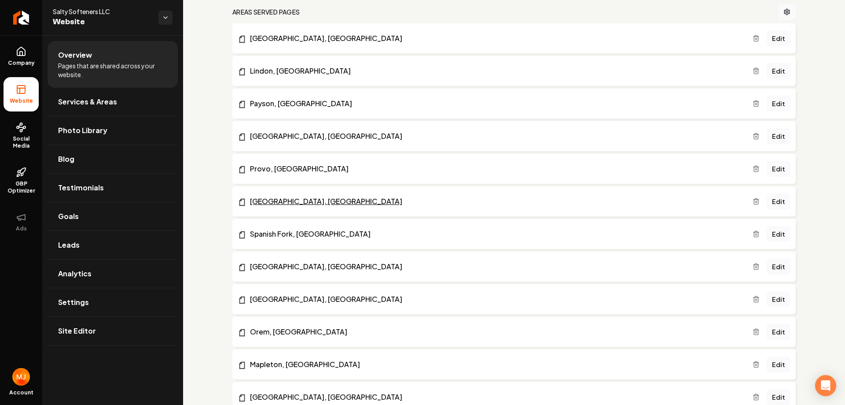
click at [273, 201] on link "Salem, UT" at bounding box center [495, 201] width 515 height 11
click at [278, 138] on link "Bluffdale, UT" at bounding box center [495, 136] width 515 height 11
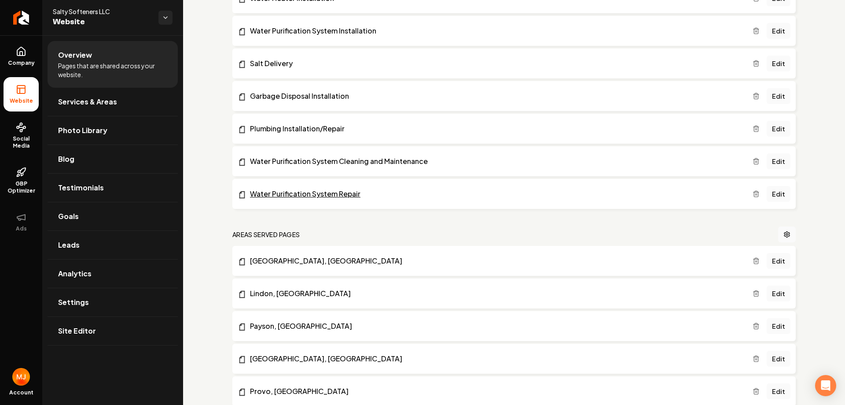
scroll to position [440, 0]
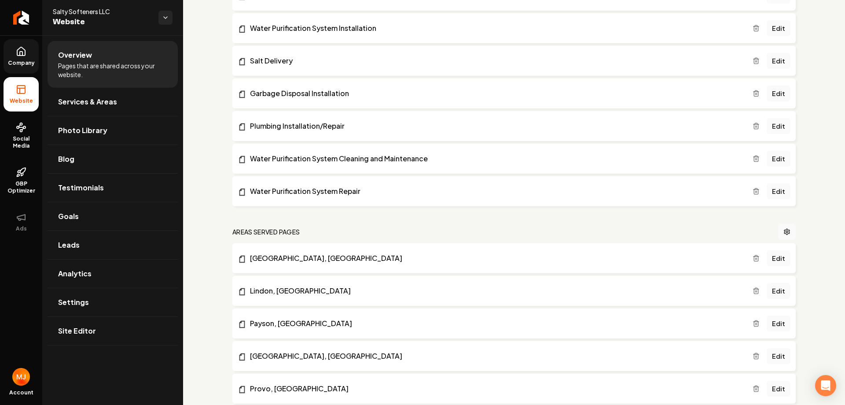
click at [20, 58] on link "Company" at bounding box center [21, 56] width 35 height 34
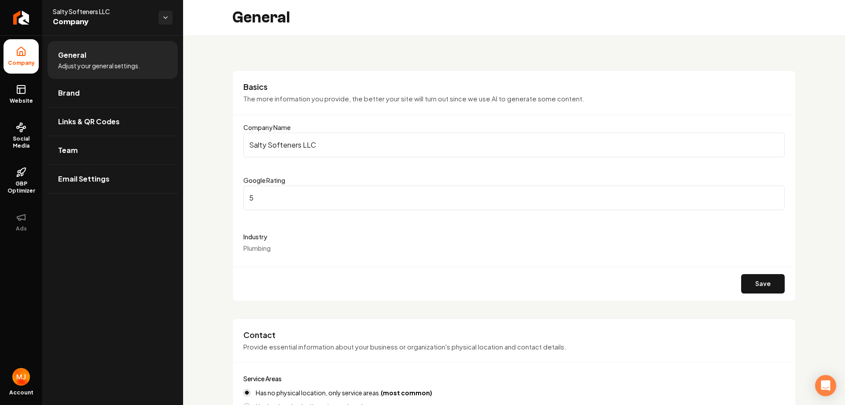
click at [307, 244] on div "Industry Plumbing" at bounding box center [515, 241] width 542 height 21
click at [256, 243] on div "Industry Plumbing" at bounding box center [515, 241] width 542 height 21
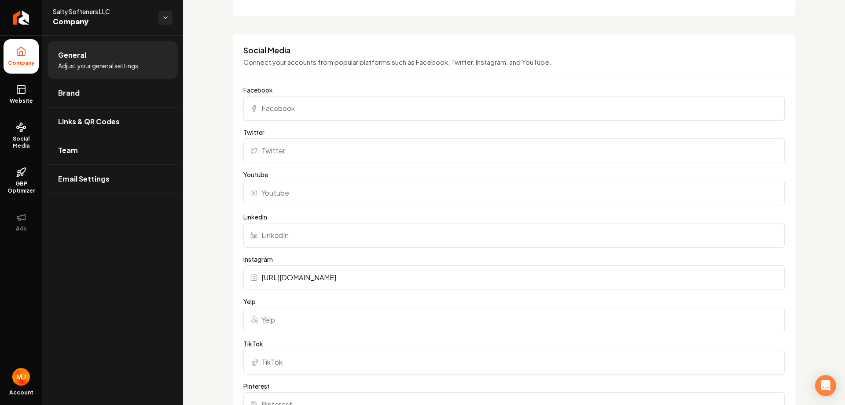
scroll to position [793, 0]
click at [314, 111] on input "Facebook" at bounding box center [515, 111] width 542 height 25
click at [292, 328] on input "Yelp" at bounding box center [515, 322] width 542 height 25
paste input "https://www.yelp.com/biz/salty-softeners-salem?utm_campaign=www_business_share_…"
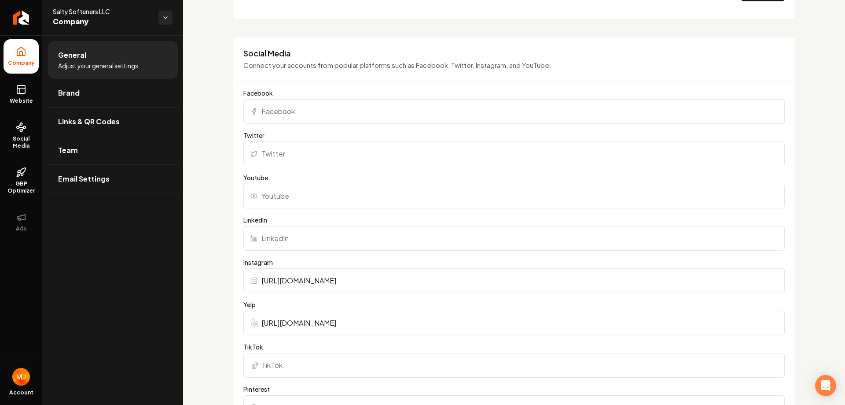
type input "https://www.yelp.com/biz/salty-softeners-salem?utm_campaign=www_business_share_…"
click at [214, 252] on div "Basics The more information you provide, the better your site will turn out sin…" at bounding box center [514, 153] width 662 height 1820
click at [331, 109] on input "Facebook" at bounding box center [515, 111] width 542 height 25
paste input "https://www.facebook.com/people/Salty-Softeners-LLC/61575153825105/#"
type input "https://www.facebook.com/people/Salty-Softeners-LLC/61575153825105/#"
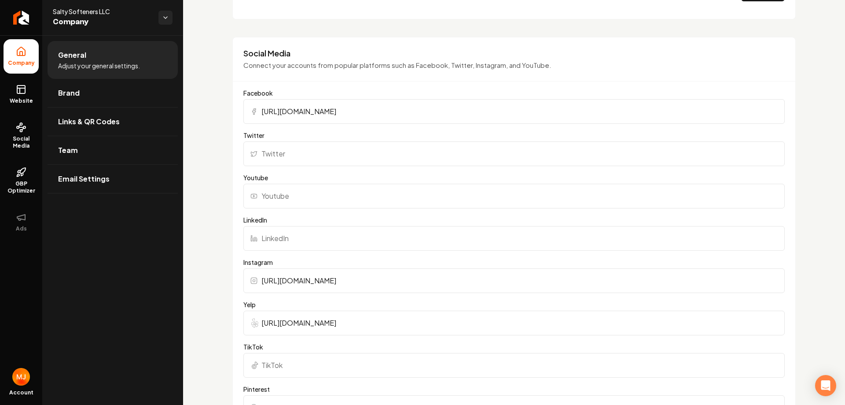
click at [365, 74] on div "Social Media Connect your accounts from popular platforms such as Facebook, Twi…" at bounding box center [514, 64] width 563 height 33
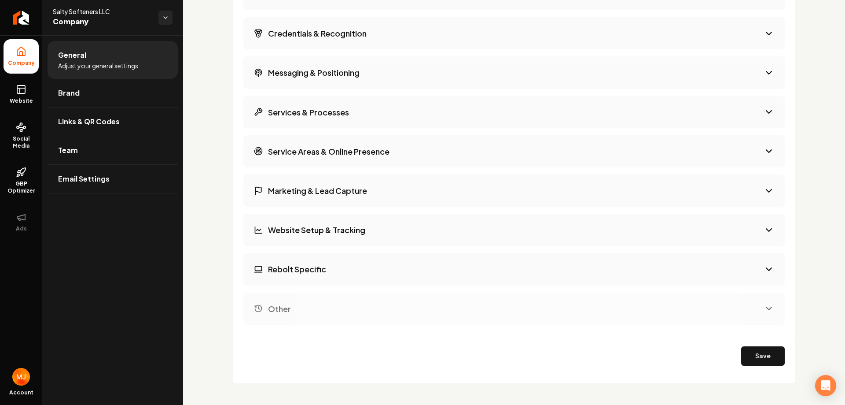
scroll to position [1450, 0]
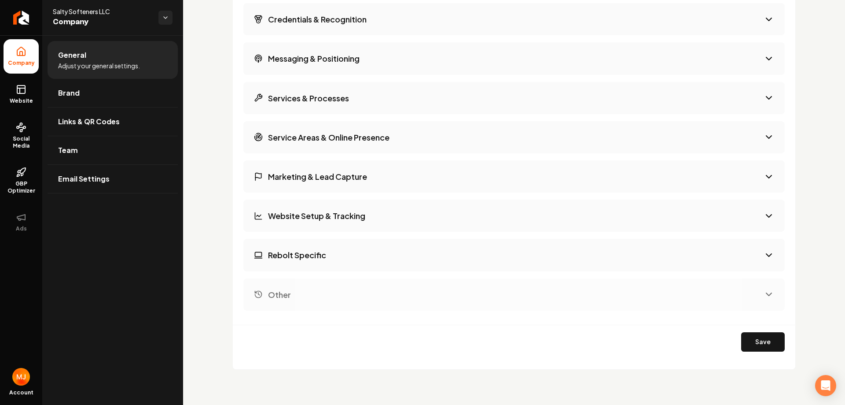
click at [98, 257] on div "General Adjust your general settings. Brand Links & QR Codes Team Email Settings" at bounding box center [112, 219] width 141 height 369
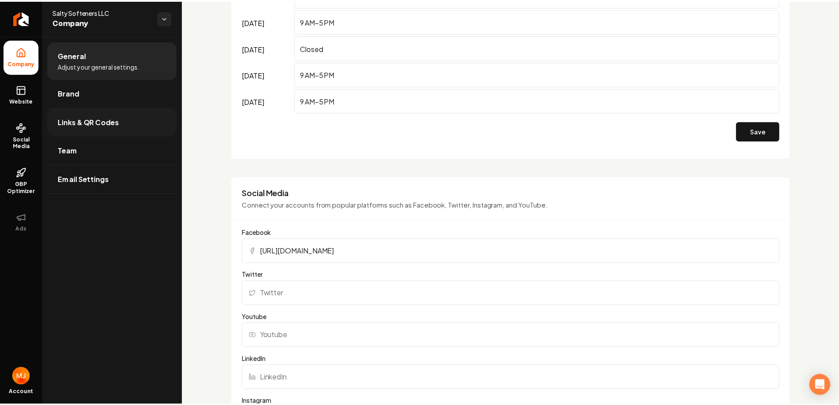
scroll to position [481, 0]
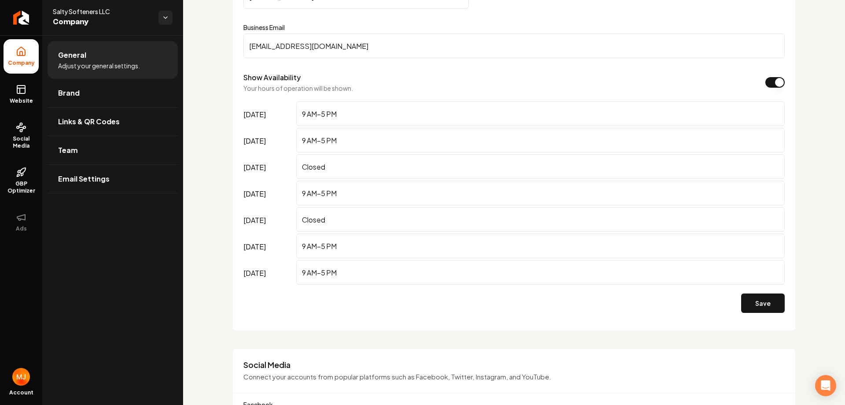
click at [84, 18] on span "Company" at bounding box center [102, 22] width 99 height 12
click at [169, 15] on html "Company Website Social Media GBP Optimizer Ads Account Salty Softeners LLC Comp…" at bounding box center [422, 202] width 845 height 405
click at [214, 52] on link "Back to Dashboard" at bounding box center [231, 52] width 108 height 16
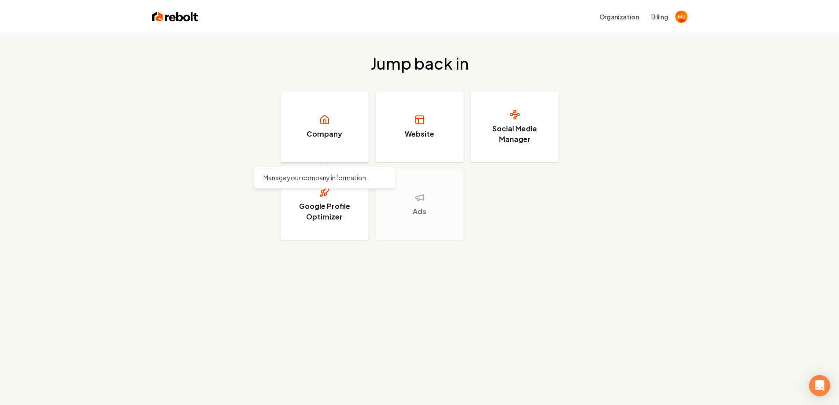
click at [318, 135] on h3 "Company" at bounding box center [324, 134] width 36 height 11
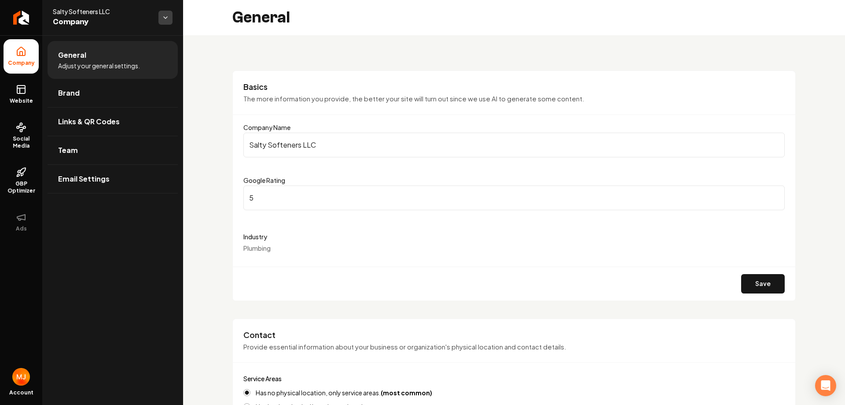
click at [160, 17] on html "Company Website Social Media GBP Optimizer Ads Account Salty Softeners LLC Comp…" at bounding box center [422, 202] width 845 height 405
click at [218, 54] on link "Back to Dashboard" at bounding box center [231, 52] width 108 height 16
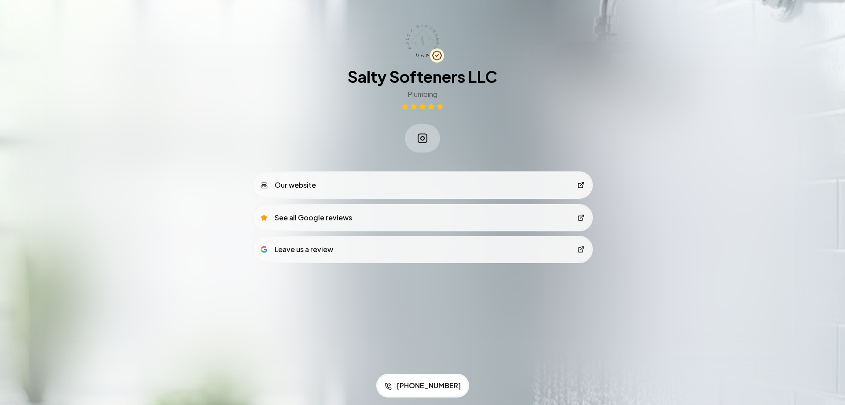
click at [307, 189] on div "Our website" at bounding box center [288, 185] width 55 height 11
